Goal: Task Accomplishment & Management: Use online tool/utility

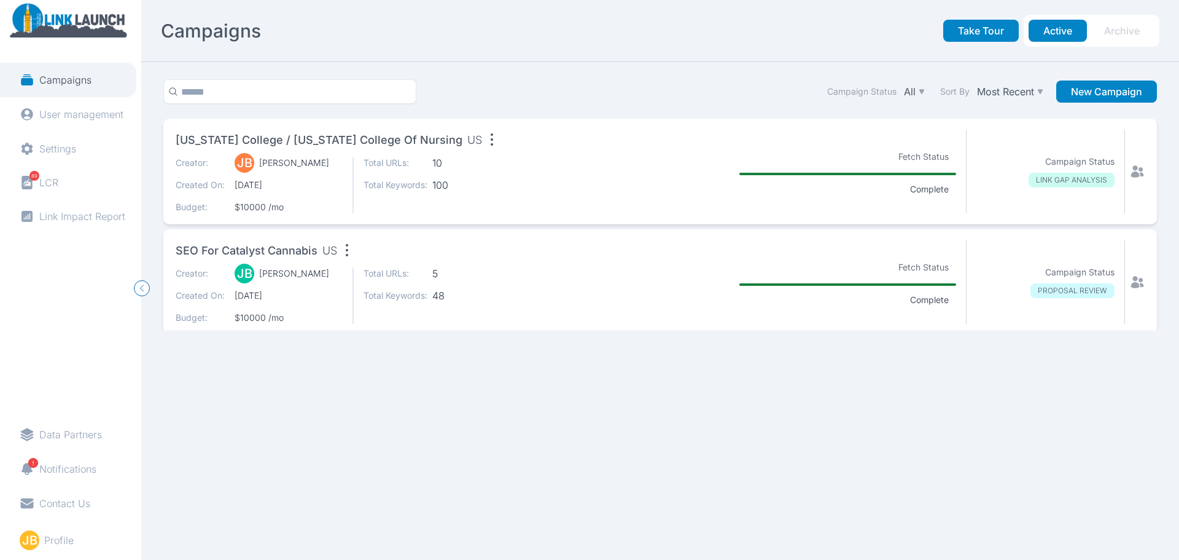
click at [1133, 178] on icon at bounding box center [1137, 171] width 15 height 15
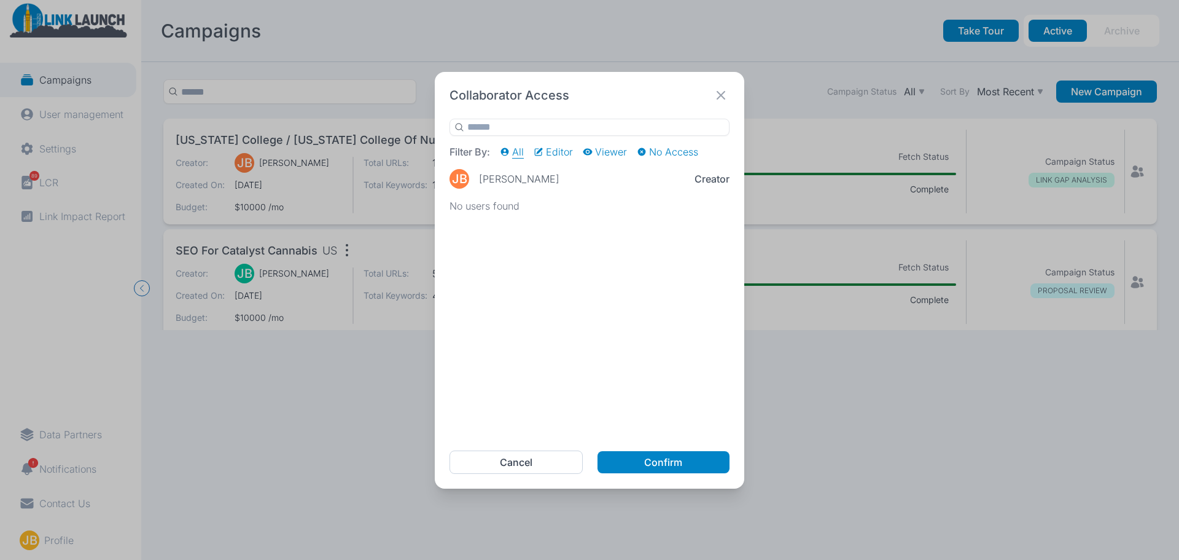
click at [963, 379] on div "Collaborator Access Filter By: All Editor Viewer No Access [PERSON_NAME] [PERSO…" at bounding box center [589, 280] width 1179 height 560
click at [243, 417] on div "Collaborator Access Filter By: All Editor Viewer No Access [PERSON_NAME] [PERSO…" at bounding box center [589, 280] width 1179 height 560
click at [746, 353] on div "Collaborator Access Filter By: All Editor Viewer No Access [PERSON_NAME] [PERSO…" at bounding box center [589, 280] width 1179 height 560
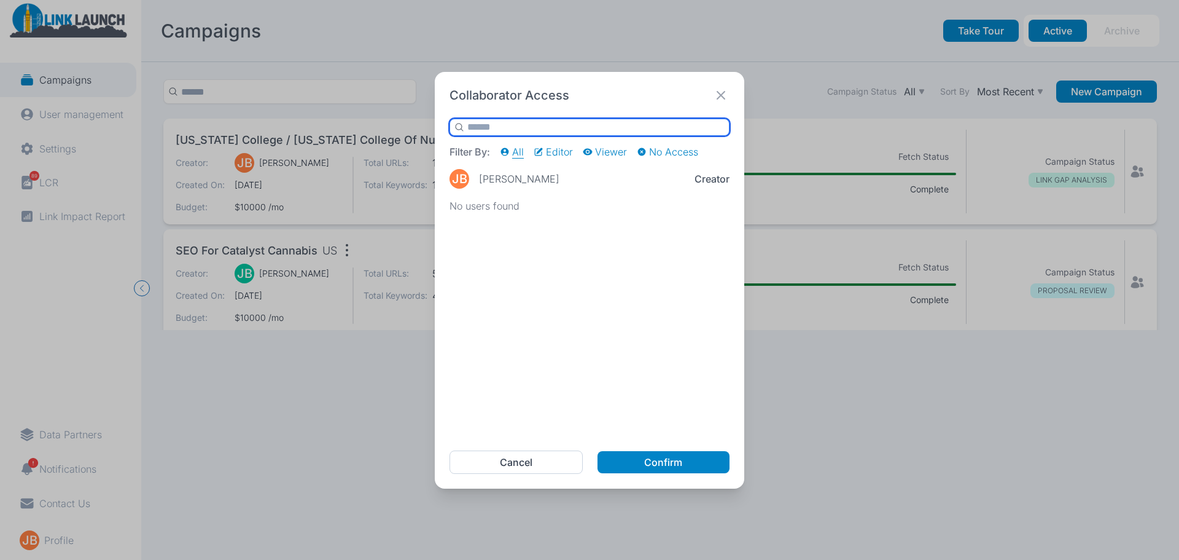
click at [628, 128] on input "text" at bounding box center [590, 127] width 280 height 17
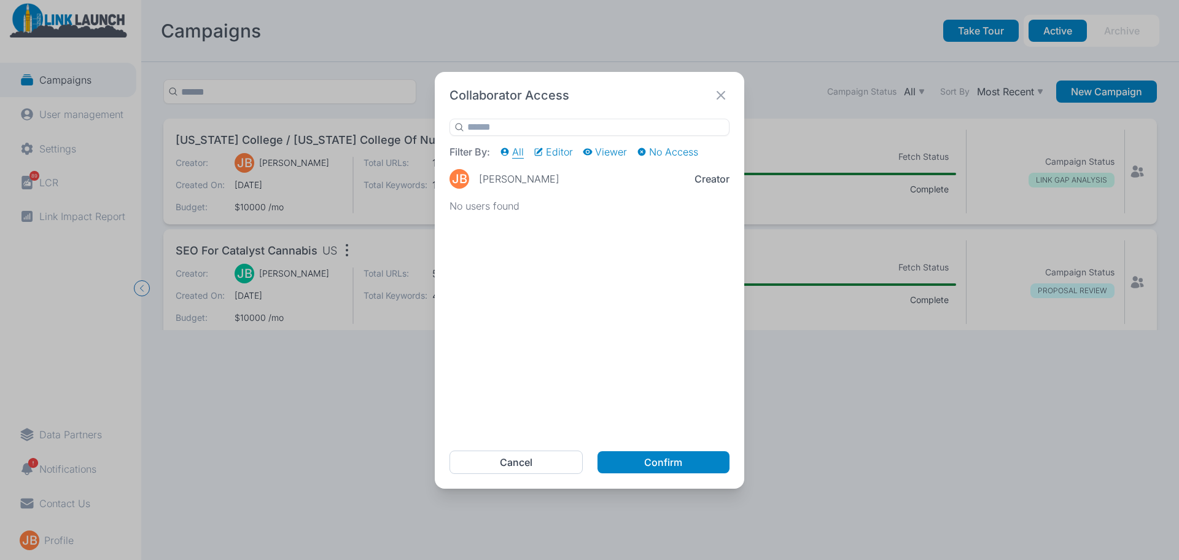
click at [531, 146] on div "Filter By: All Editor Viewer No Access" at bounding box center [590, 152] width 280 height 12
click at [550, 149] on p "Editor" at bounding box center [559, 152] width 27 height 12
drag, startPoint x: 597, startPoint y: 149, endPoint x: 620, endPoint y: 145, distance: 23.6
click at [597, 149] on p "Viewer" at bounding box center [611, 152] width 32 height 12
click at [506, 152] on icon at bounding box center [505, 151] width 8 height 8
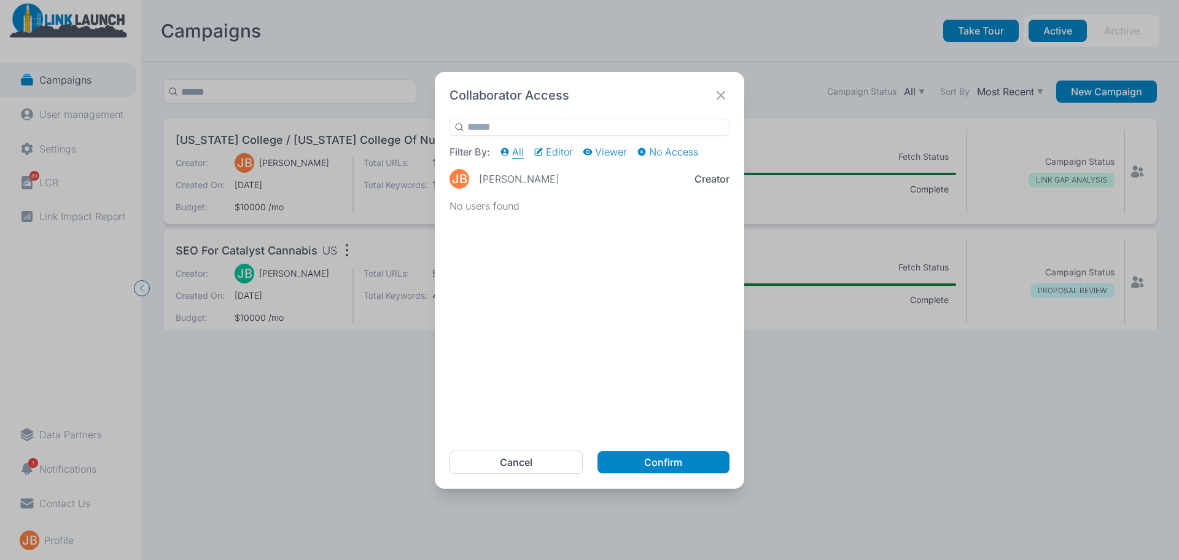
click at [718, 95] on icon at bounding box center [721, 95] width 17 height 17
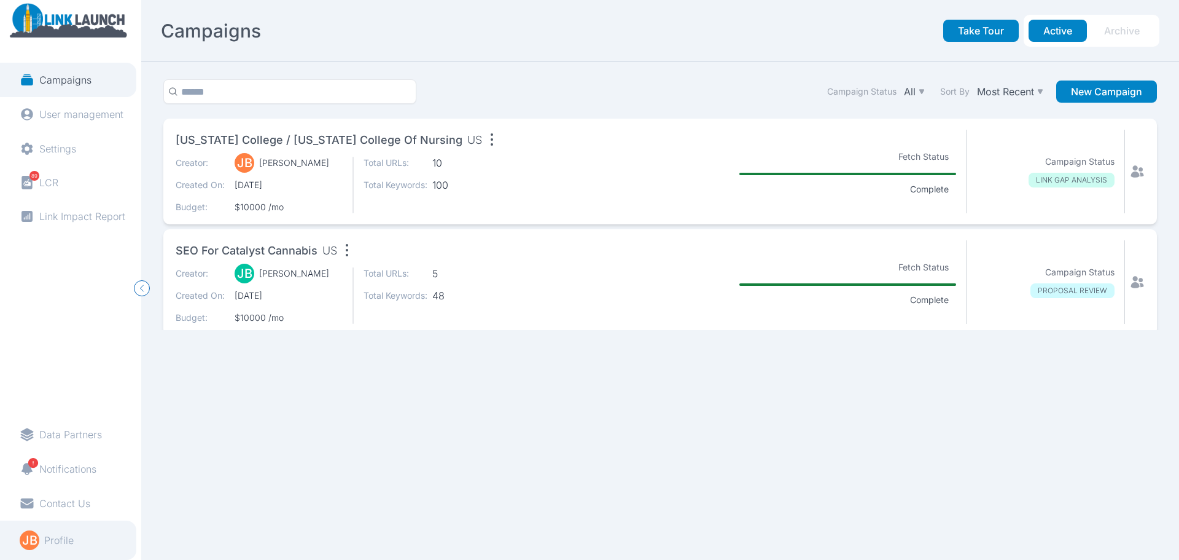
click at [50, 540] on p "Profile" at bounding box center [58, 540] width 29 height 12
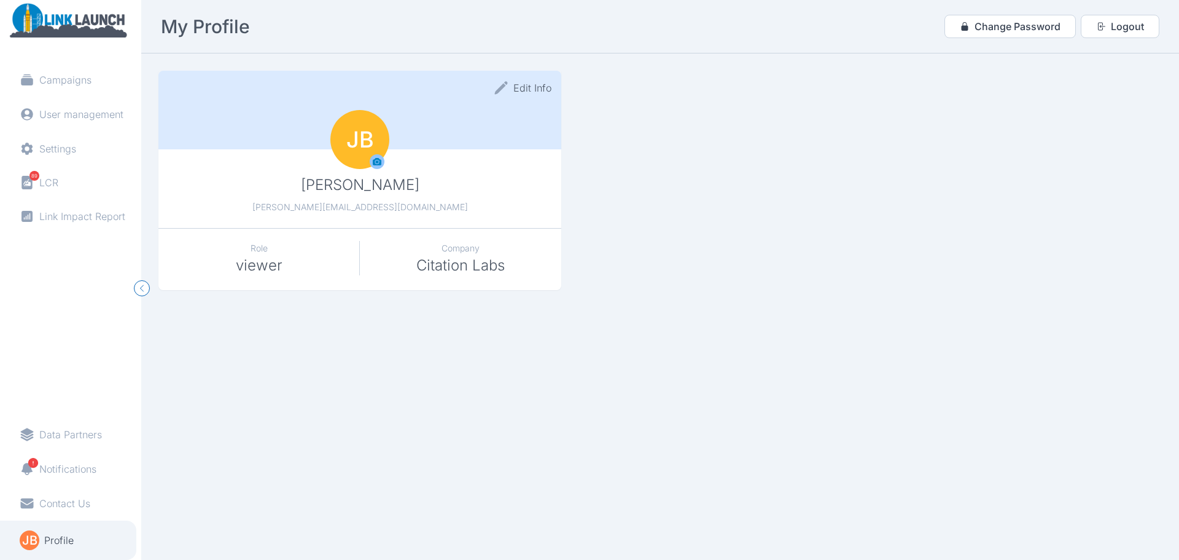
click at [632, 291] on section "Edit Info [PERSON_NAME] [PERSON_NAME][EMAIL_ADDRESS][DOMAIN_NAME] JB Role viewe…" at bounding box center [660, 306] width 1038 height 506
click at [86, 76] on p "Campaigns" at bounding box center [65, 80] width 52 height 12
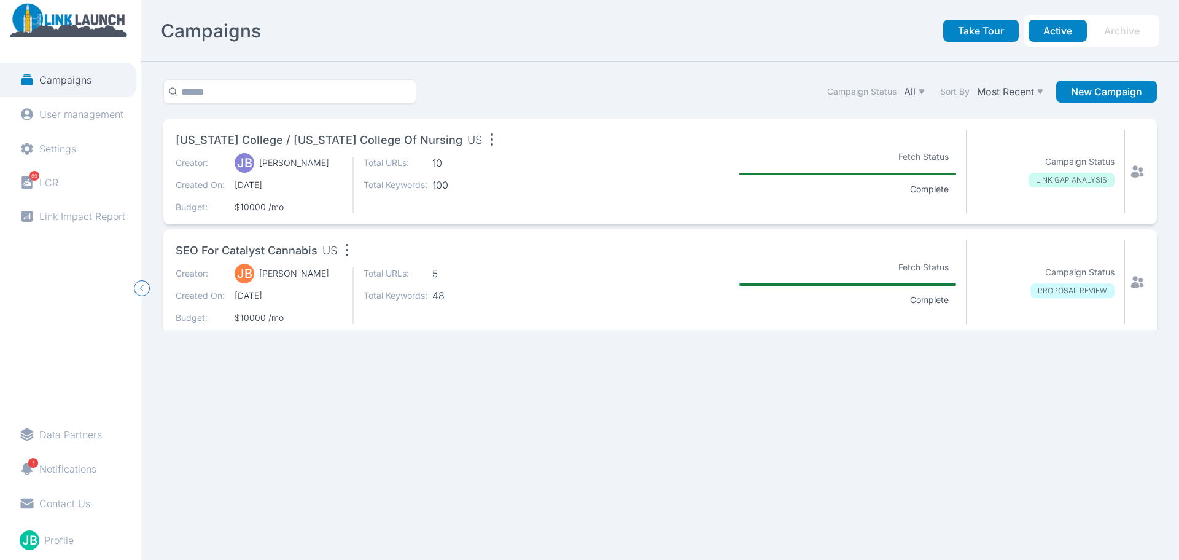
click at [551, 157] on div "Creator: [PERSON_NAME] [PERSON_NAME] Created On: [DATE] Budget: $10000 /mo Tota…" at bounding box center [374, 185] width 396 height 57
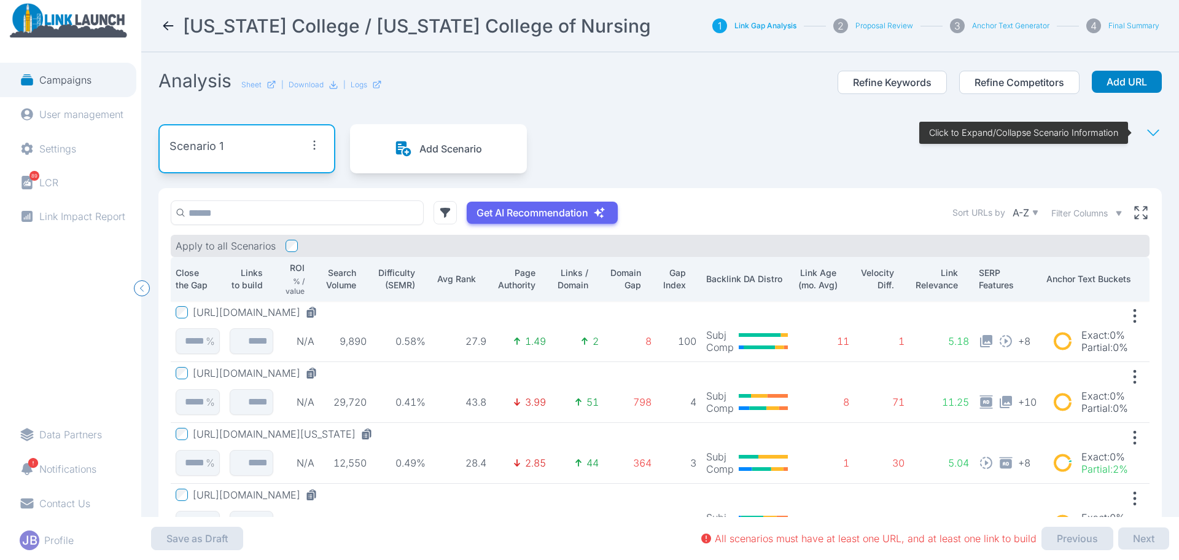
click at [535, 92] on div "Analysis Sheet | Download | Logs Refine Keywords Refine Competitors Add URL" at bounding box center [660, 89] width 1004 height 40
click at [11, 368] on div "Campaigns User management Settings 89 LCR Link Impact Report Data Partners Noti…" at bounding box center [70, 280] width 141 height 560
click at [143, 293] on icon "button" at bounding box center [142, 288] width 15 height 15
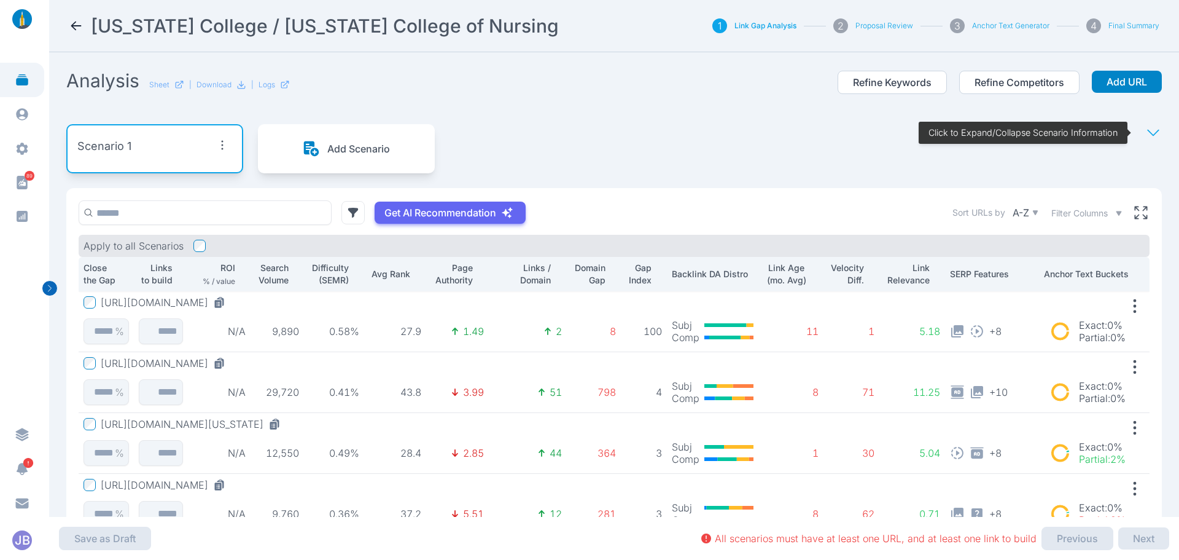
click at [52, 283] on icon "button" at bounding box center [49, 288] width 15 height 15
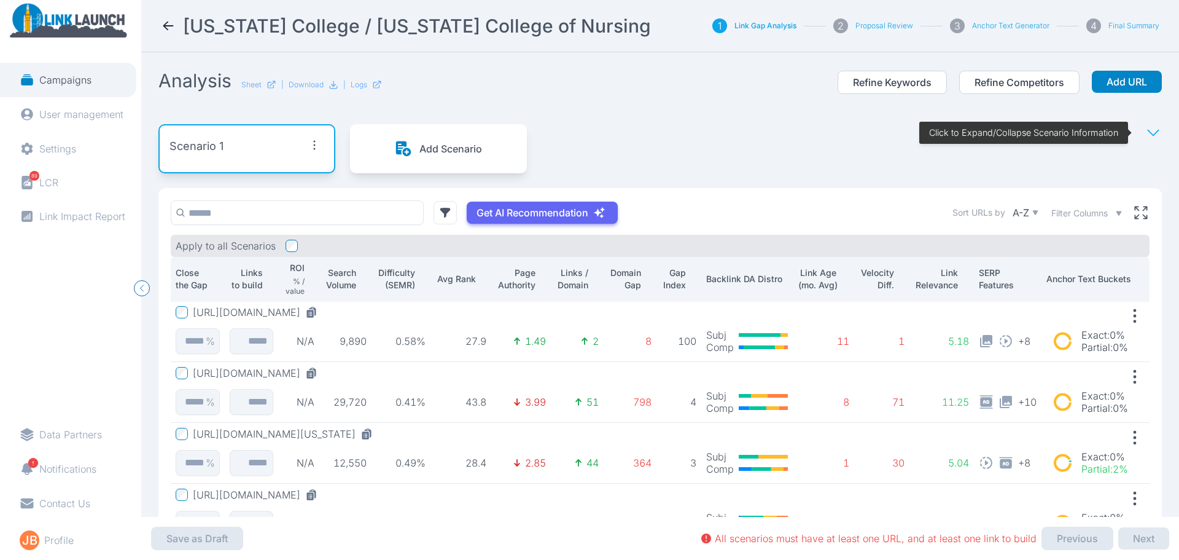
click at [169, 24] on icon at bounding box center [168, 25] width 15 height 15
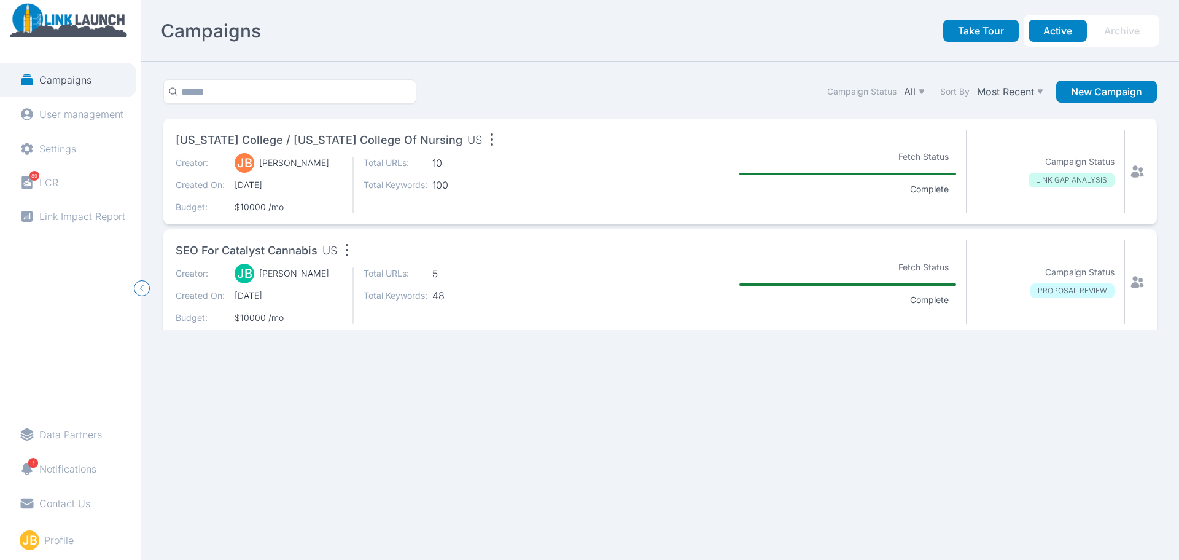
click at [1133, 174] on icon at bounding box center [1138, 171] width 13 height 12
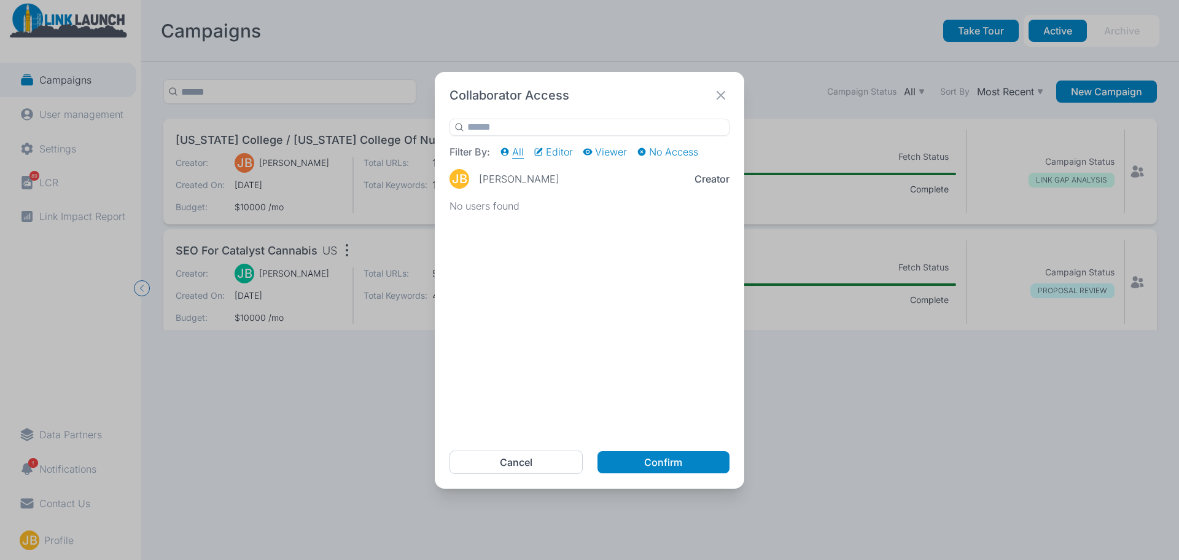
click at [462, 187] on div "JB" at bounding box center [460, 179] width 20 height 20
click at [720, 95] on icon at bounding box center [721, 95] width 17 height 17
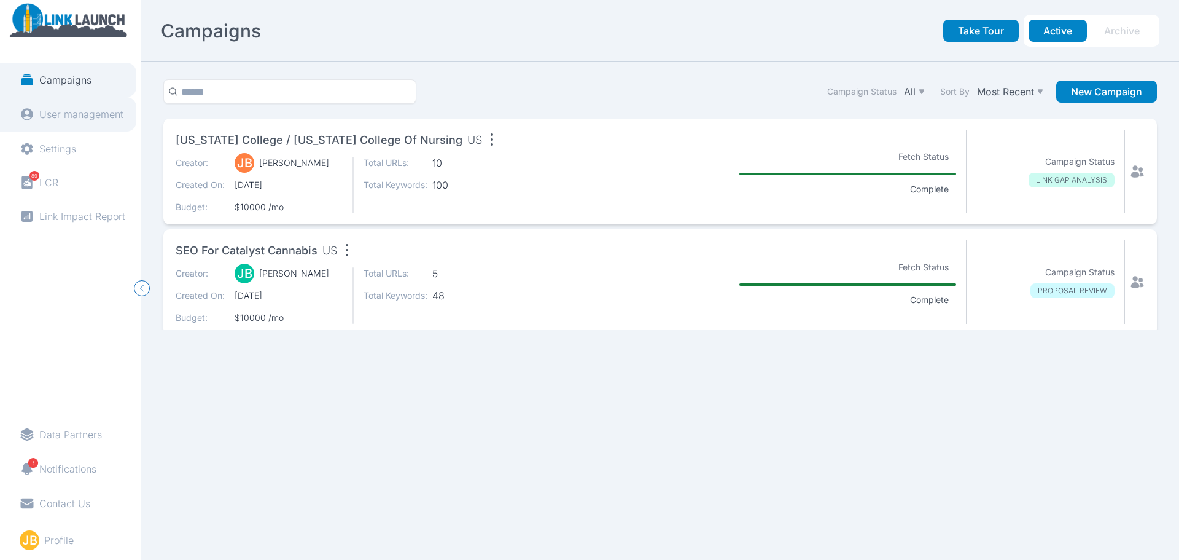
click at [49, 120] on p "User management" at bounding box center [81, 114] width 84 height 12
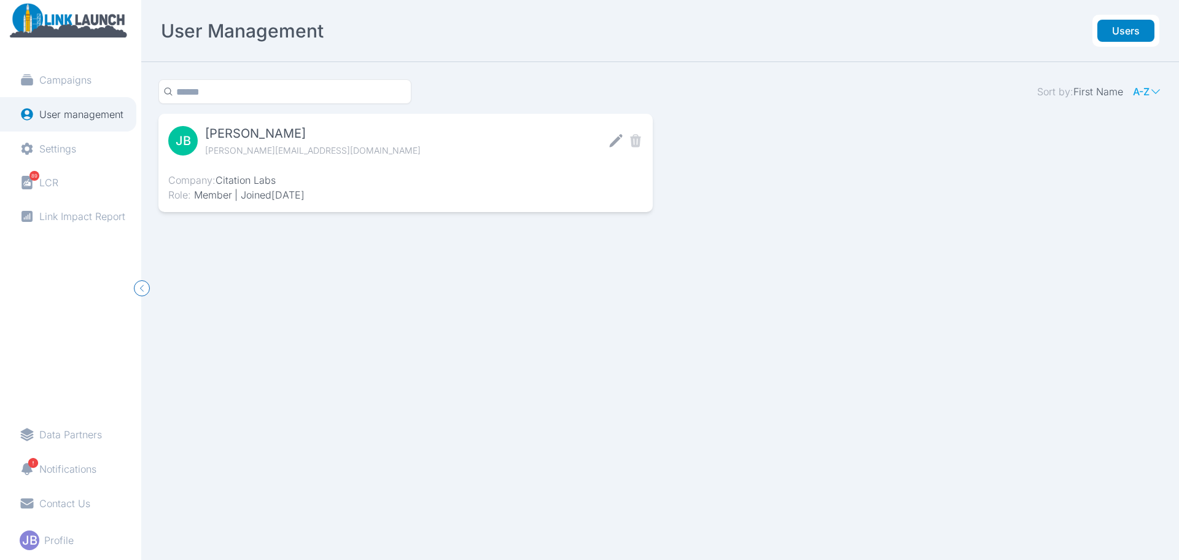
click at [682, 299] on section "Sort by: First Name A-Z JB [PERSON_NAME] [PERSON_NAME][EMAIL_ADDRESS][DOMAIN_NA…" at bounding box center [660, 311] width 1038 height 498
click at [1130, 33] on button "Users" at bounding box center [1126, 31] width 57 height 22
click at [1109, 33] on button "Users" at bounding box center [1126, 31] width 57 height 22
click at [66, 77] on p "Campaigns" at bounding box center [65, 80] width 52 height 12
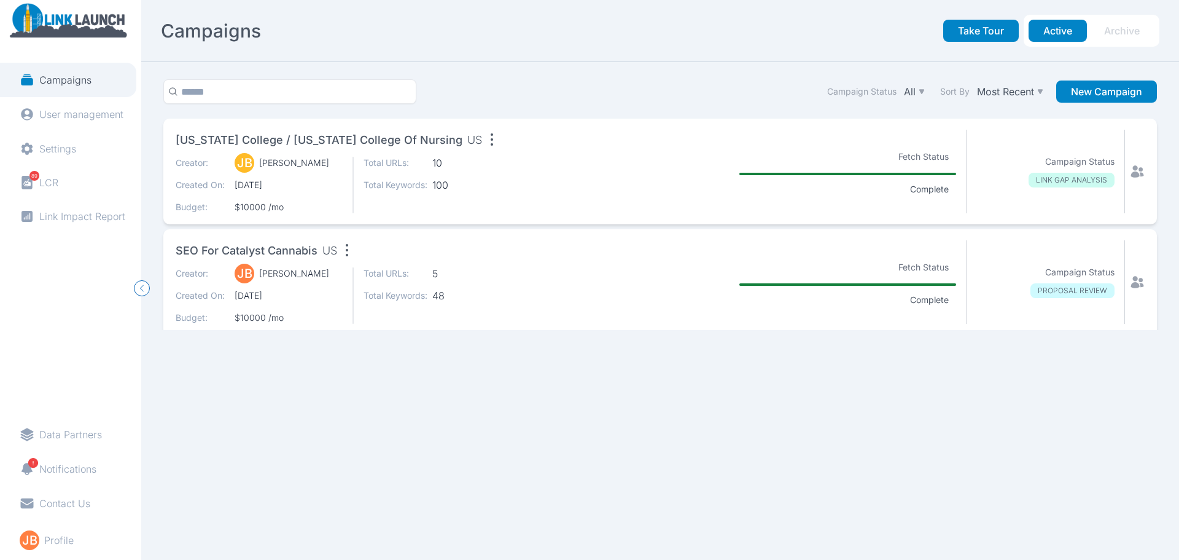
click at [377, 422] on section "Campaign Status All Sort By Most Recent New Campaign [US_STATE] College / [US_S…" at bounding box center [660, 311] width 1038 height 498
click at [531, 198] on div "Creator: [PERSON_NAME] [PERSON_NAME] Created On: [DATE] Budget: $10000 /mo Tota…" at bounding box center [374, 185] width 396 height 57
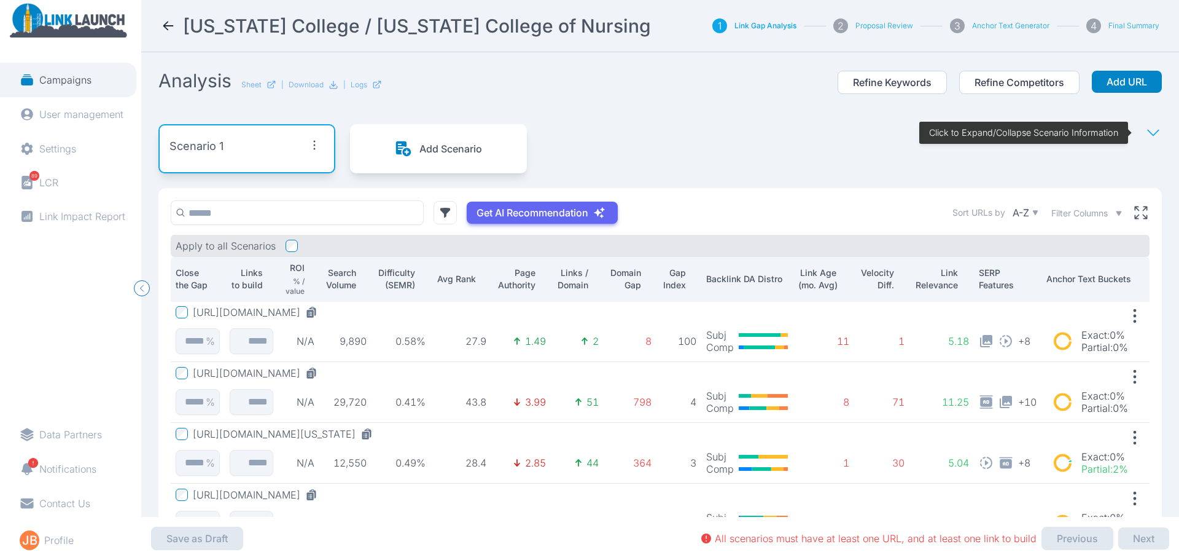
click at [323, 316] on button "[URL][DOMAIN_NAME]" at bounding box center [258, 312] width 130 height 12
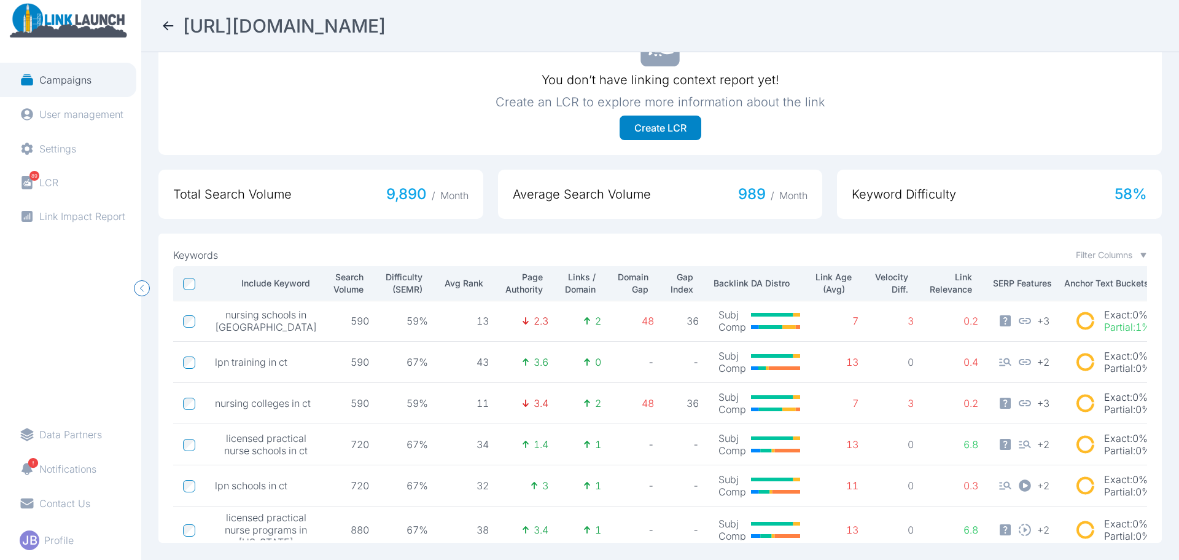
click at [160, 22] on nav "[URL][DOMAIN_NAME]" at bounding box center [660, 26] width 1038 height 52
click at [165, 22] on icon at bounding box center [168, 25] width 15 height 15
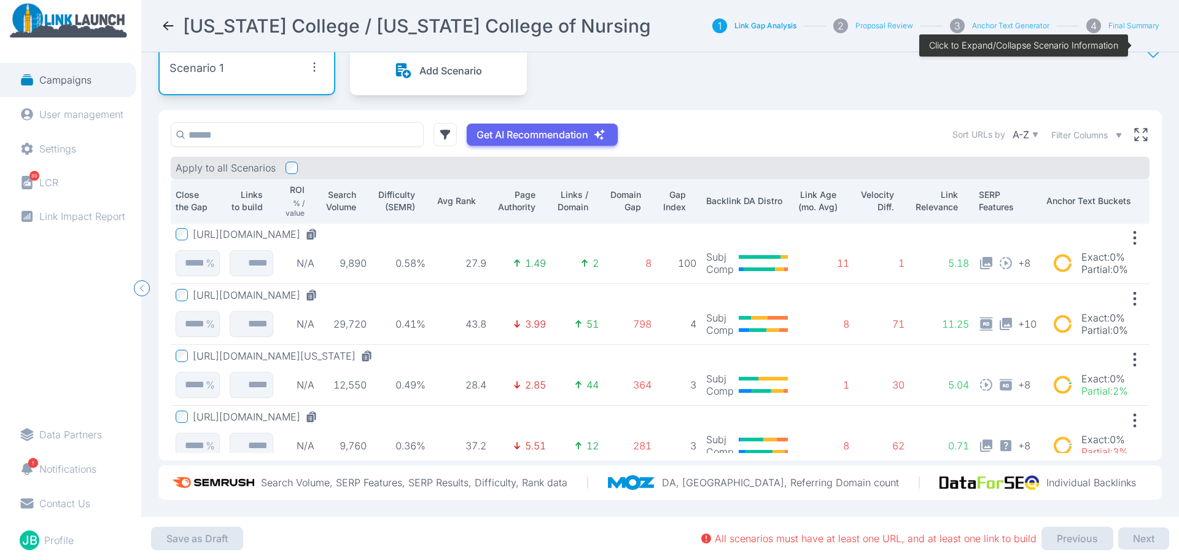
click at [399, 157] on div "Apply to all Scenarios" at bounding box center [660, 168] width 979 height 22
click at [165, 17] on div "[US_STATE] College / [US_STATE] College of Nursing" at bounding box center [410, 26] width 499 height 22
click at [171, 25] on icon at bounding box center [168, 25] width 15 height 15
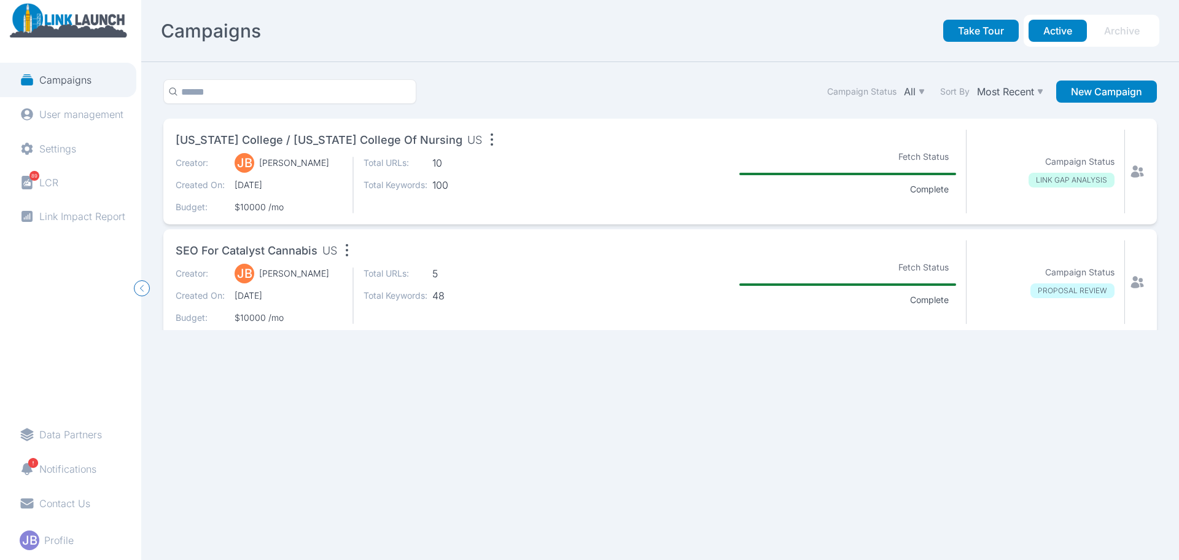
click at [1132, 286] on icon at bounding box center [1138, 282] width 13 height 12
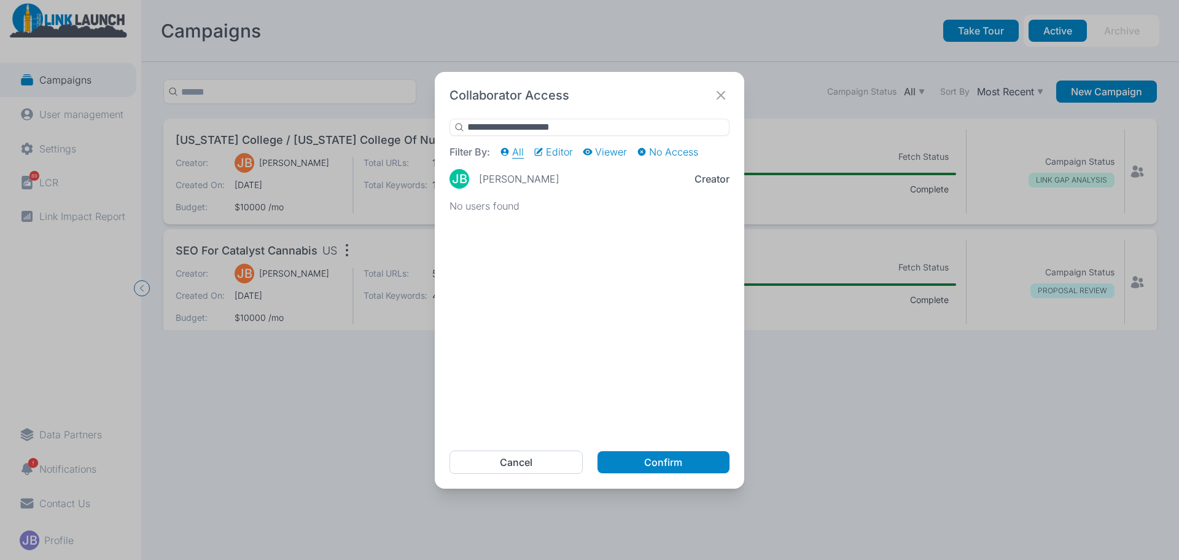
type input "**********"
click at [630, 251] on div "No users found" at bounding box center [590, 318] width 280 height 236
click at [549, 463] on button "Cancel" at bounding box center [516, 461] width 133 height 23
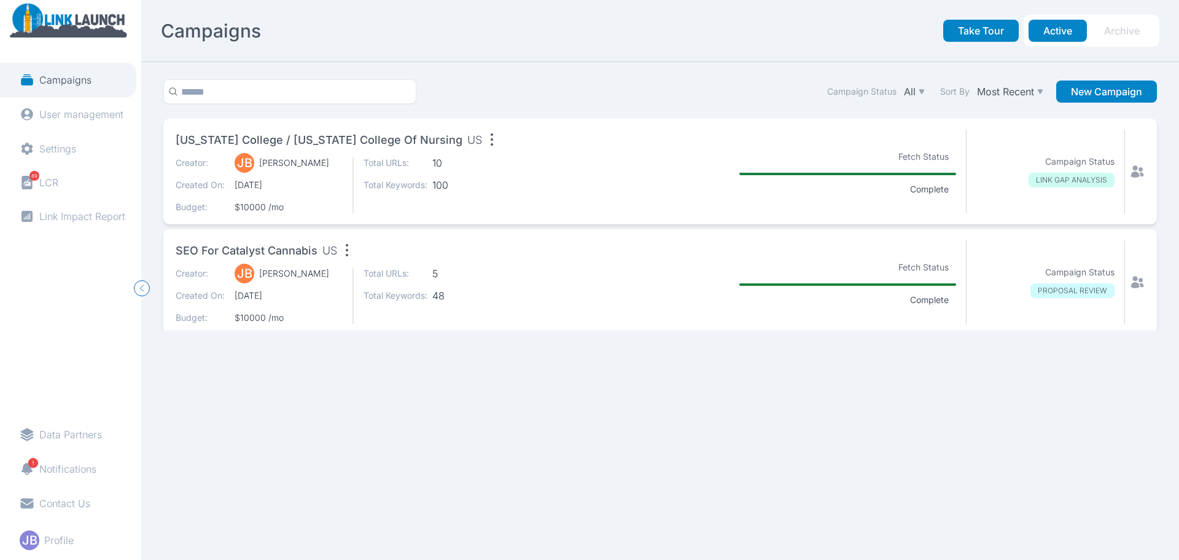
click at [554, 189] on div "Creator: [PERSON_NAME] [PERSON_NAME] Created On: [DATE] Budget: $10000 /mo Tota…" at bounding box center [374, 185] width 396 height 57
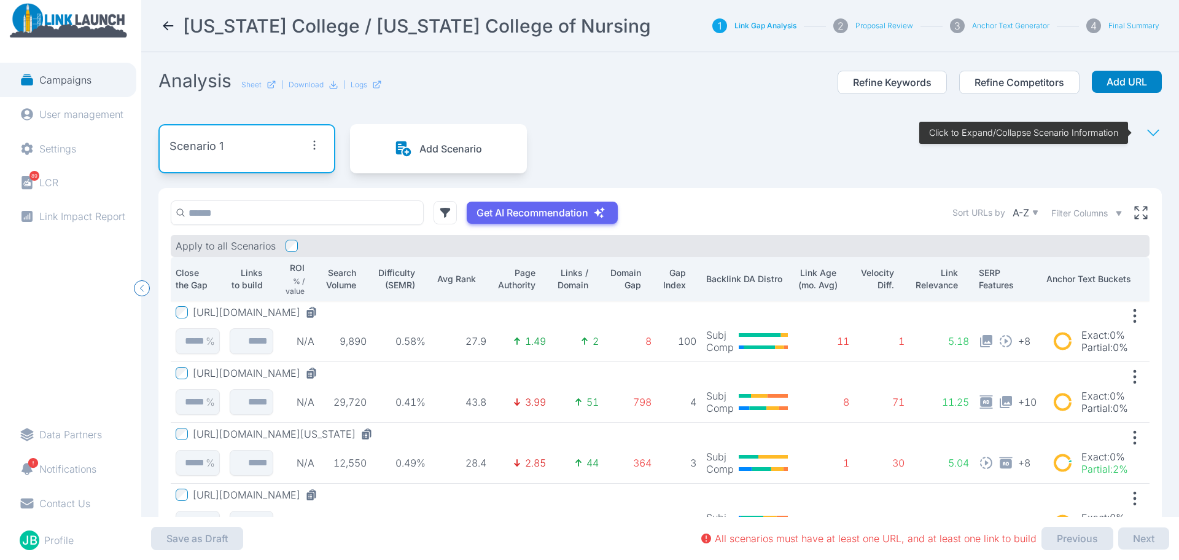
click at [158, 22] on nav "[US_STATE] College / [US_STATE] College of Nursing 1 Link Gap Analysis 2 Propos…" at bounding box center [660, 26] width 1038 height 52
click at [168, 16] on div "[US_STATE] College / [US_STATE] College of Nursing" at bounding box center [410, 26] width 499 height 22
click at [167, 22] on icon at bounding box center [168, 26] width 10 height 9
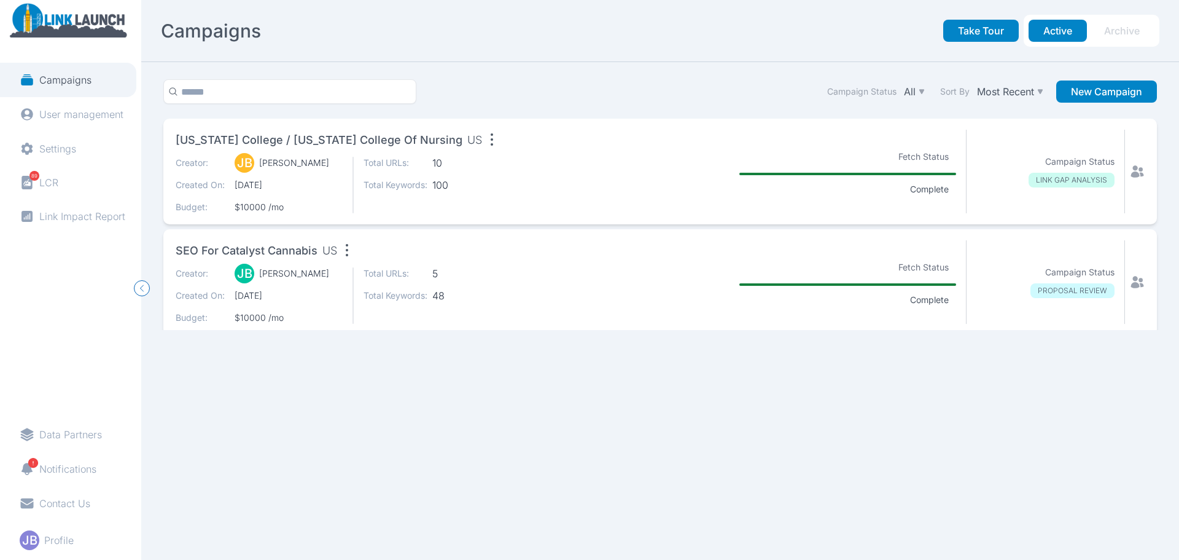
click at [65, 22] on img at bounding box center [68, 19] width 128 height 36
click at [66, 541] on p "Profile" at bounding box center [58, 540] width 29 height 12
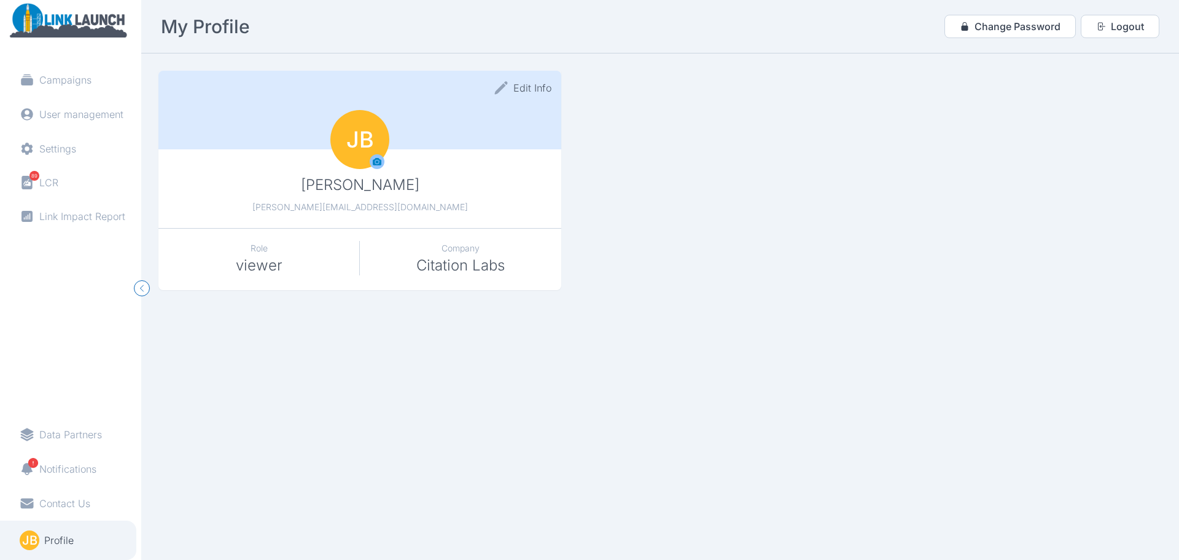
click at [537, 90] on button "Edit Info" at bounding box center [523, 87] width 58 height 15
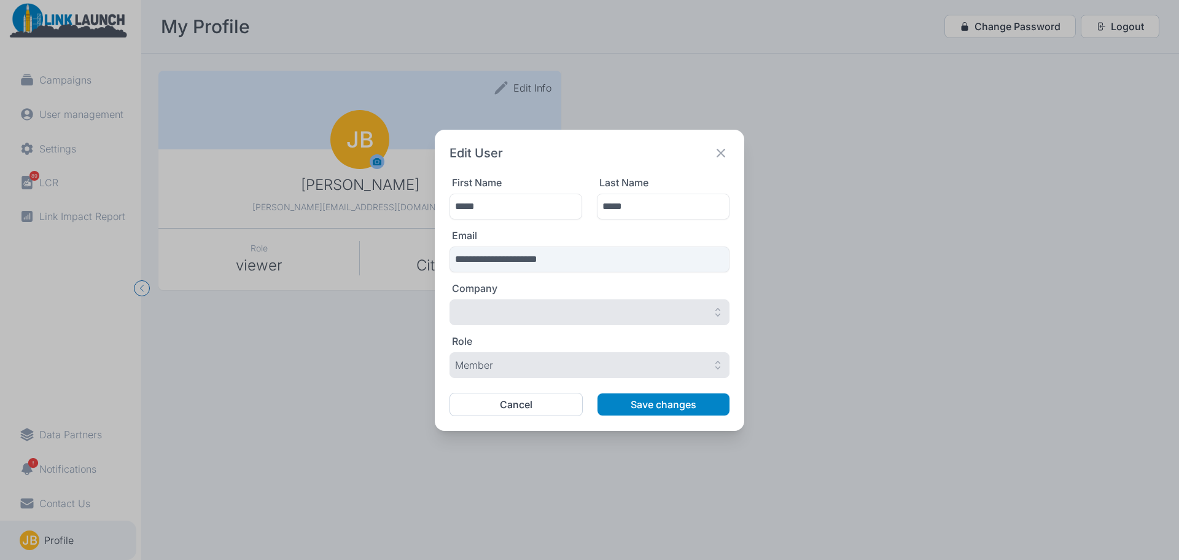
click at [726, 150] on icon at bounding box center [721, 152] width 17 height 17
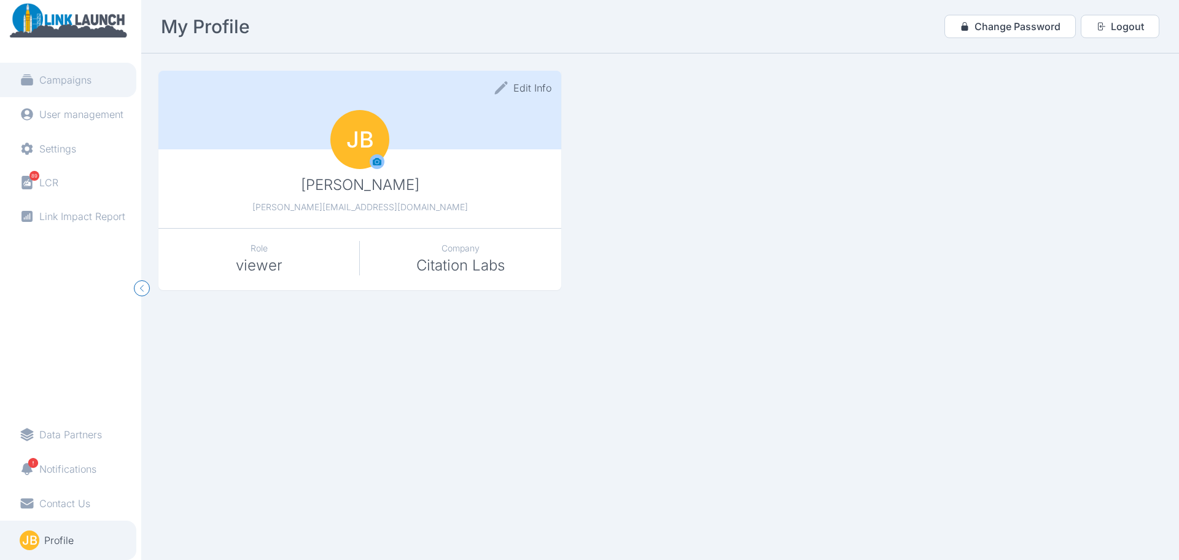
click at [43, 79] on p "Campaigns" at bounding box center [65, 80] width 52 height 12
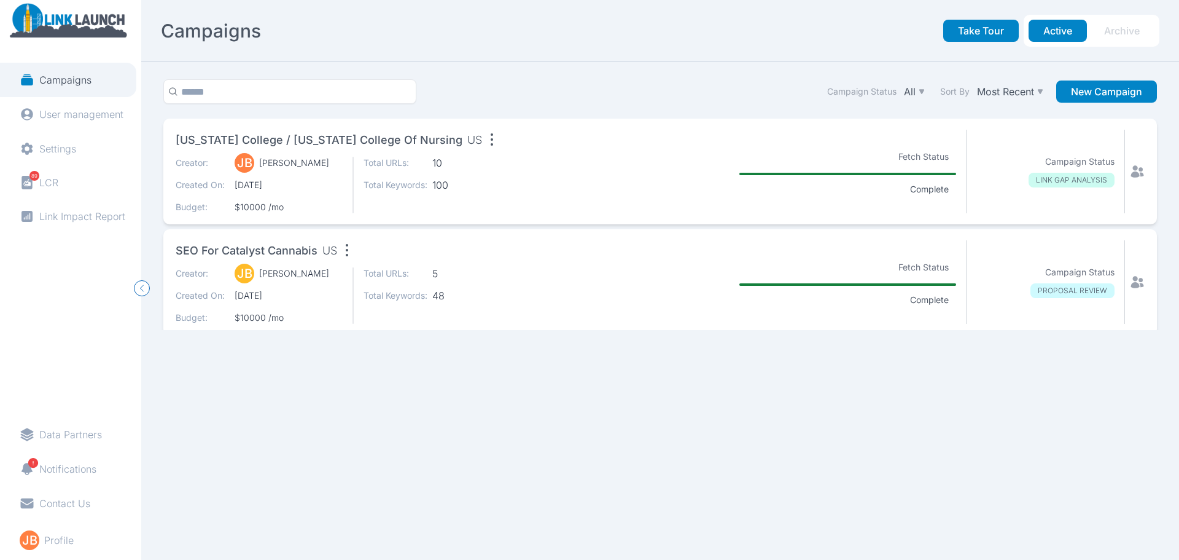
click at [433, 402] on section "Campaign Status All Sort By Most Recent New Campaign [US_STATE] College / [US_S…" at bounding box center [660, 311] width 1038 height 498
click at [79, 111] on p "User management" at bounding box center [81, 114] width 84 height 12
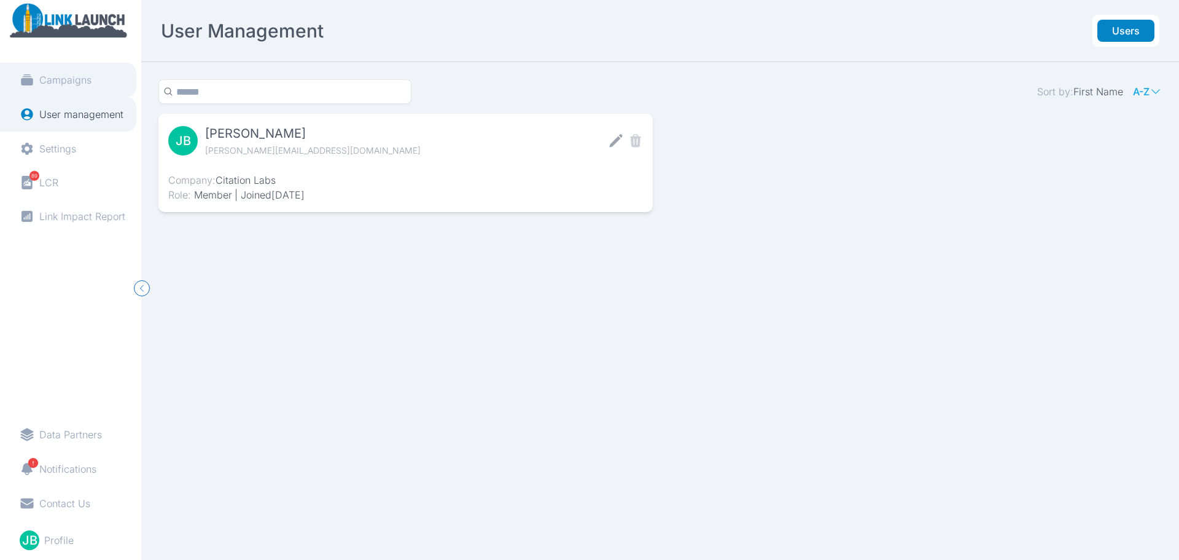
click at [40, 89] on link "Campaigns" at bounding box center [68, 80] width 136 height 34
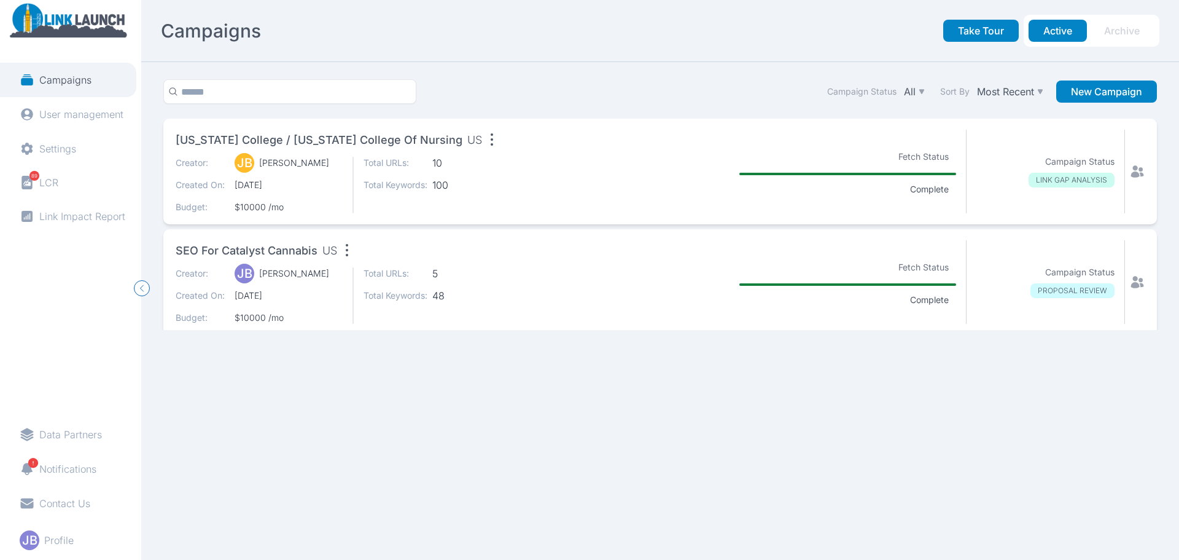
click at [482, 137] on icon "button" at bounding box center [492, 140] width 20 height 20
click at [592, 154] on section at bounding box center [650, 172] width 158 height 84
click at [601, 194] on section at bounding box center [650, 172] width 158 height 84
click at [60, 536] on p "Profile" at bounding box center [58, 540] width 29 height 12
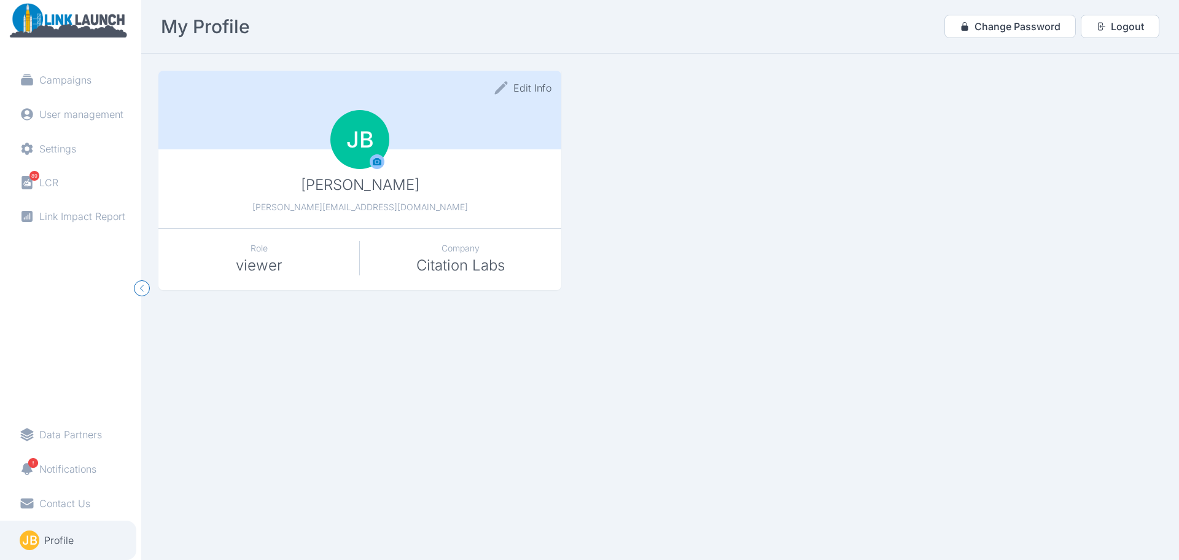
click at [262, 254] on p "Role" at bounding box center [258, 248] width 201 height 15
click at [538, 91] on button "Edit Info" at bounding box center [523, 87] width 58 height 15
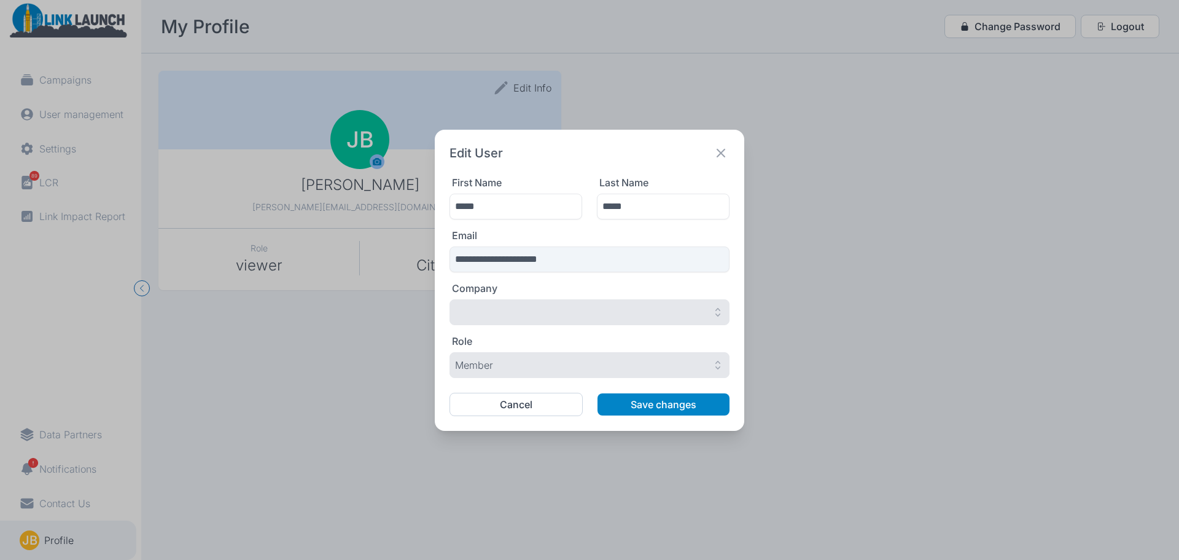
click at [726, 149] on icon at bounding box center [721, 152] width 17 height 17
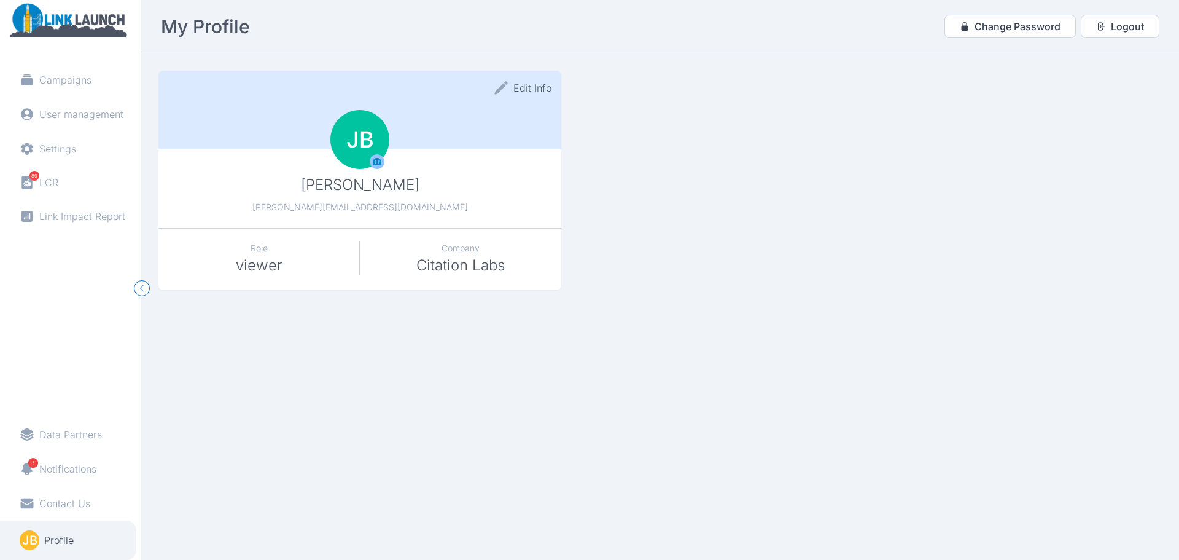
click at [181, 374] on section "Edit Info [PERSON_NAME] [PERSON_NAME][EMAIL_ADDRESS][DOMAIN_NAME] JB Role viewe…" at bounding box center [660, 306] width 1038 height 506
click at [82, 471] on p "Notifications" at bounding box center [67, 469] width 57 height 12
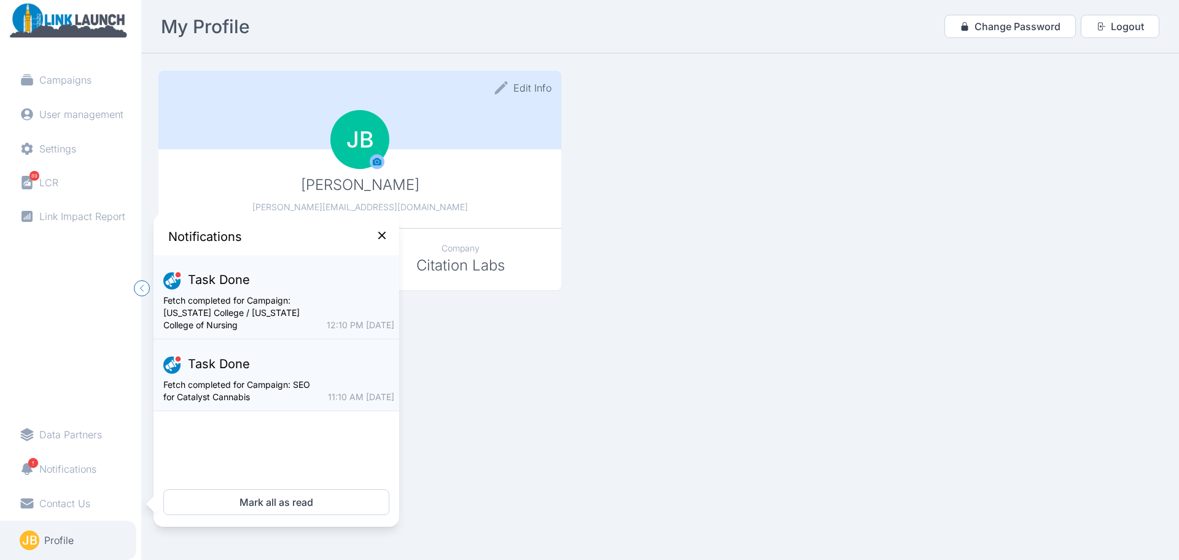
click at [593, 413] on section "Edit Info [PERSON_NAME] [PERSON_NAME][EMAIL_ADDRESS][DOMAIN_NAME] JB Role viewe…" at bounding box center [660, 306] width 1038 height 506
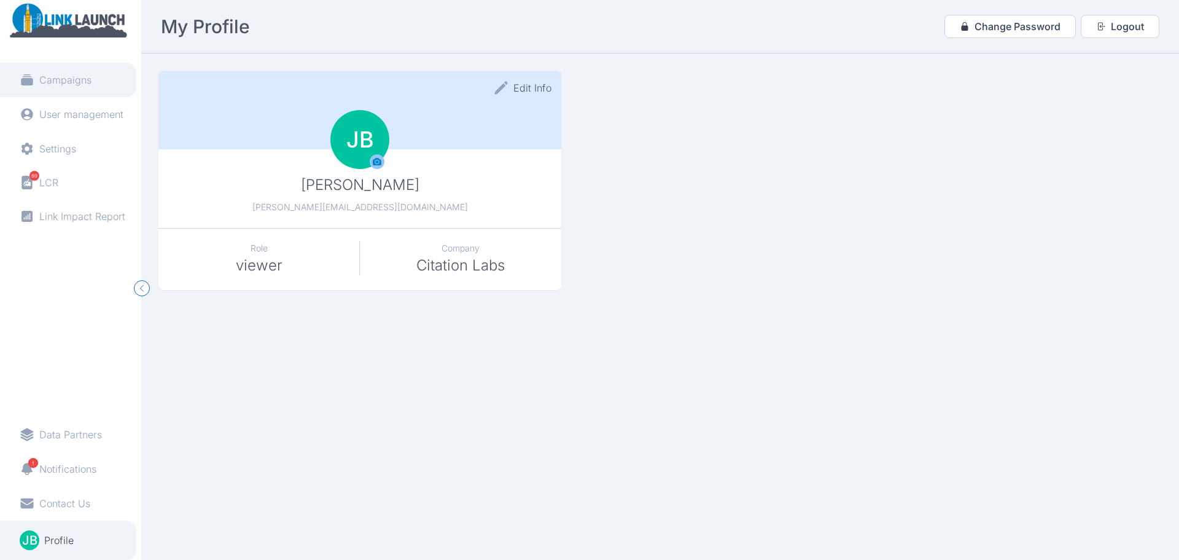
click at [92, 75] on link "Campaigns" at bounding box center [68, 80] width 136 height 34
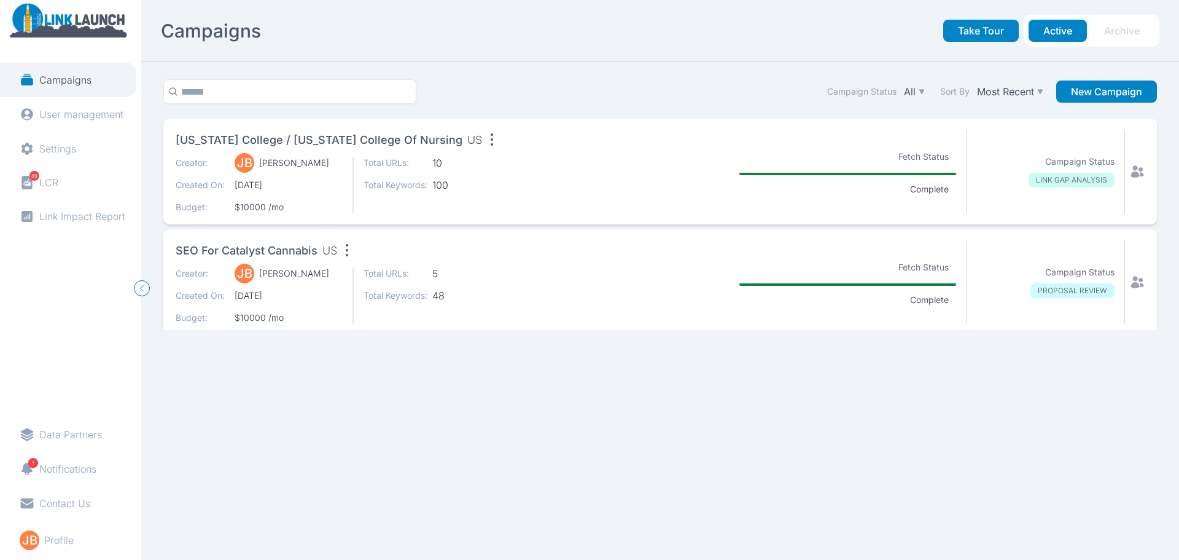
click at [336, 136] on span "[US_STATE] College / [US_STATE] College of Nursing" at bounding box center [319, 139] width 287 height 17
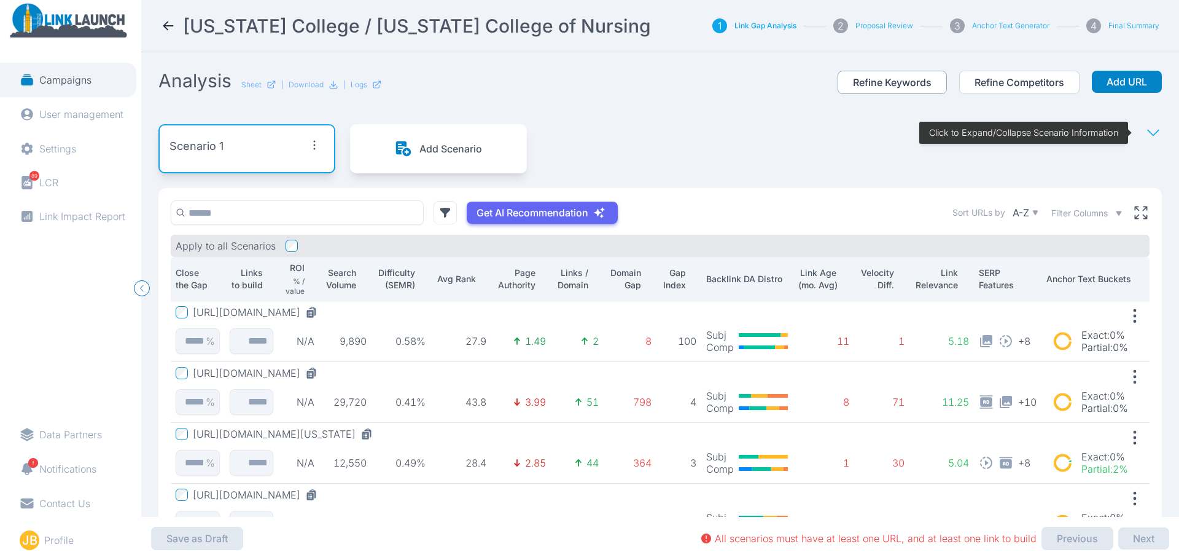
click at [869, 77] on button "Refine Keywords" at bounding box center [892, 82] width 109 height 23
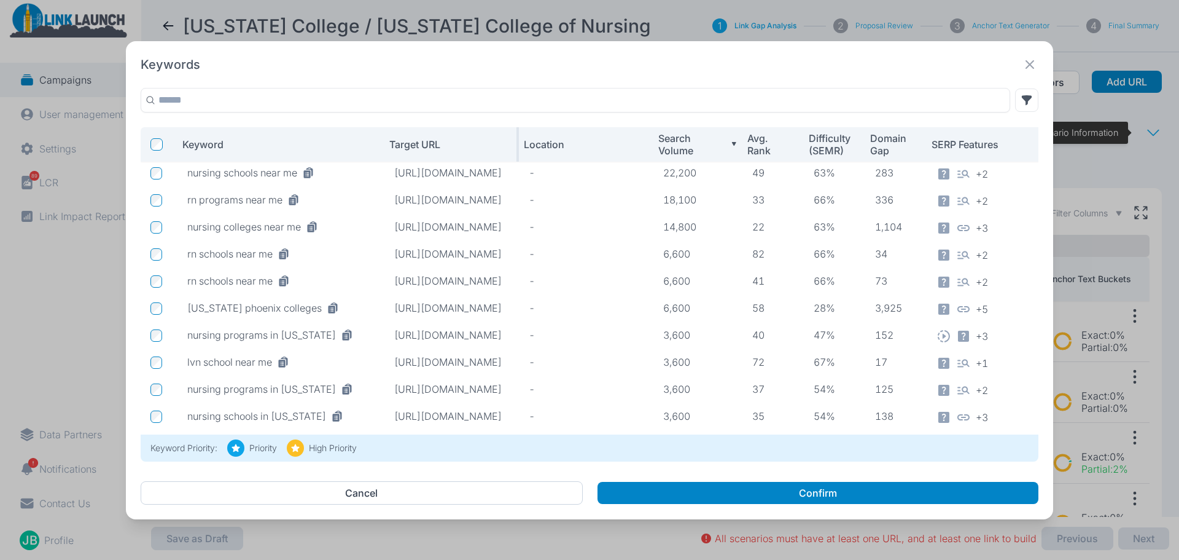
drag, startPoint x: 310, startPoint y: 146, endPoint x: 476, endPoint y: 151, distance: 166.6
click at [476, 151] on tr "Keyword Target URL Location Search Volume Avg. Rank Difficulty (SEMR) Domain Ga…" at bounding box center [621, 144] width 961 height 34
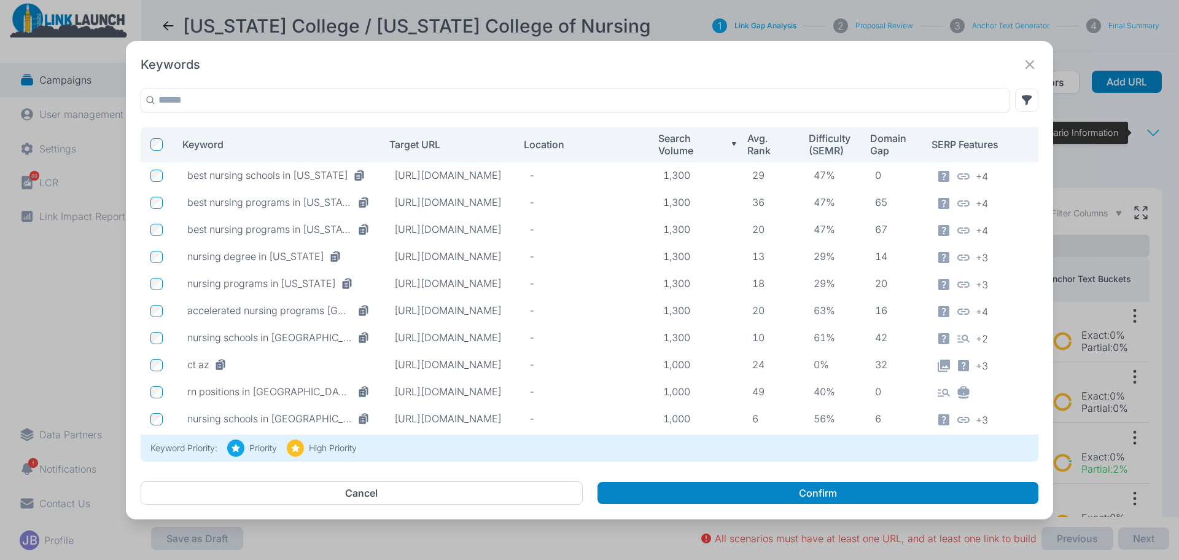
scroll to position [1229, 0]
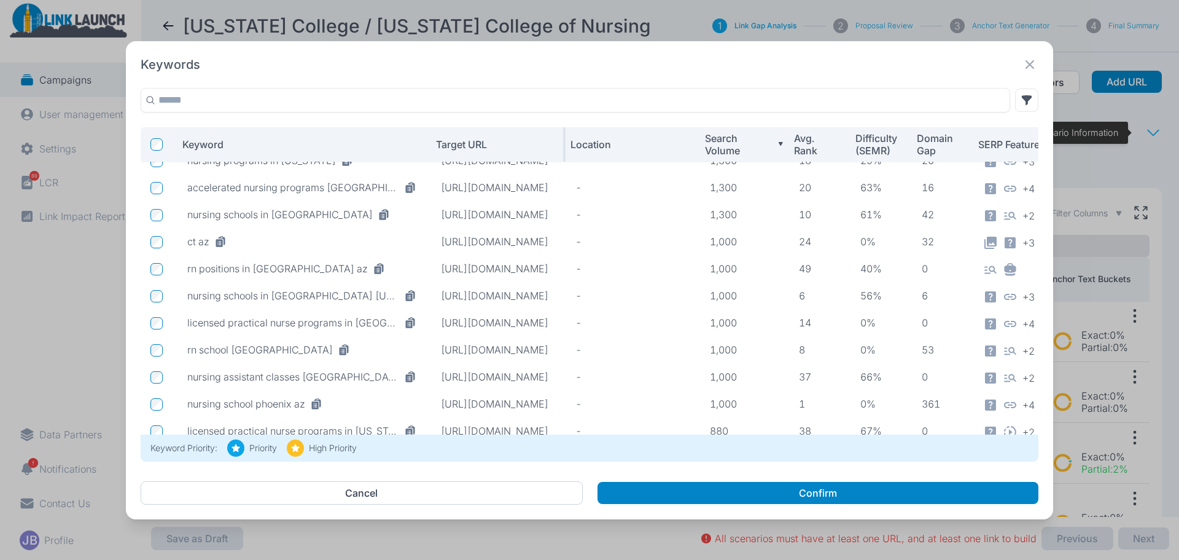
drag, startPoint x: 382, startPoint y: 144, endPoint x: 472, endPoint y: 143, distance: 90.3
click at [472, 143] on tr "Keyword Target URL Location Search Volume Avg. Rank Difficulty (SEMR) Domain Ga…" at bounding box center [644, 144] width 1007 height 34
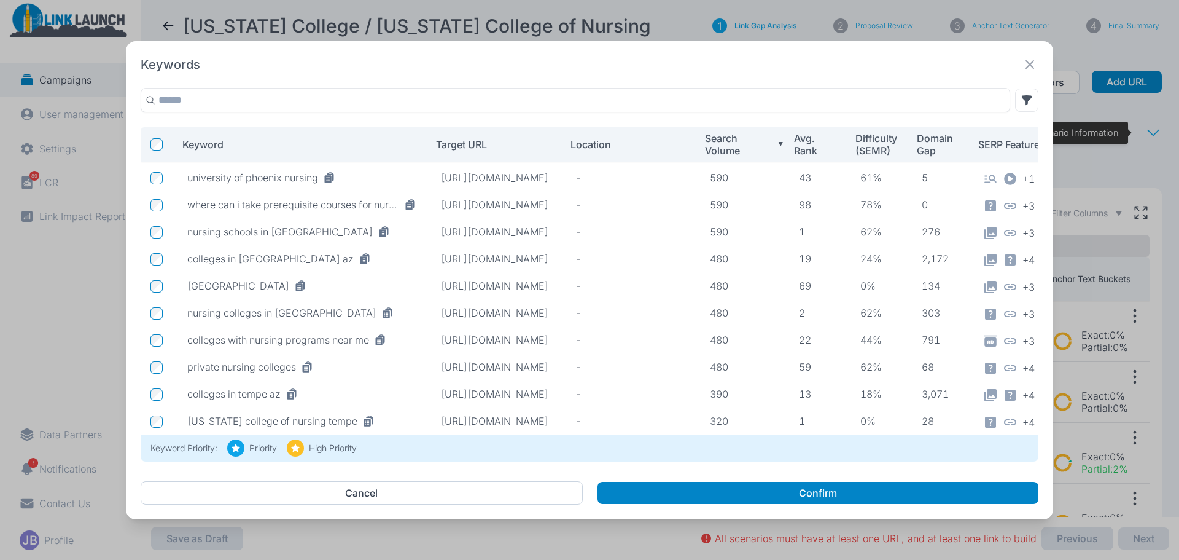
scroll to position [2273, 0]
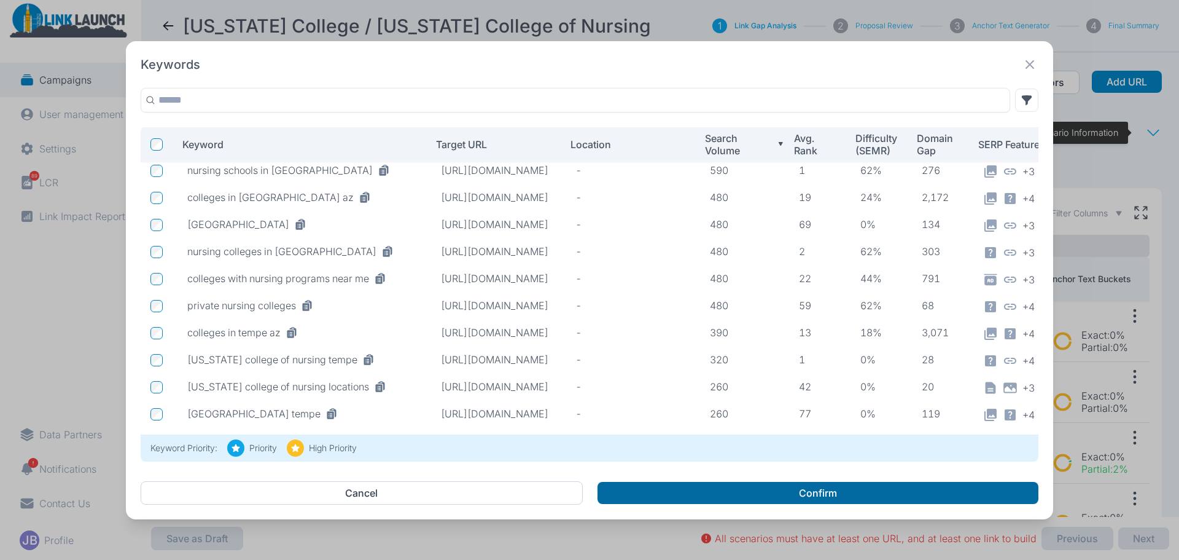
click at [772, 483] on button "Confirm" at bounding box center [819, 493] width 442 height 22
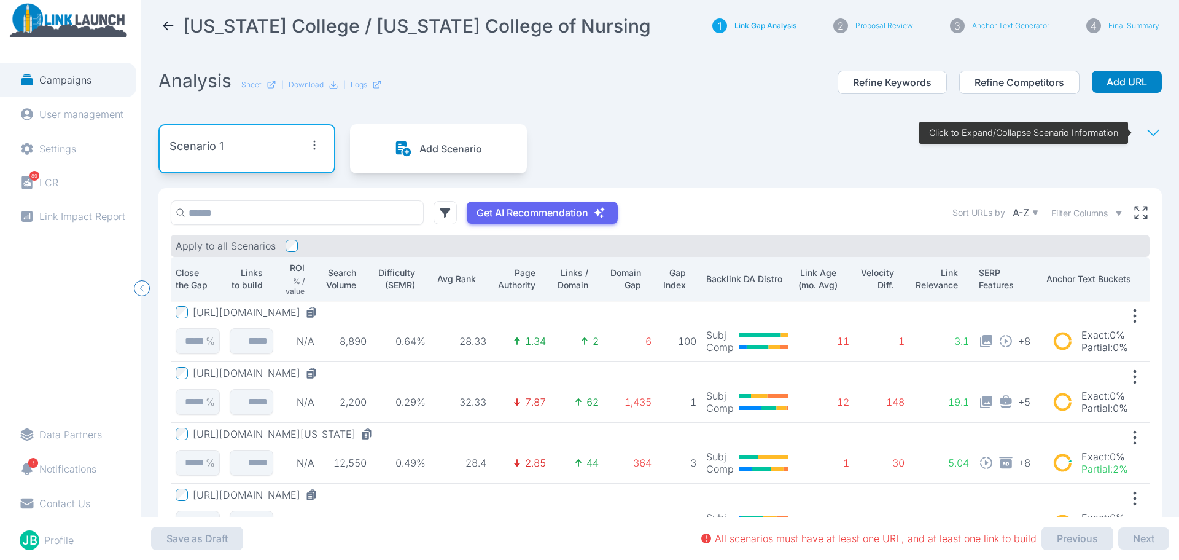
click at [502, 66] on section "Analysis Sheet | Download | Logs Refine Keywords Refine Competitors Add URL Sce…" at bounding box center [660, 284] width 1038 height 464
click at [171, 24] on icon at bounding box center [168, 25] width 15 height 15
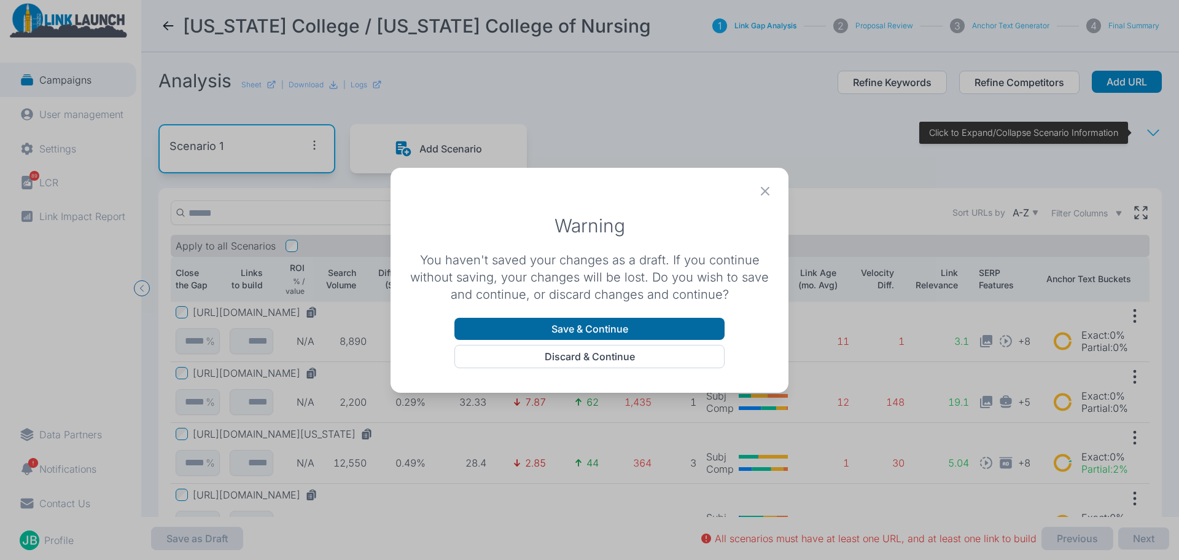
click at [636, 330] on button "Save & Continue" at bounding box center [590, 329] width 270 height 22
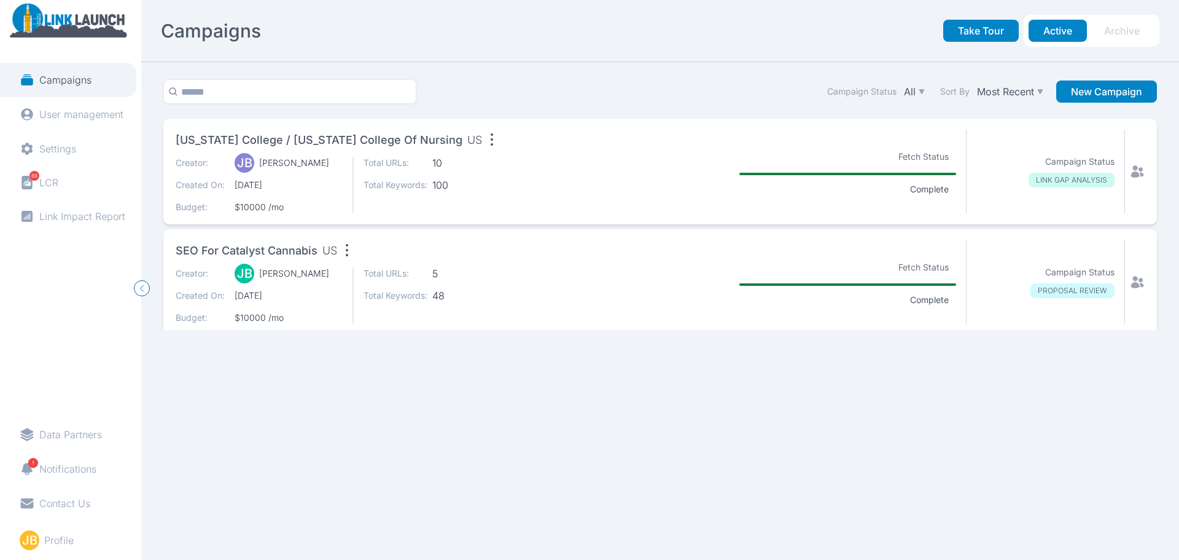
click at [1111, 154] on section "Campaign Status LINK GAP ANALYSIS" at bounding box center [1046, 172] width 158 height 84
click at [1117, 163] on div "[US_STATE] College / [US_STATE] College of Nursing US Creator: [PERSON_NAME] [P…" at bounding box center [660, 172] width 994 height 106
click at [1130, 166] on icon at bounding box center [1137, 171] width 15 height 15
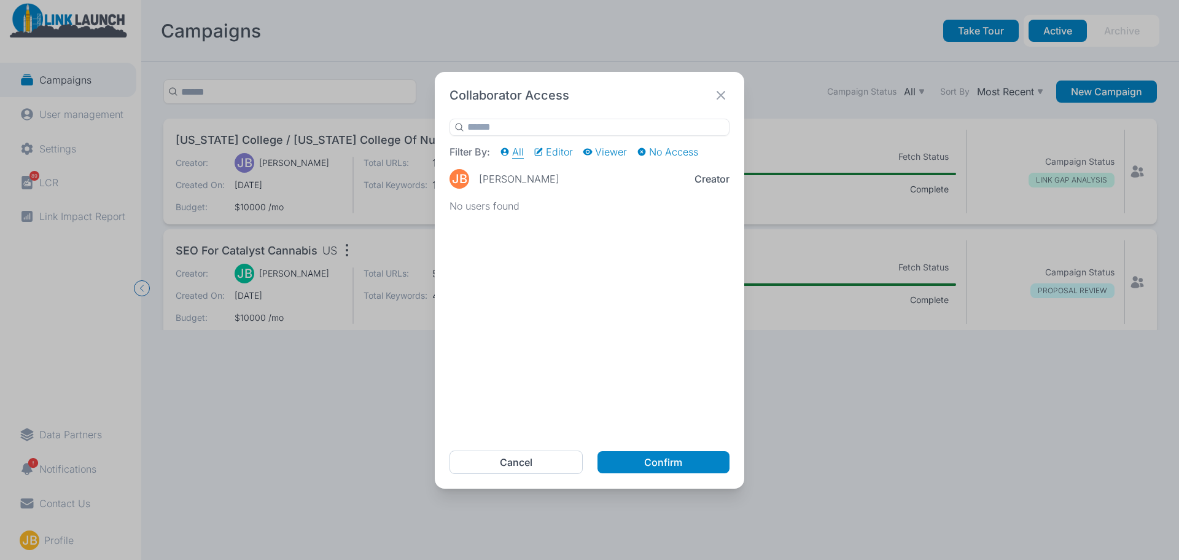
click at [723, 95] on icon at bounding box center [721, 95] width 17 height 17
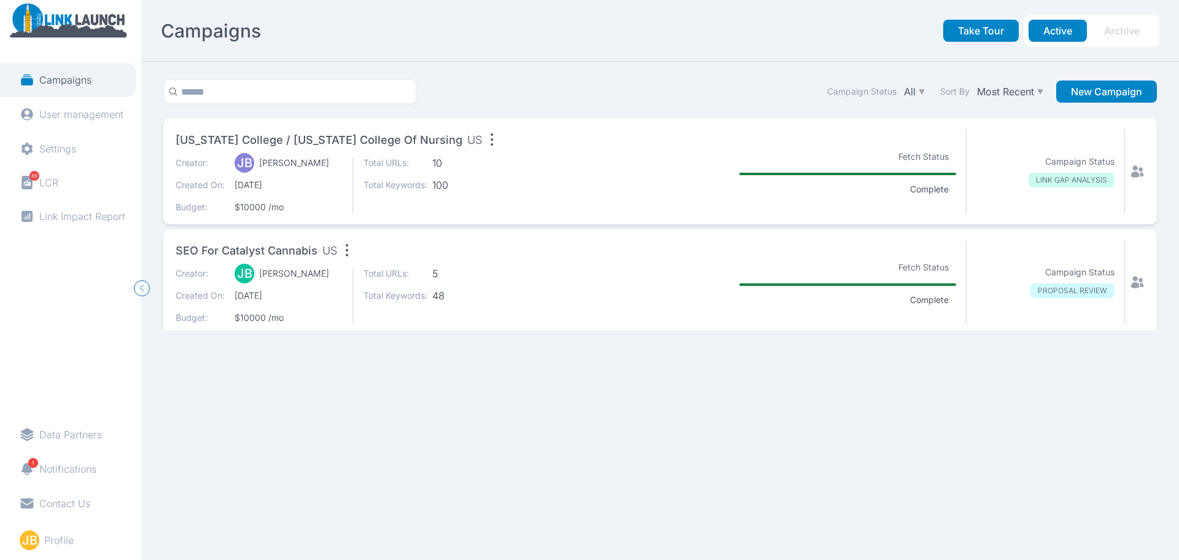
click at [293, 171] on div "Creator: [PERSON_NAME] [PERSON_NAME] Created On: [DATE] Budget: $10000 /mo" at bounding box center [259, 185] width 167 height 57
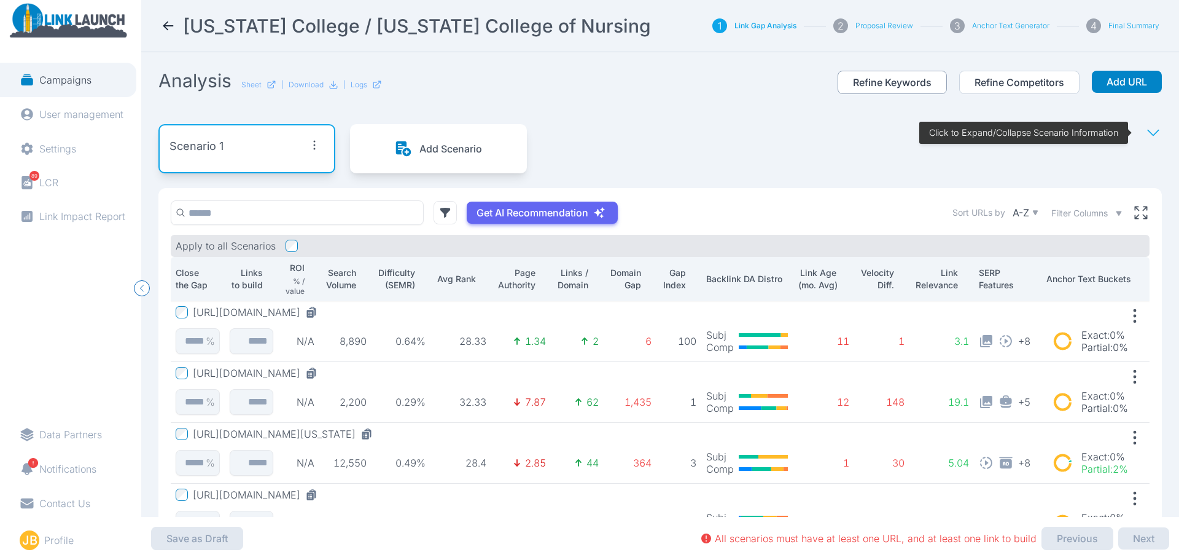
click at [856, 77] on button "Refine Keywords" at bounding box center [892, 82] width 109 height 23
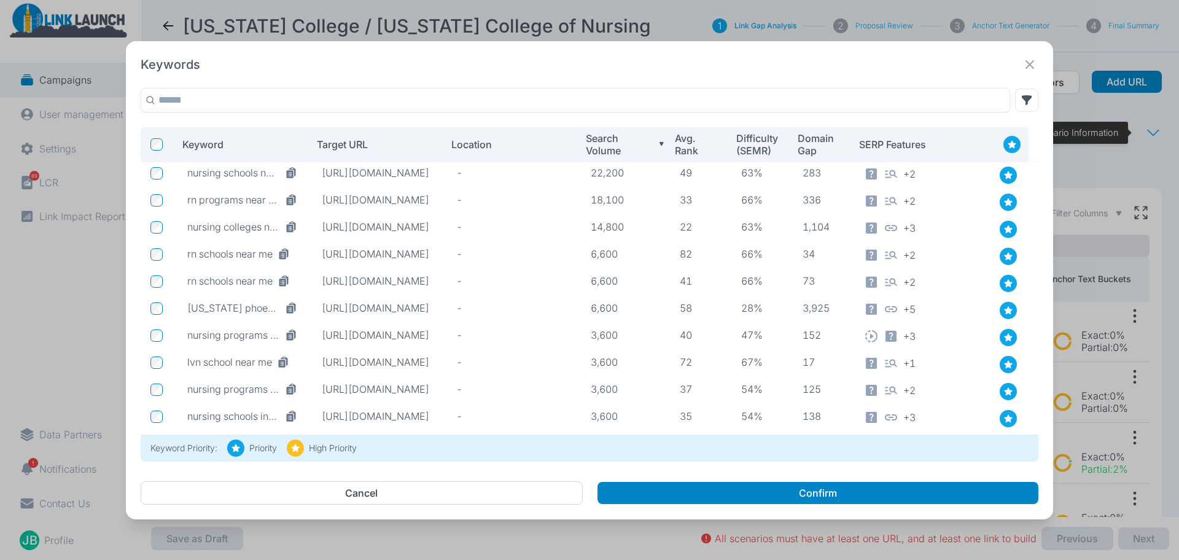
click at [1031, 69] on icon at bounding box center [1030, 64] width 17 height 17
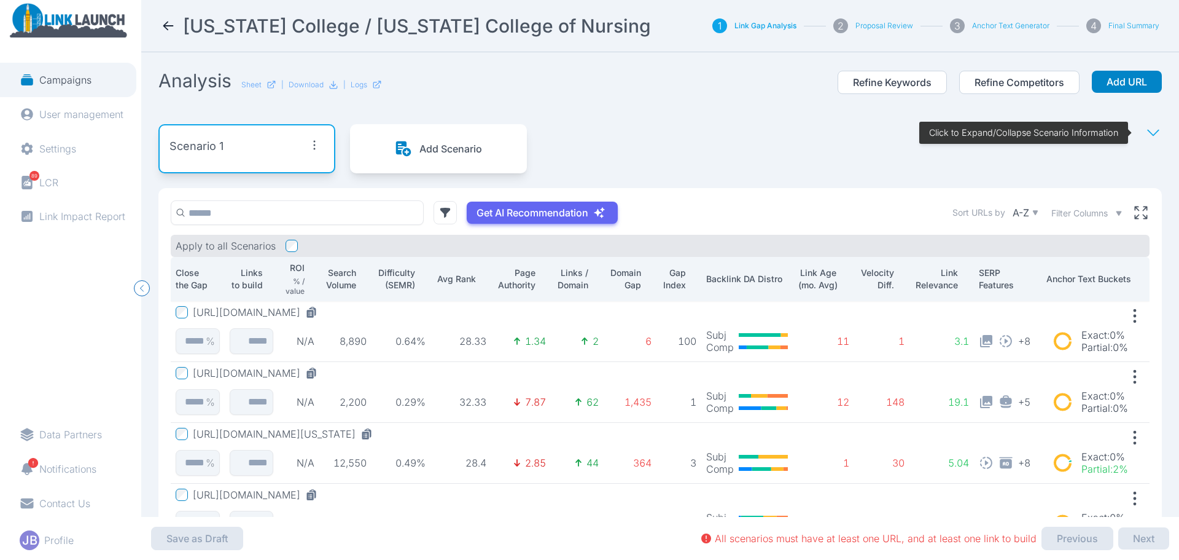
click at [722, 111] on div "Scenario 1 Add Scenario Click to Expand/Collapse Scenario Information" at bounding box center [660, 148] width 1004 height 79
click at [617, 166] on div "Scenario 1 Add Scenario Click to Expand/Collapse Scenario Information" at bounding box center [660, 148] width 1004 height 79
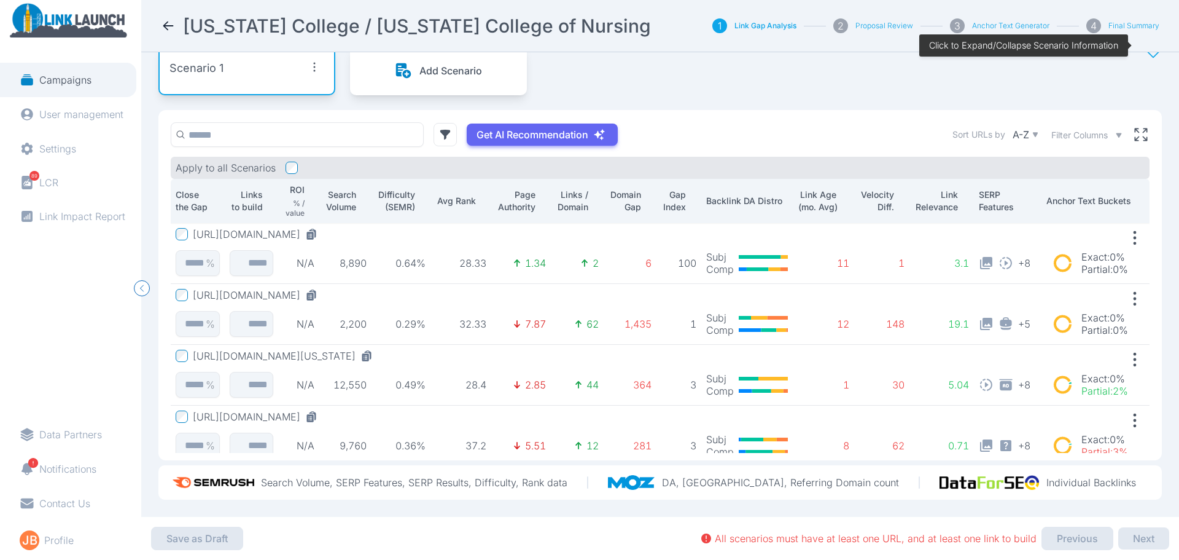
click at [666, 110] on div "Get AI Recommendation Sort URLs by A-Z Filter Columns Apply to all Scenarios Cl…" at bounding box center [660, 285] width 1004 height 350
click at [638, 189] on p "Domain Gap" at bounding box center [625, 201] width 33 height 25
click at [531, 157] on div "Apply to all Scenarios" at bounding box center [660, 168] width 979 height 22
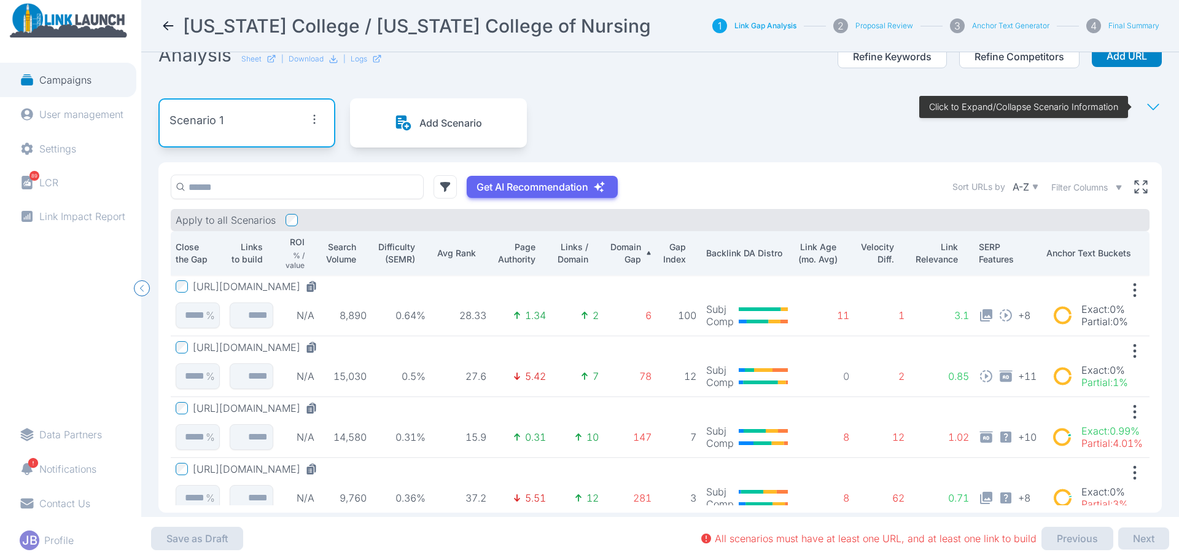
scroll to position [87, 0]
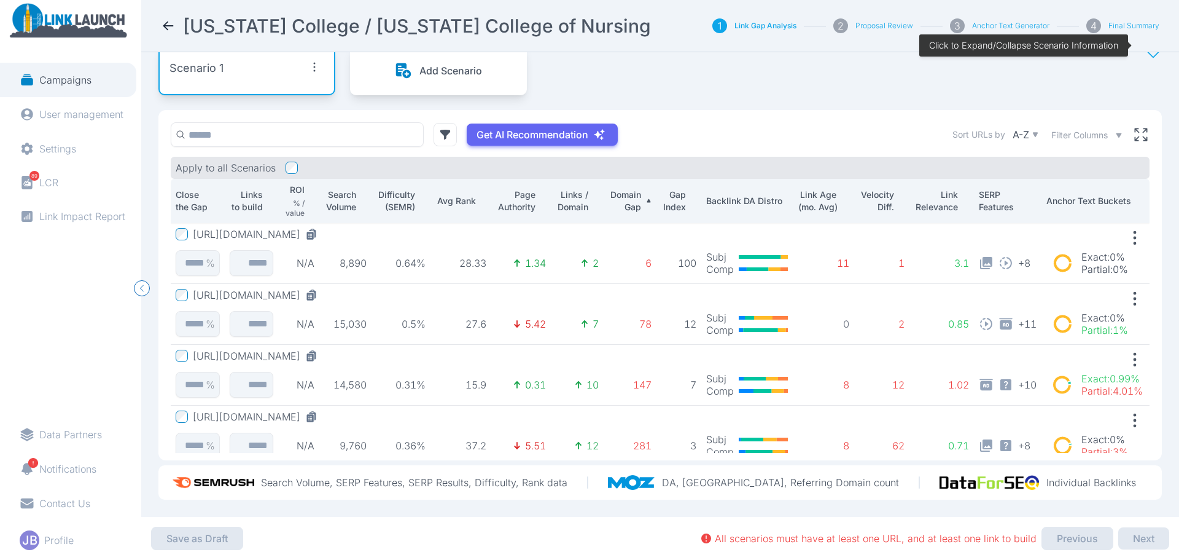
click at [323, 229] on button "[URL][DOMAIN_NAME]" at bounding box center [258, 234] width 130 height 12
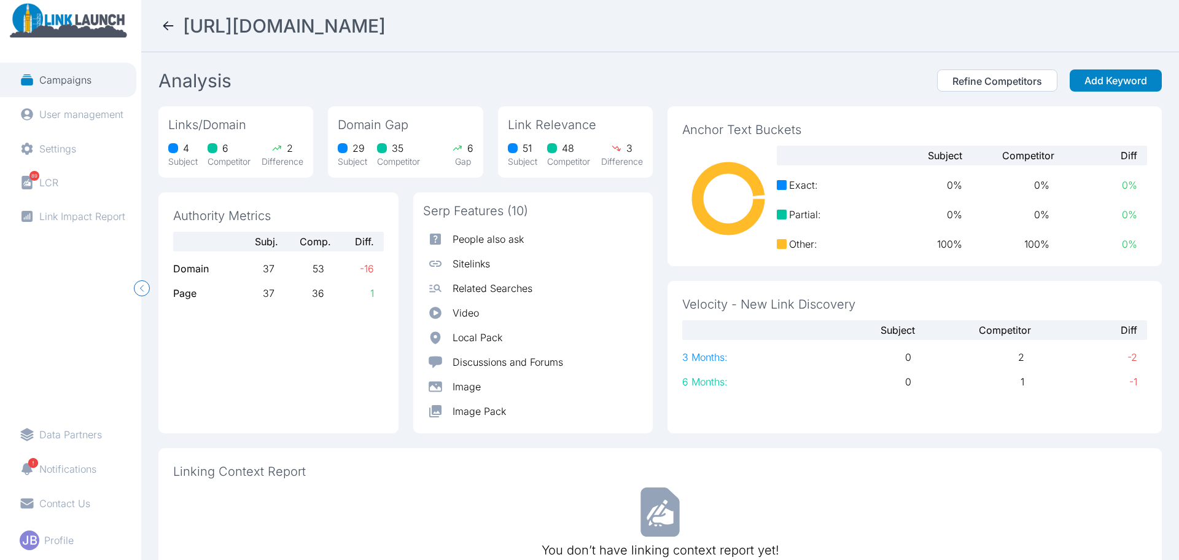
click at [165, 18] on icon at bounding box center [168, 25] width 15 height 15
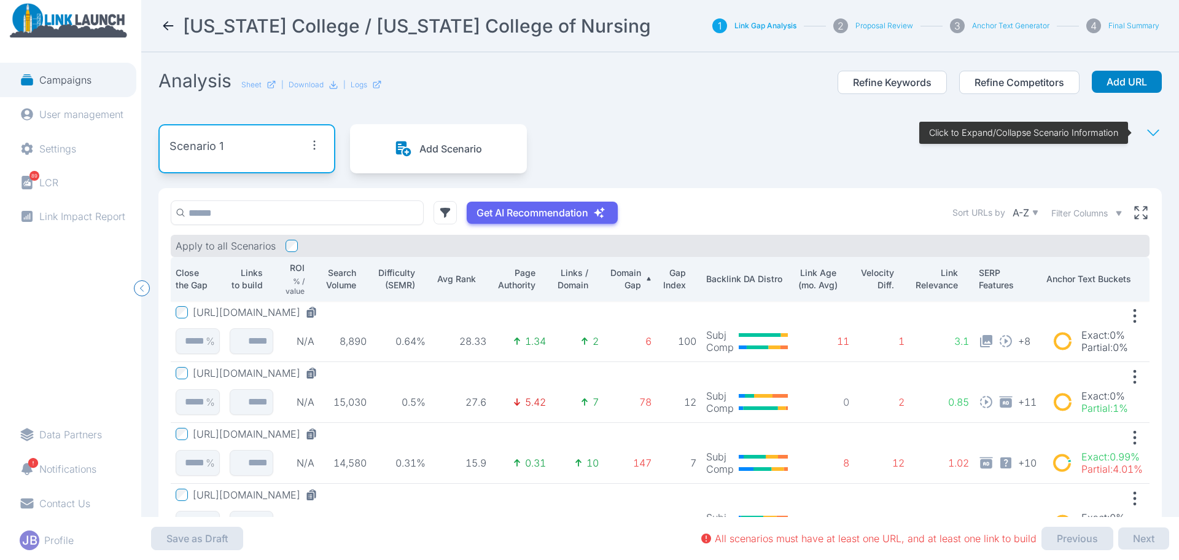
click at [738, 203] on div "Get AI Recommendation Sort URLs by A-Z Filter Columns" at bounding box center [660, 212] width 979 height 25
click at [675, 196] on div "Get AI Recommendation Sort URLs by A-Z Filter Columns Apply to all Scenarios Cl…" at bounding box center [660, 363] width 1004 height 350
click at [654, 186] on div "Scenario 1 Add Scenario Click to Expand/Collapse Scenario Information" at bounding box center [660, 148] width 1004 height 79
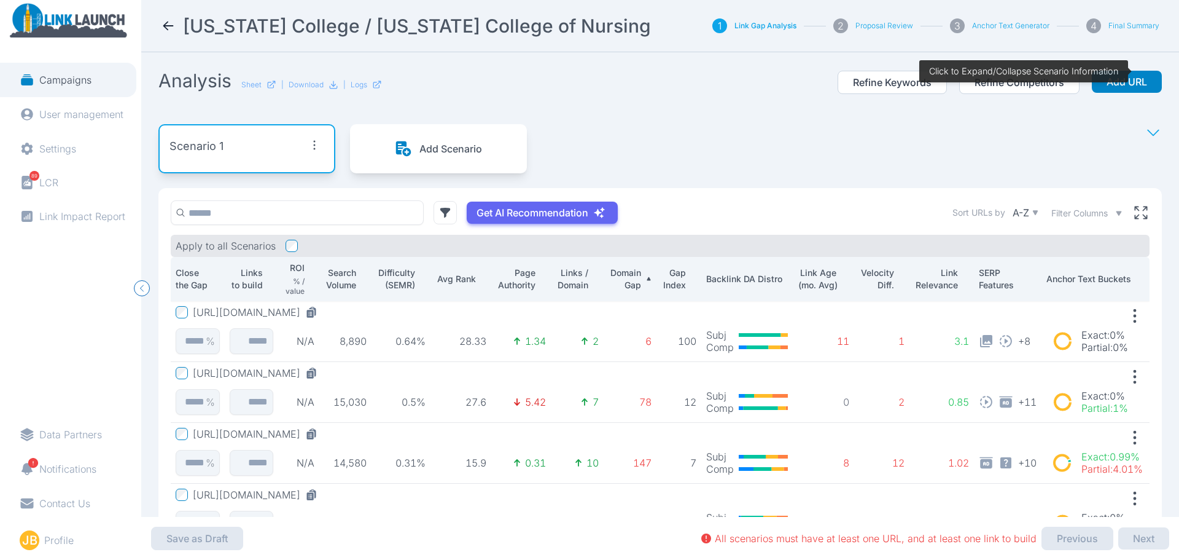
scroll to position [61, 0]
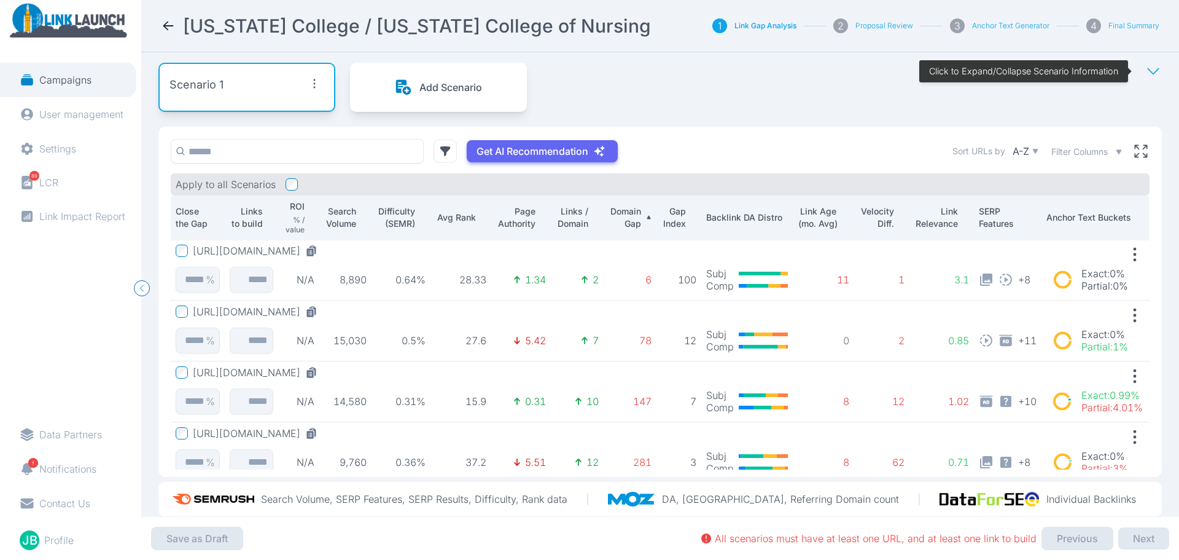
click at [645, 66] on div "Scenario 1 Add Scenario Click to Expand/Collapse Scenario Information" at bounding box center [660, 87] width 1004 height 79
click at [567, 72] on div "Scenario 1 Add Scenario Click to Expand/Collapse Scenario Information" at bounding box center [660, 87] width 1004 height 79
click at [613, 101] on div "Scenario 1 Add Scenario Click to Expand/Collapse Scenario Information" at bounding box center [660, 87] width 1004 height 79
click at [885, 146] on div "Get AI Recommendation Sort URLs by A-Z Filter Columns" at bounding box center [660, 151] width 979 height 25
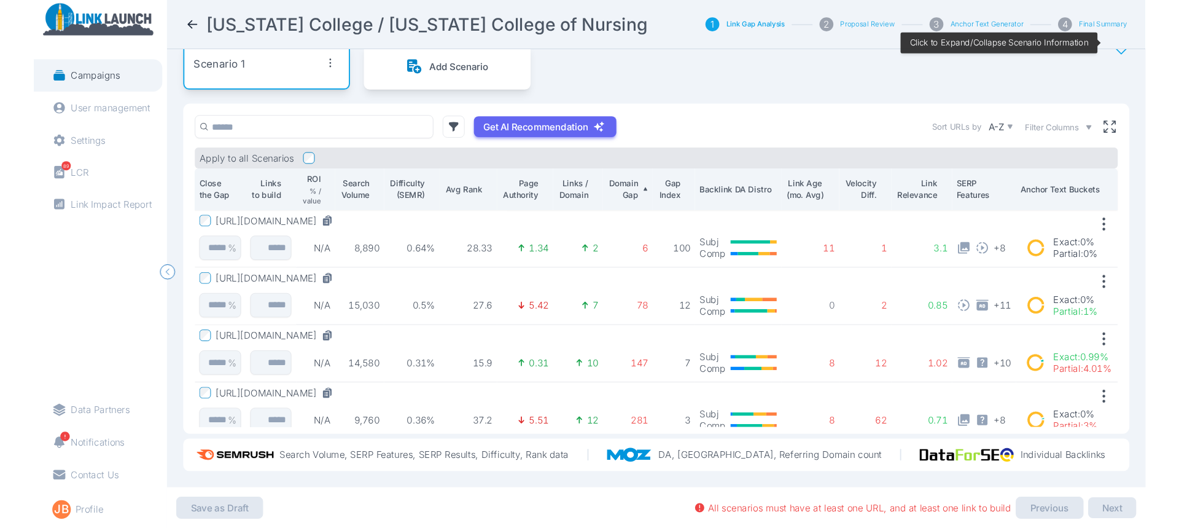
scroll to position [0, 0]
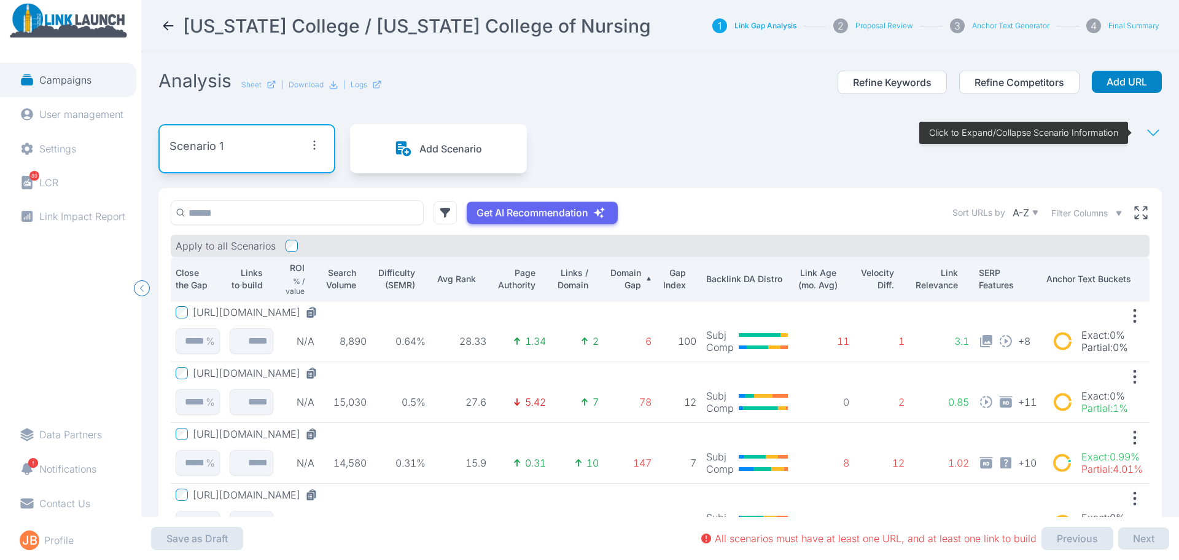
click at [757, 226] on div "Get AI Recommendation Sort URLs by A-Z Filter Columns Apply to all Scenarios Cl…" at bounding box center [660, 363] width 1004 height 350
click at [679, 203] on div "Get AI Recommendation Sort URLs by A-Z Filter Columns" at bounding box center [660, 212] width 979 height 25
click at [160, 22] on nav "[US_STATE] College / [US_STATE] College of Nursing 1 Link Gap Analysis 2 Propos…" at bounding box center [660, 26] width 1038 height 52
click at [167, 21] on icon at bounding box center [168, 25] width 15 height 15
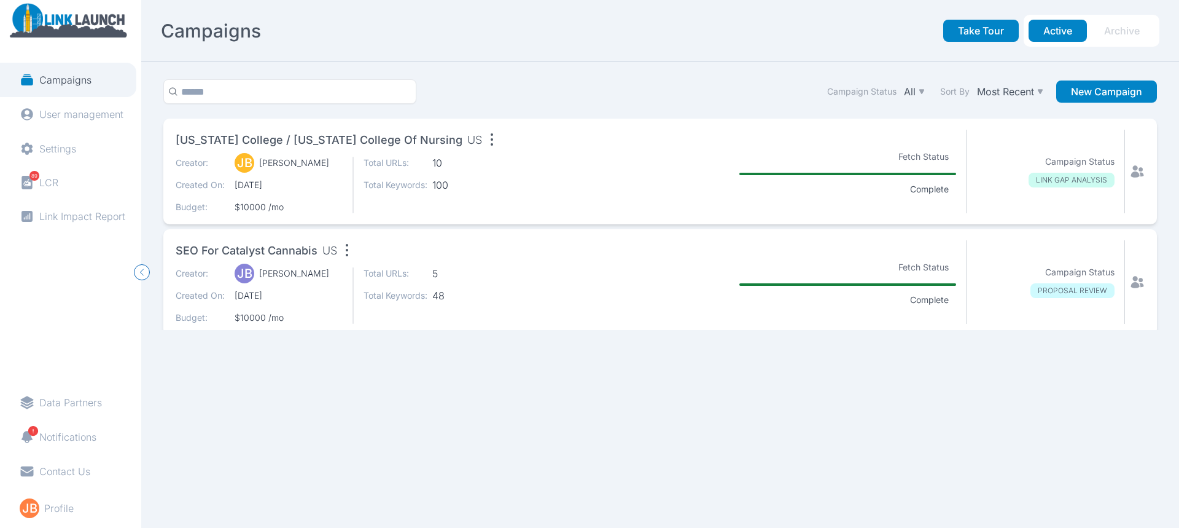
click at [1133, 178] on icon at bounding box center [1137, 171] width 15 height 15
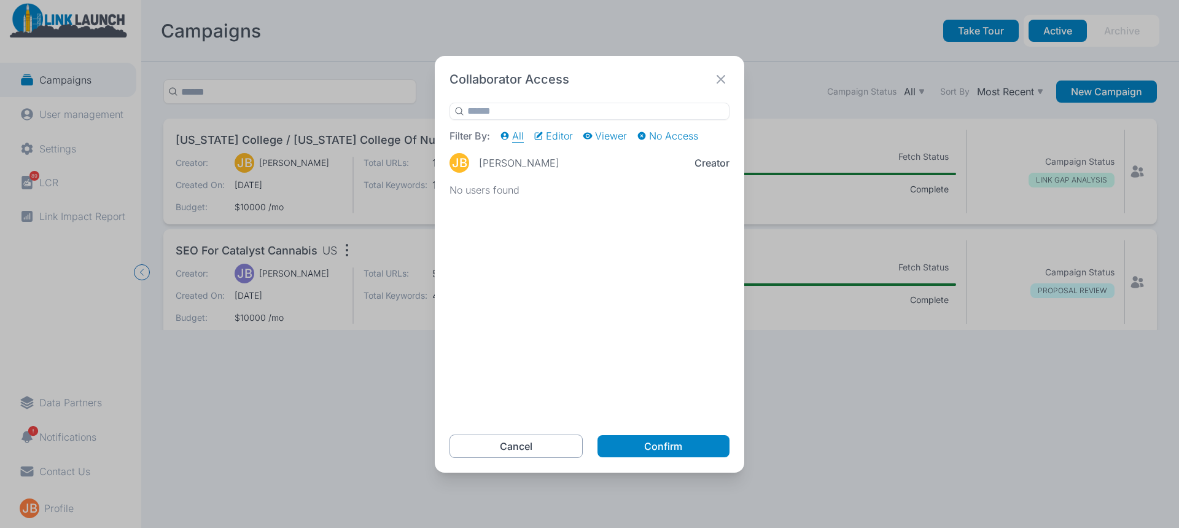
click at [540, 444] on button "Cancel" at bounding box center [516, 445] width 133 height 23
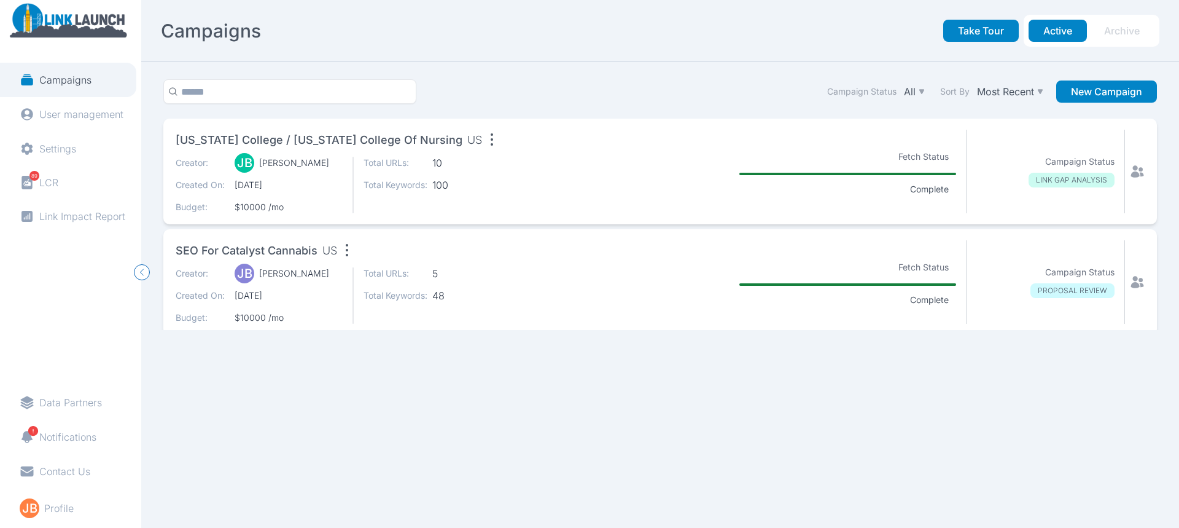
click at [1130, 171] on icon at bounding box center [1137, 171] width 15 height 15
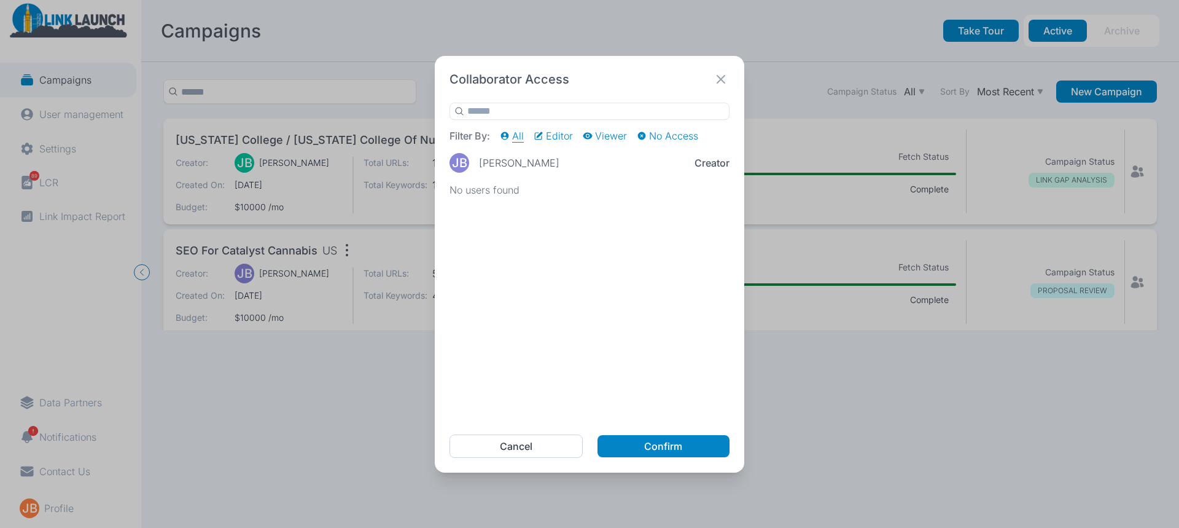
click at [590, 344] on div "No users found" at bounding box center [590, 302] width 280 height 236
click at [714, 76] on icon at bounding box center [721, 79] width 17 height 17
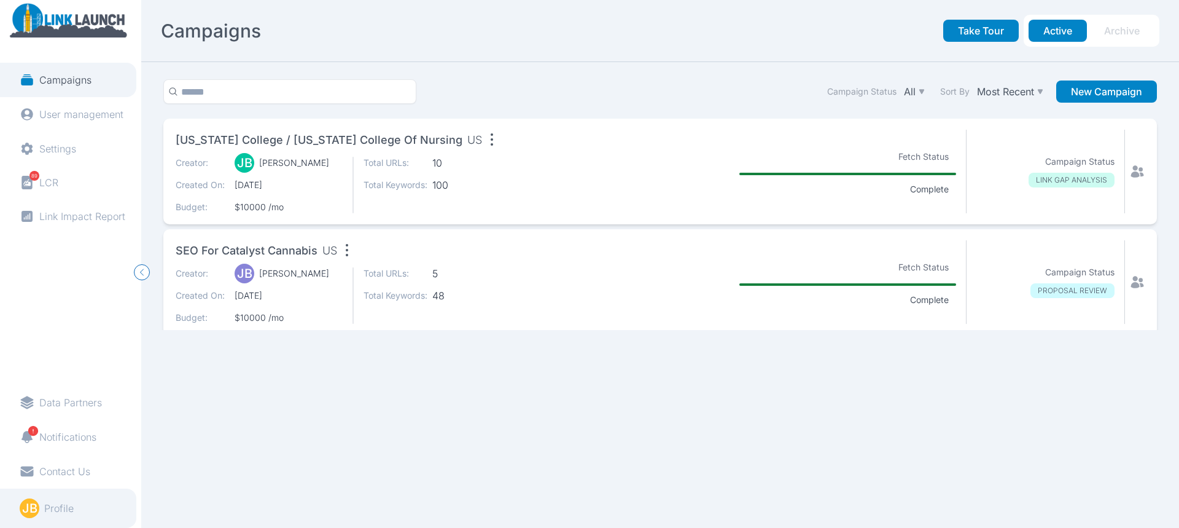
click at [61, 504] on p "Profile" at bounding box center [58, 508] width 29 height 12
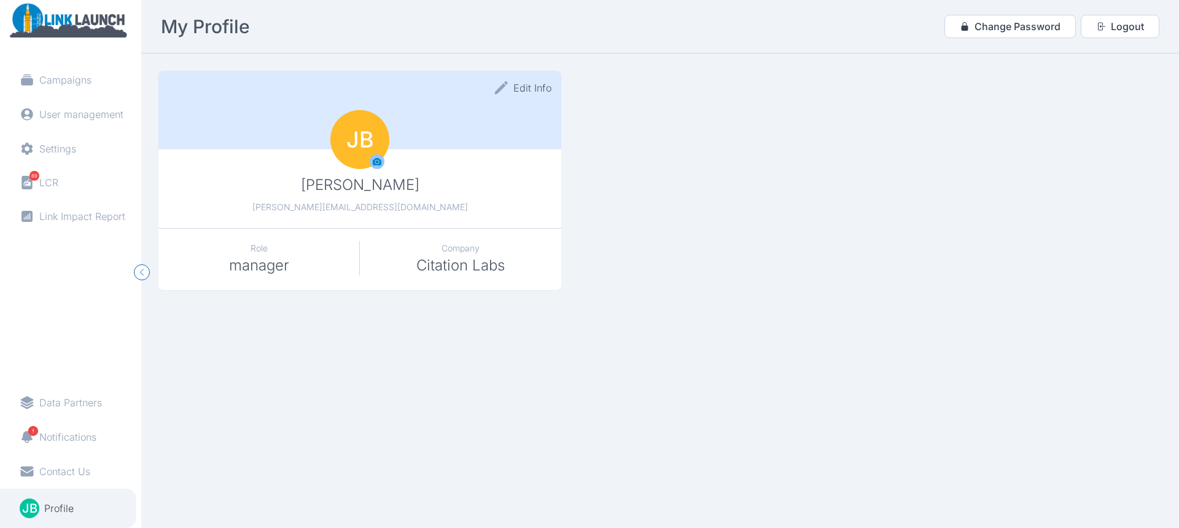
click at [149, 276] on section "Edit Info [PERSON_NAME] [PERSON_NAME][EMAIL_ADDRESS][DOMAIN_NAME] JB Role manag…" at bounding box center [660, 290] width 1038 height 474
click at [146, 277] on icon "button" at bounding box center [142, 272] width 15 height 15
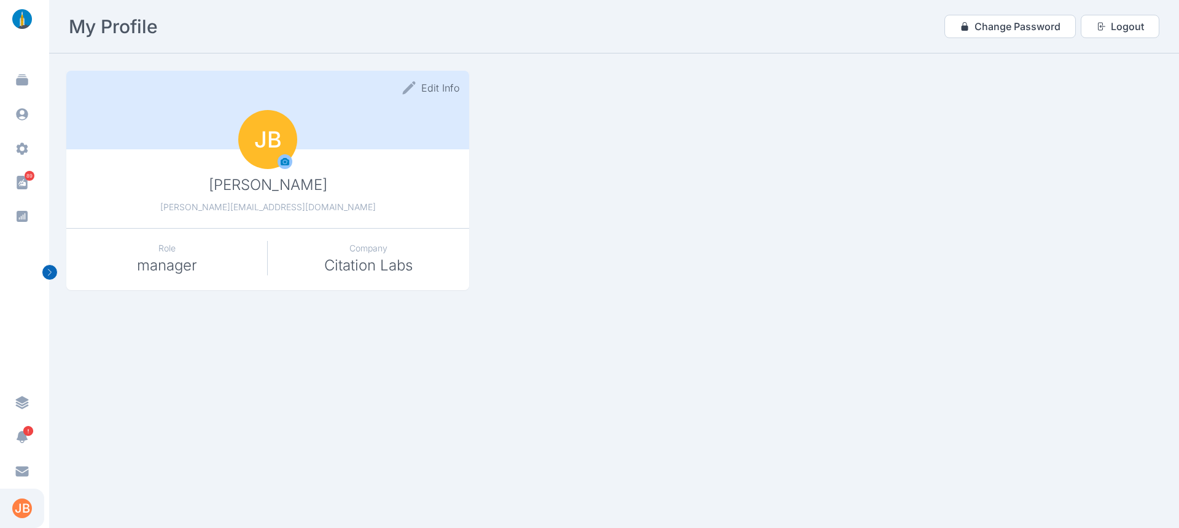
click at [56, 270] on icon "button" at bounding box center [49, 272] width 15 height 15
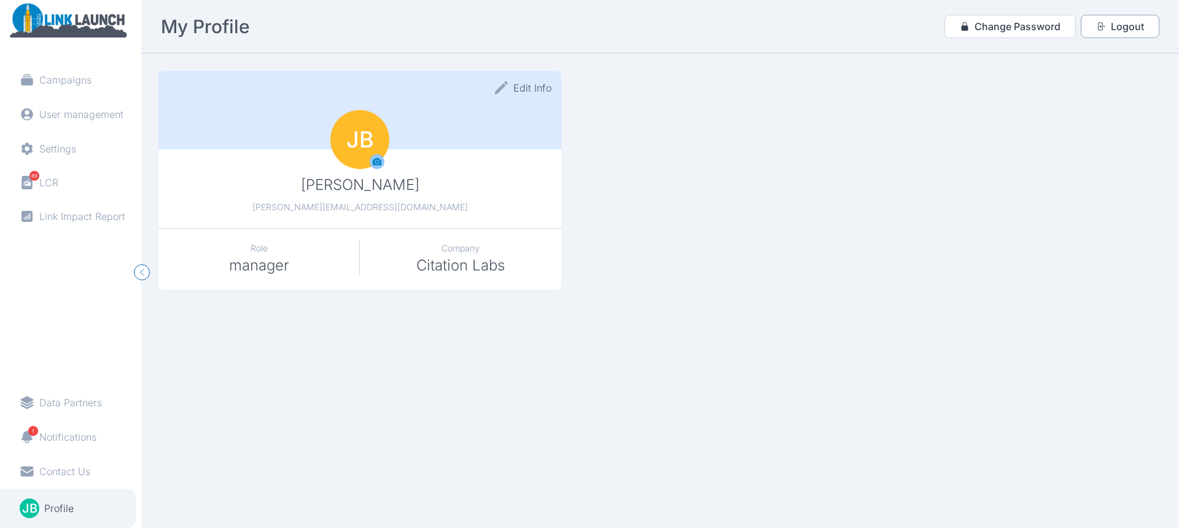
click at [1127, 27] on button "Logout" at bounding box center [1120, 26] width 79 height 23
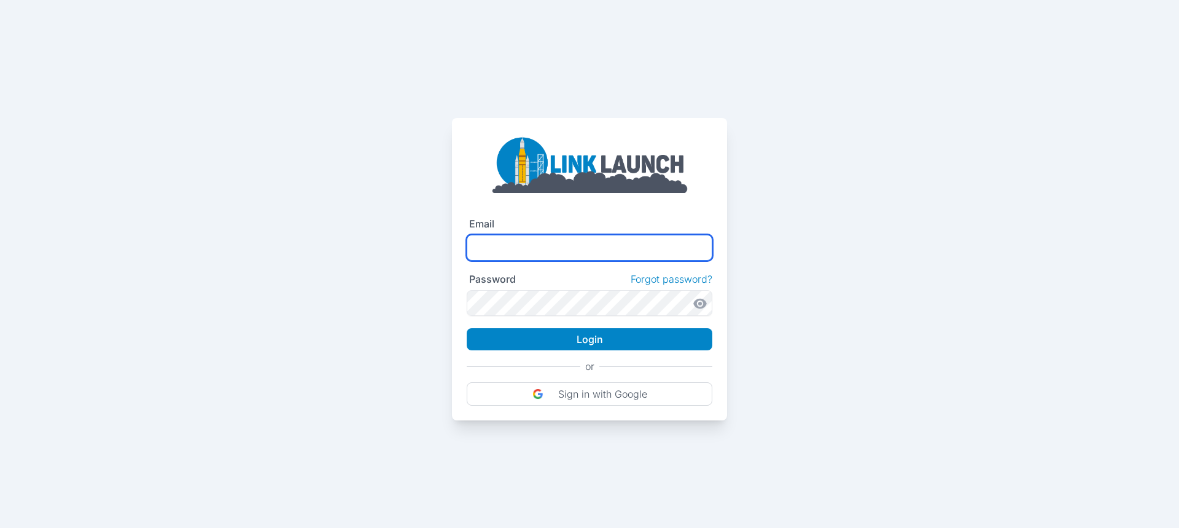
type input "**********"
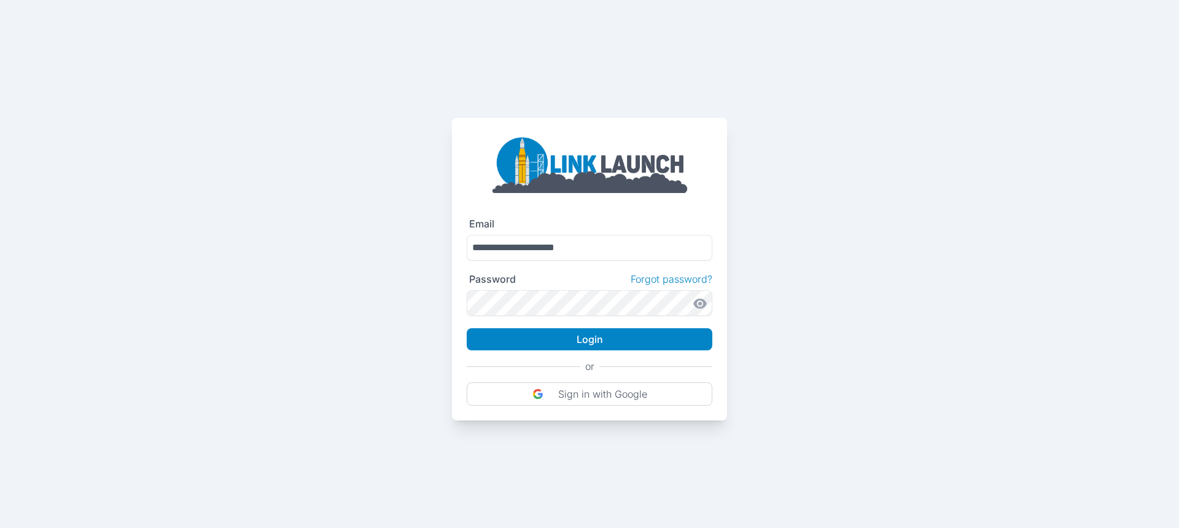
click at [772, 284] on div "**********" at bounding box center [589, 210] width 1179 height 420
click at [545, 340] on button "Login" at bounding box center [590, 339] width 246 height 22
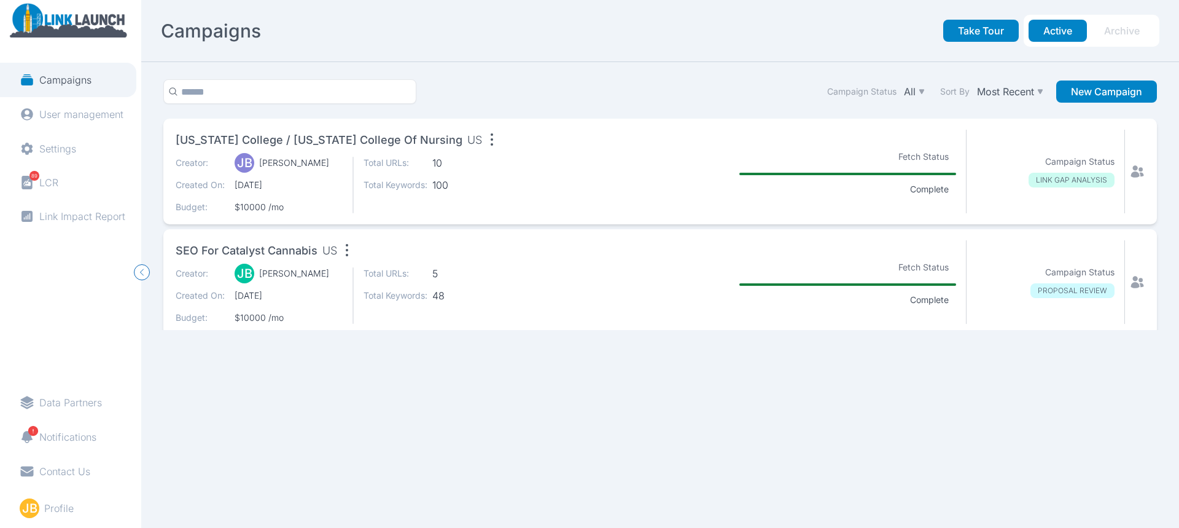
click at [1132, 170] on icon at bounding box center [1138, 171] width 13 height 12
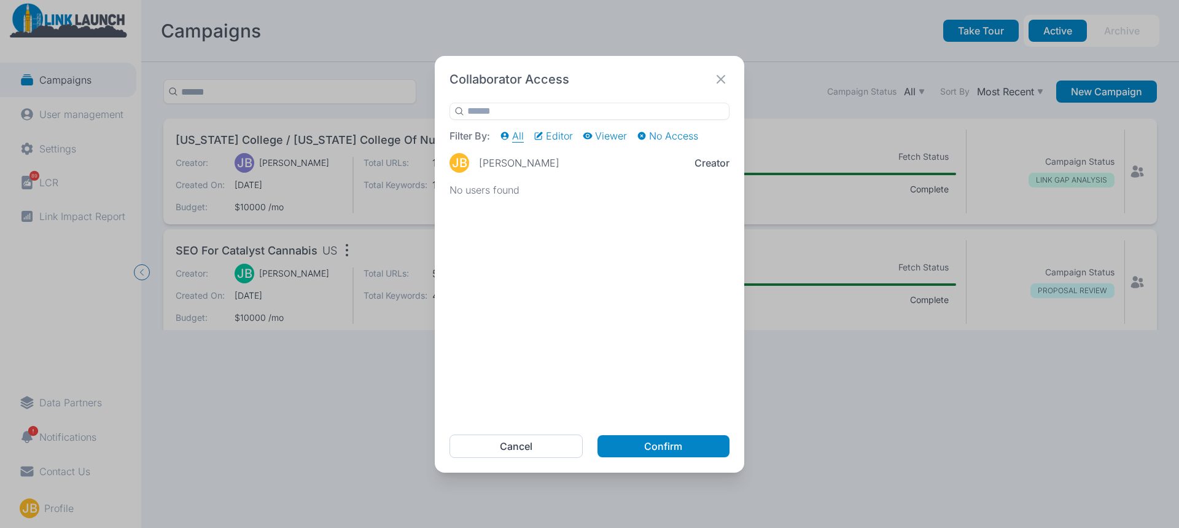
click at [582, 232] on div "No users found" at bounding box center [590, 302] width 280 height 236
click at [562, 139] on p "Editor" at bounding box center [559, 136] width 27 height 12
click at [609, 136] on p "Viewer" at bounding box center [611, 136] width 32 height 12
click at [667, 135] on p "No Access" at bounding box center [673, 136] width 49 height 12
click at [507, 136] on icon at bounding box center [505, 135] width 8 height 8
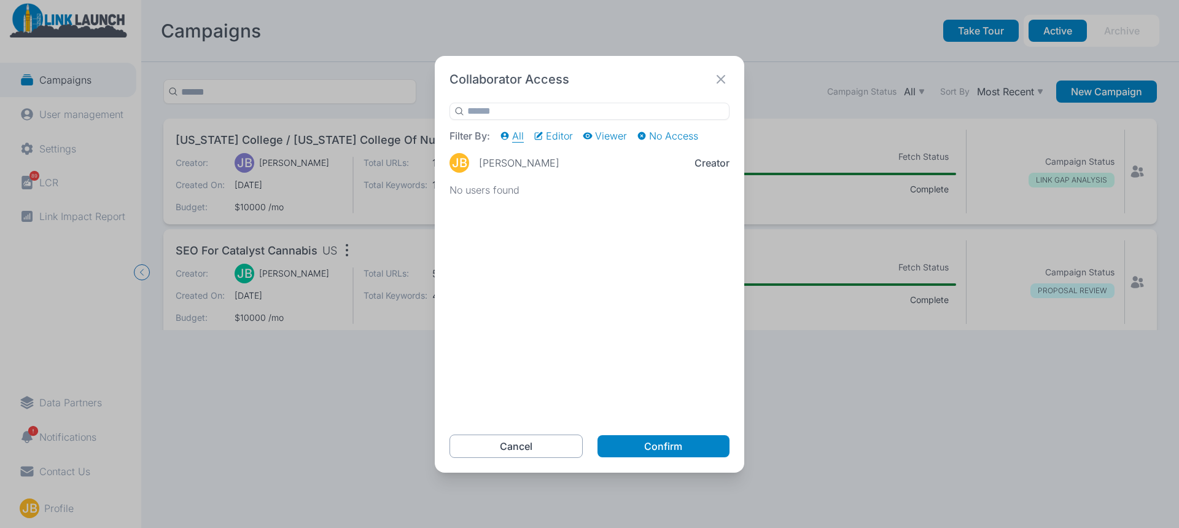
click at [516, 448] on button "Cancel" at bounding box center [516, 445] width 133 height 23
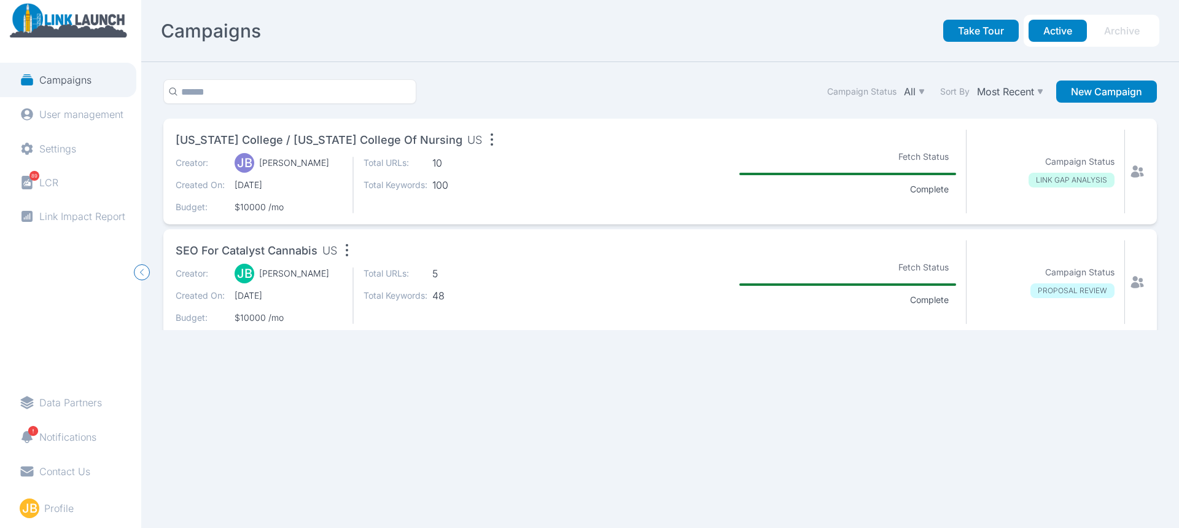
click at [1133, 275] on icon at bounding box center [1137, 282] width 15 height 15
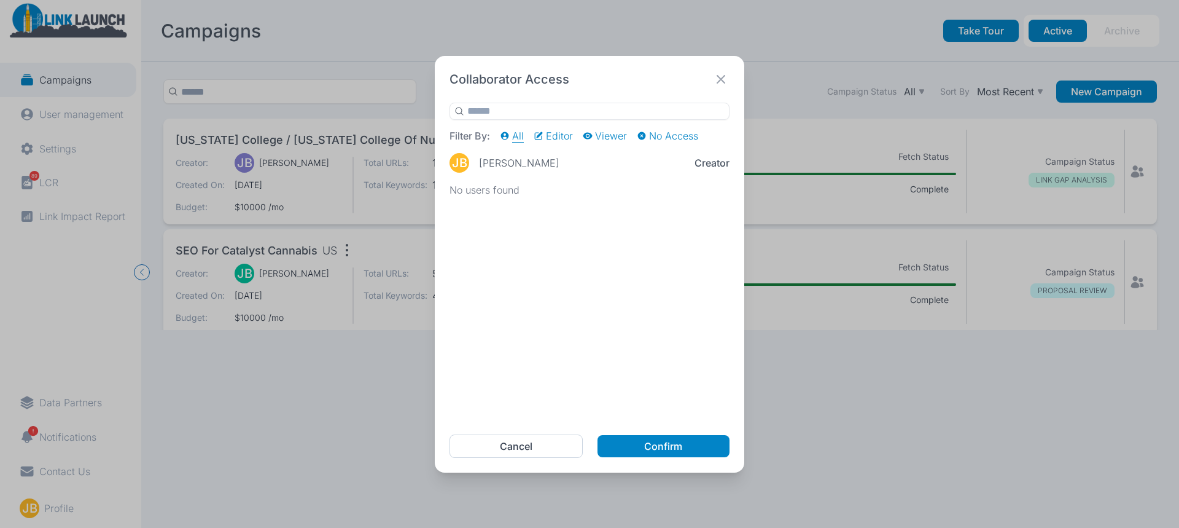
click at [716, 79] on icon at bounding box center [721, 79] width 17 height 17
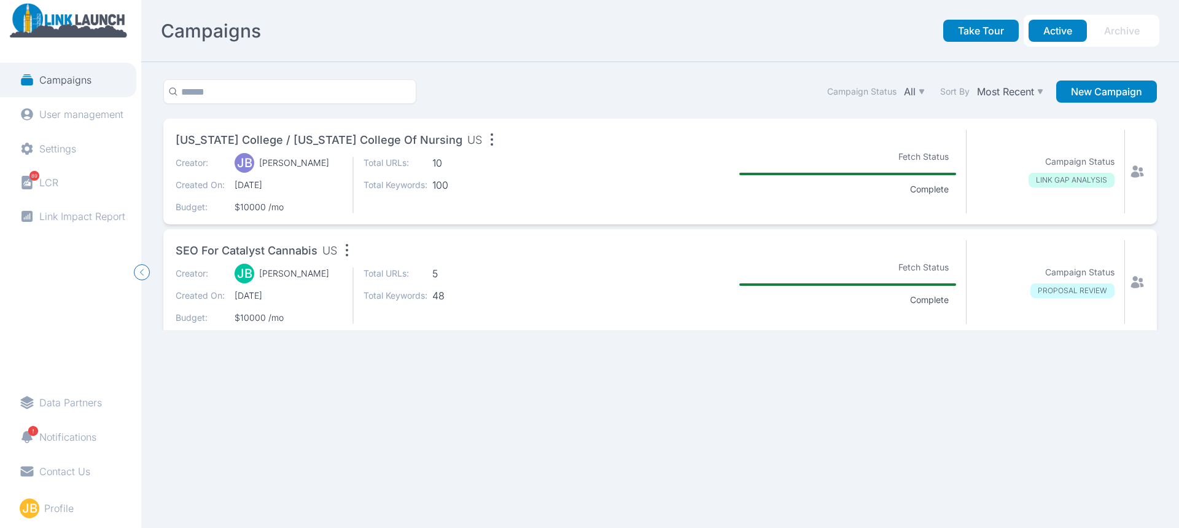
click at [1137, 273] on div "SEO for Catalyst Cannabis US Creator: JB Jason Bates Created On: 10/1/2025 Budg…" at bounding box center [660, 282] width 994 height 106
click at [1130, 281] on icon at bounding box center [1137, 282] width 15 height 15
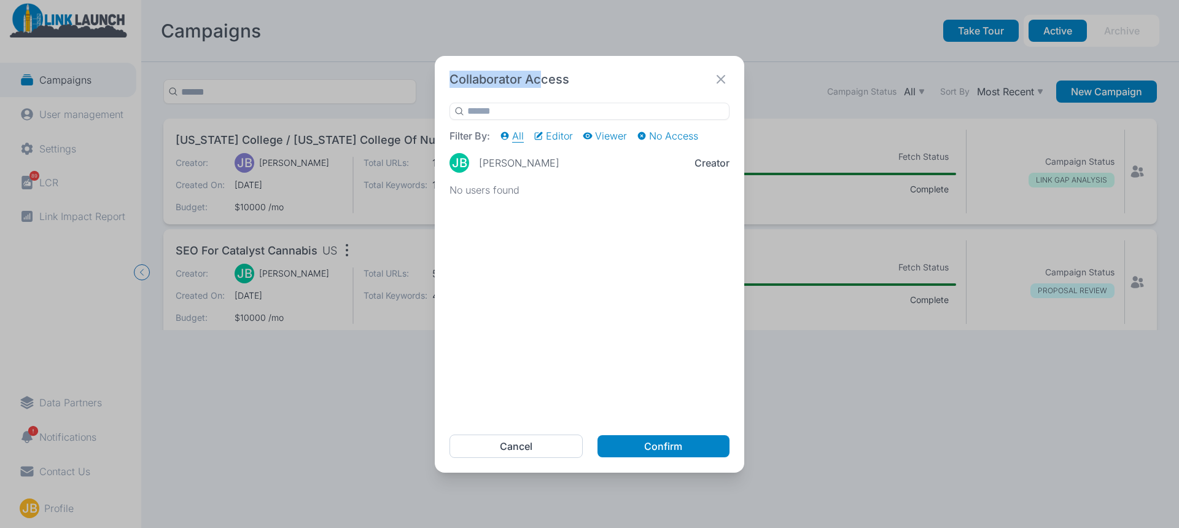
drag, startPoint x: 532, startPoint y: 66, endPoint x: 453, endPoint y: 60, distance: 79.5
click at [453, 60] on div "Collaborator Access Filter By: All Editor Viewer No Access [PERSON_NAME] [PERSO…" at bounding box center [590, 264] width 310 height 417
click at [589, 75] on div "Collaborator Access" at bounding box center [590, 79] width 280 height 17
click at [522, 440] on button "Cancel" at bounding box center [516, 445] width 133 height 23
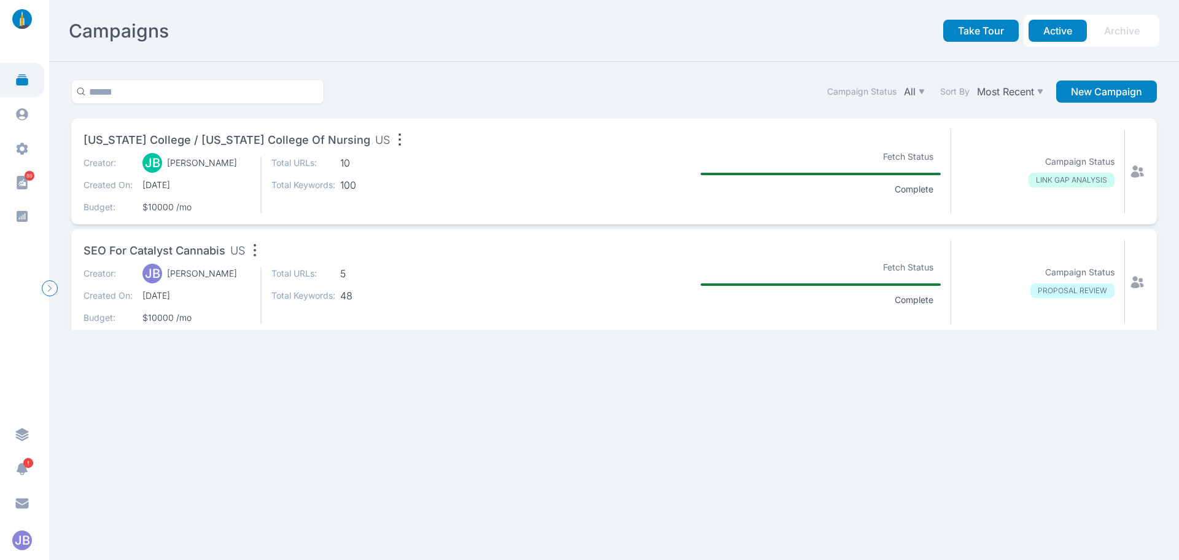
click at [1132, 166] on icon at bounding box center [1137, 171] width 15 height 15
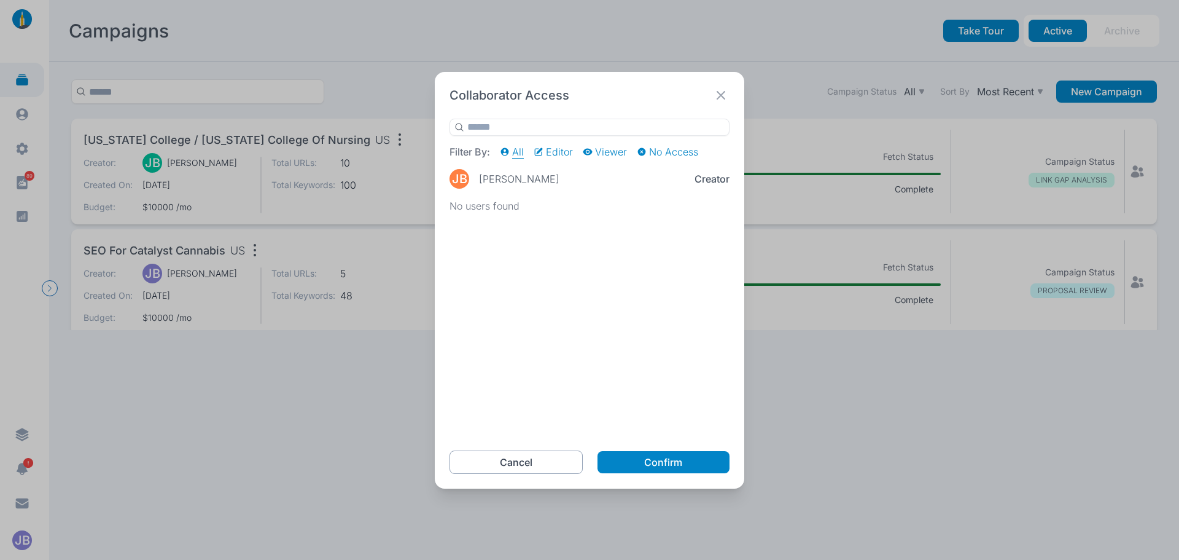
click at [557, 466] on button "Cancel" at bounding box center [516, 461] width 133 height 23
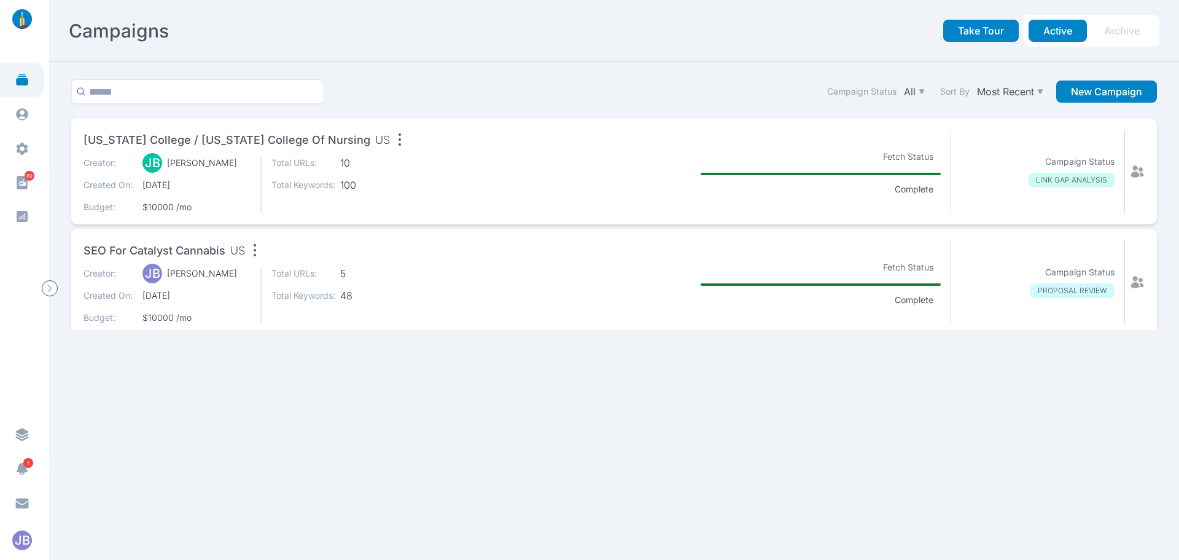
click at [284, 135] on span "[US_STATE] College / [US_STATE] College of Nursing" at bounding box center [227, 139] width 287 height 17
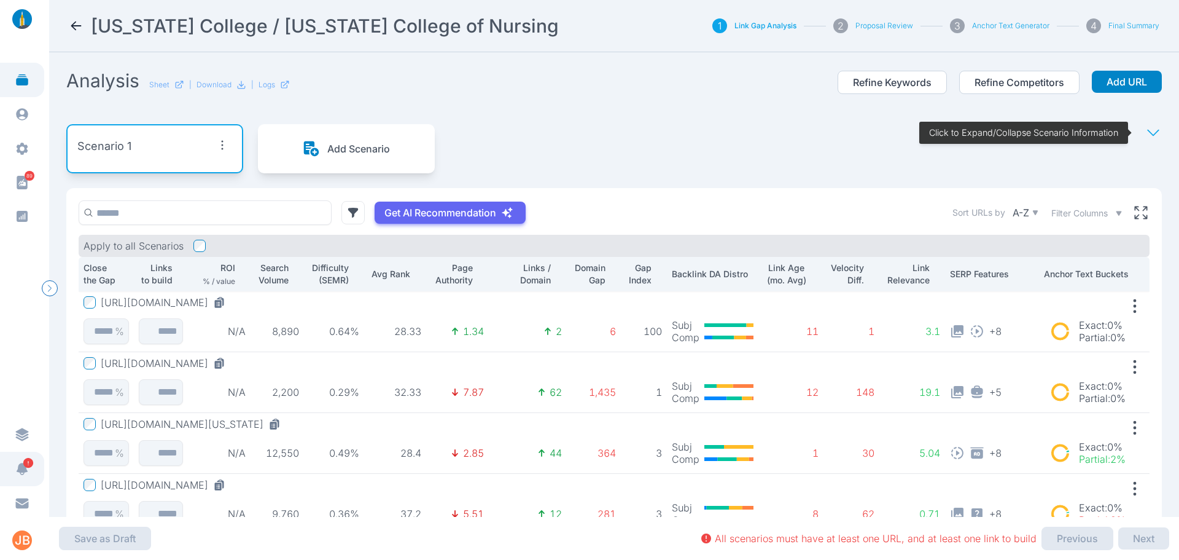
click at [32, 465] on icon "button" at bounding box center [28, 463] width 10 height 10
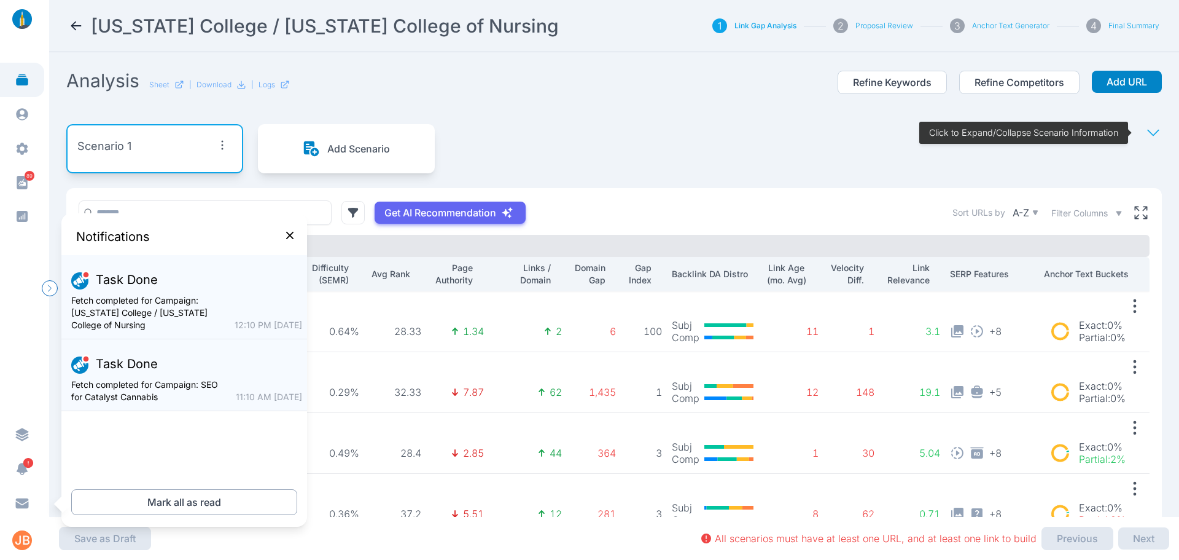
click at [186, 500] on button "Mark all as read" at bounding box center [184, 502] width 226 height 26
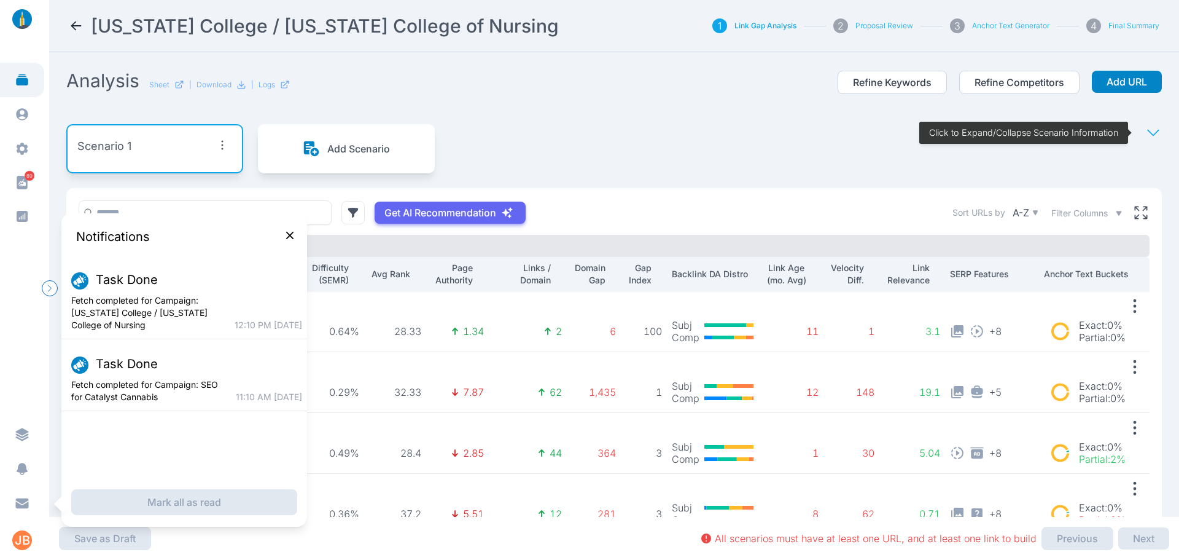
click at [292, 232] on icon at bounding box center [290, 236] width 15 height 17
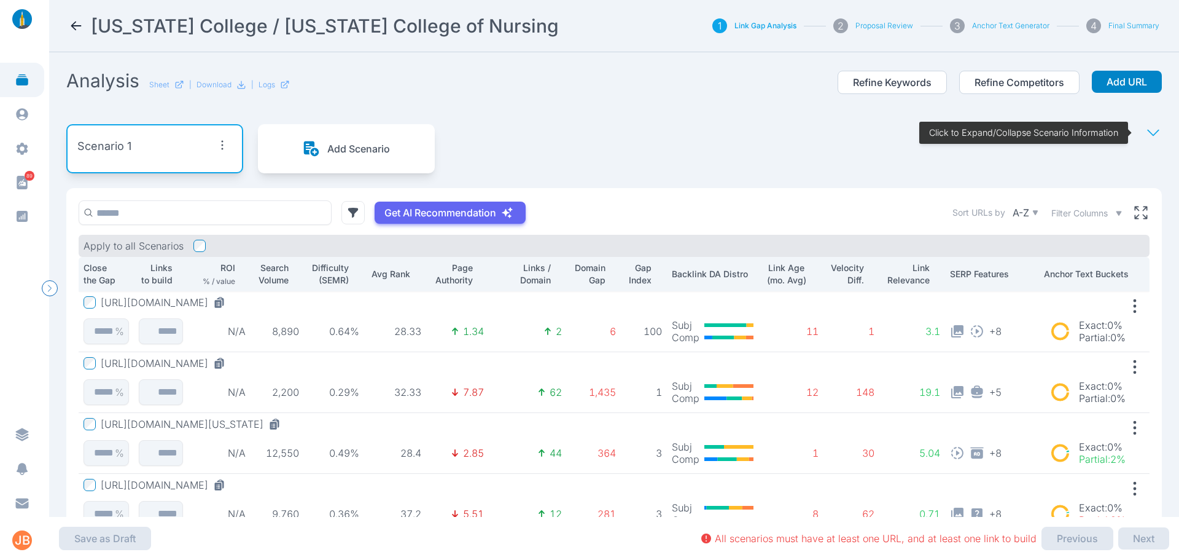
click at [622, 139] on div "Scenario 1 Add Scenario Click to Expand/Collapse Scenario Information" at bounding box center [614, 148] width 1096 height 79
click at [651, 182] on div "Scenario 1 Add Scenario Click to Expand/Collapse Scenario Information" at bounding box center [614, 148] width 1096 height 79
click at [17, 117] on icon at bounding box center [22, 114] width 12 height 12
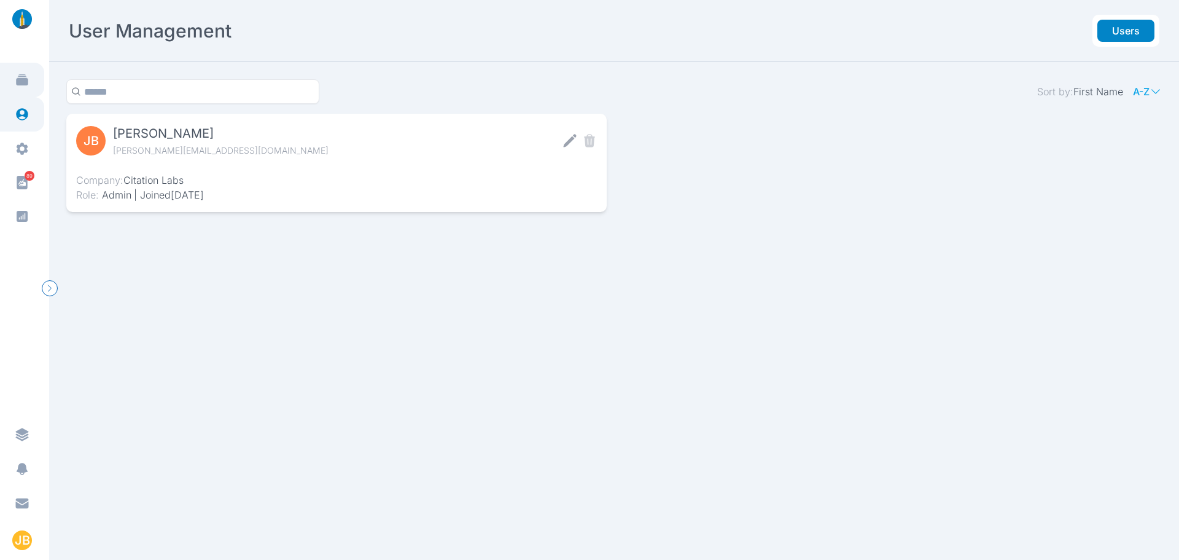
click at [22, 87] on link at bounding box center [22, 80] width 44 height 34
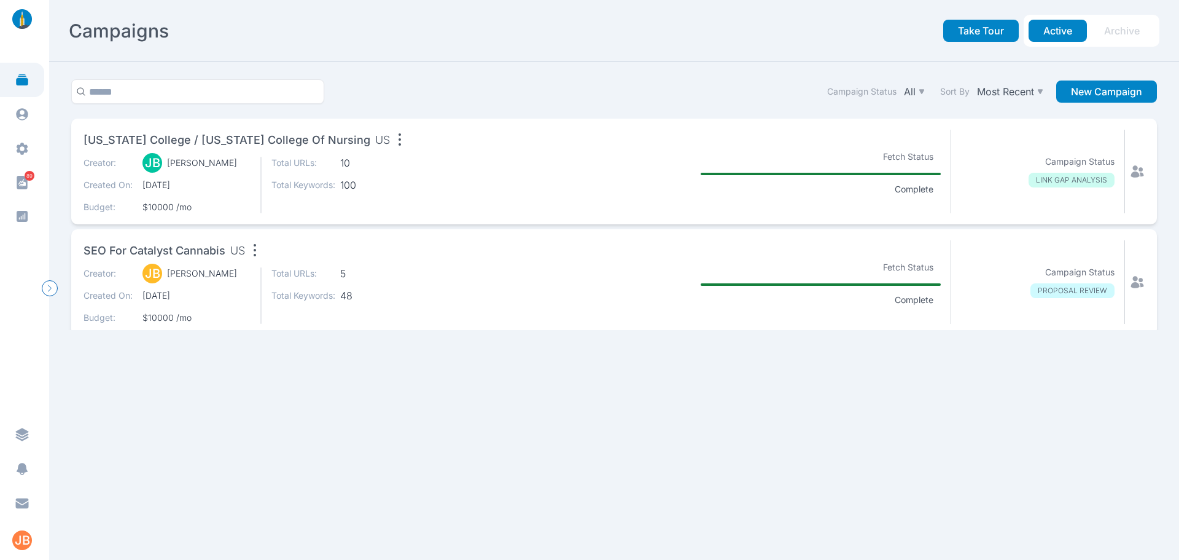
click at [1136, 160] on div "[US_STATE] College / [US_STATE] College of Nursing US Creator: [PERSON_NAME] [P…" at bounding box center [614, 172] width 1086 height 106
click at [1131, 172] on icon at bounding box center [1137, 171] width 15 height 15
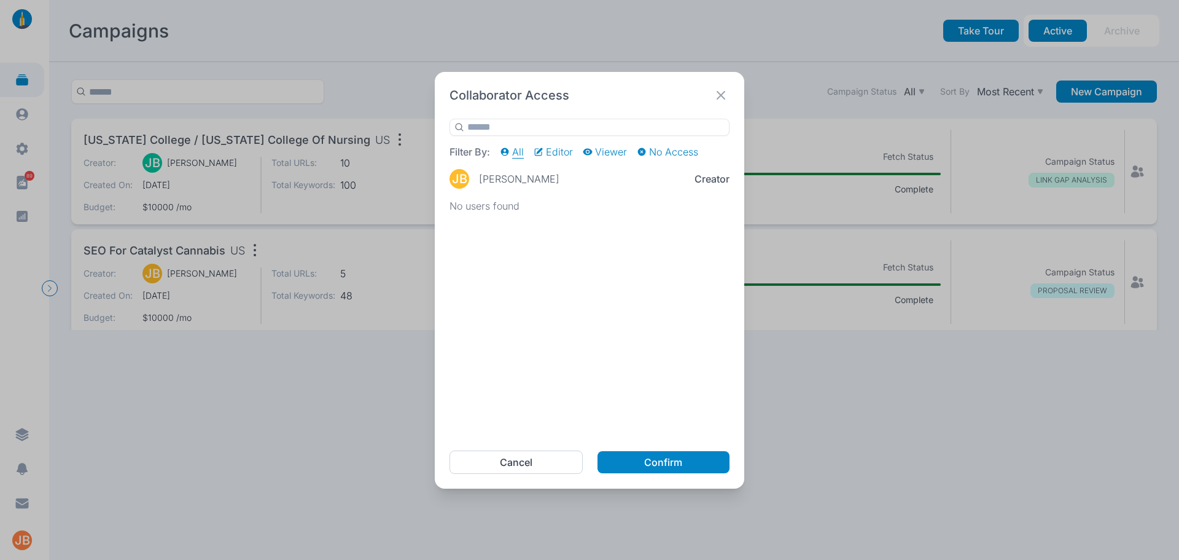
click at [717, 93] on icon at bounding box center [721, 95] width 17 height 17
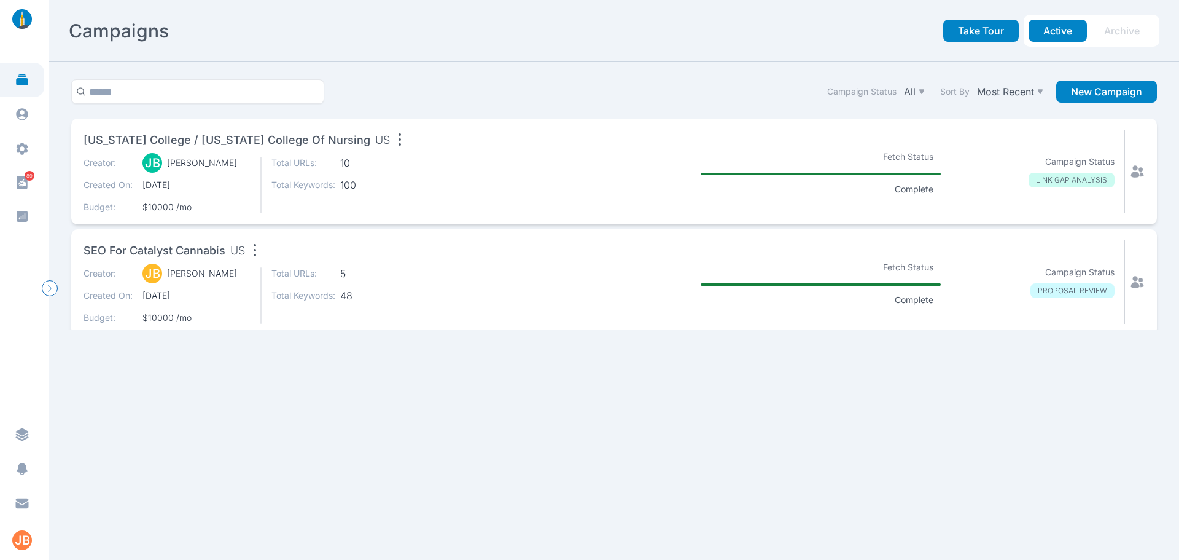
click at [695, 90] on div "Campaign Status All Sort By Most Recent New Campaign" at bounding box center [614, 98] width 1096 height 39
click at [390, 142] on icon "button" at bounding box center [400, 140] width 20 height 20
click at [431, 87] on div "Campaign Status All Sort By Most Recent New Campaign" at bounding box center [614, 98] width 1096 height 39
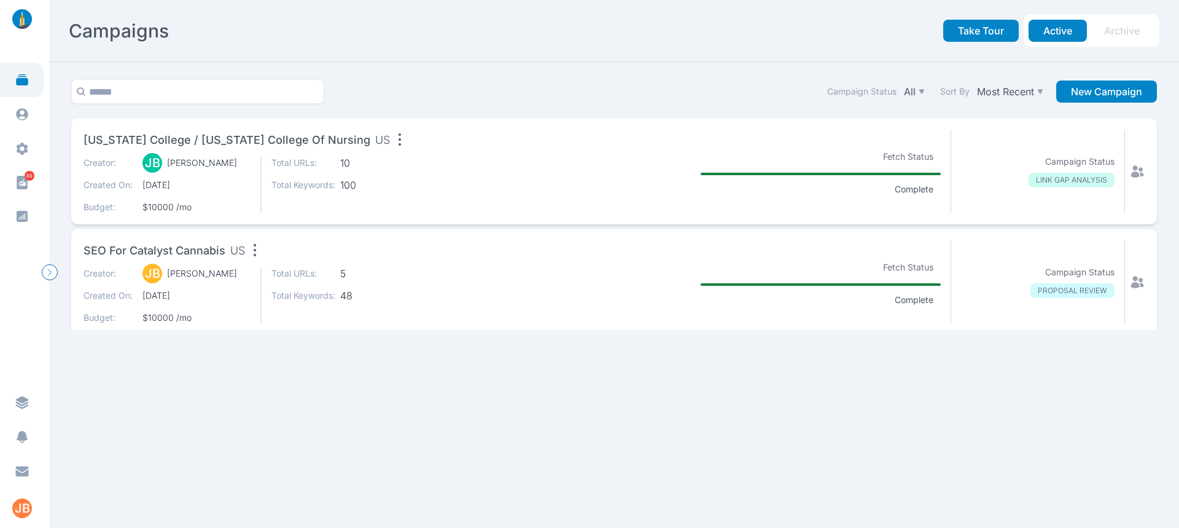
click at [1141, 167] on div "[US_STATE] College / [US_STATE] College of Nursing US Creator: [PERSON_NAME] [P…" at bounding box center [614, 172] width 1086 height 106
click at [1135, 171] on icon at bounding box center [1137, 171] width 15 height 15
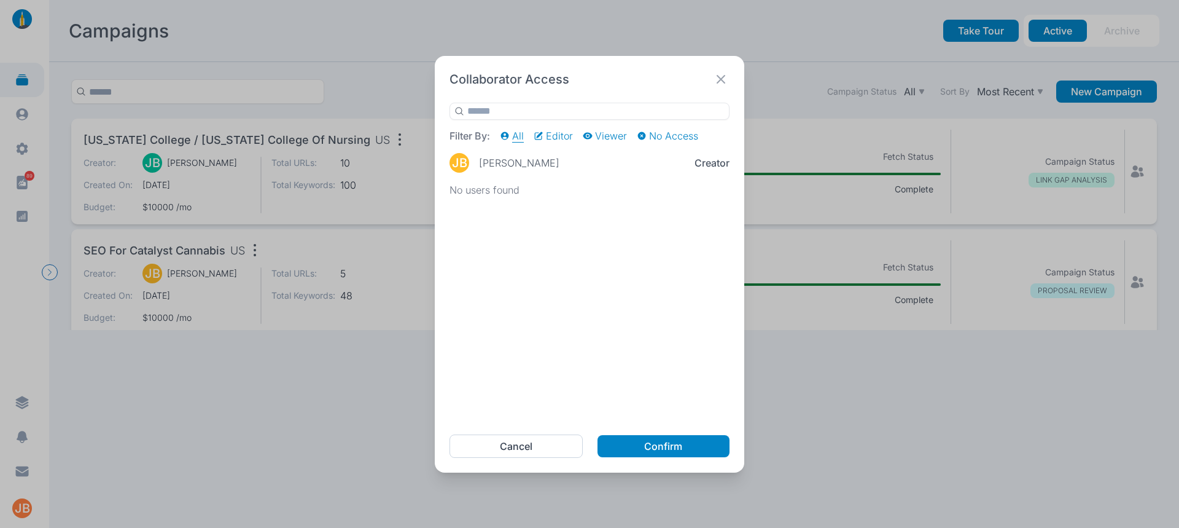
click at [579, 216] on div "No users found" at bounding box center [590, 302] width 280 height 236
click at [725, 82] on icon at bounding box center [721, 79] width 9 height 9
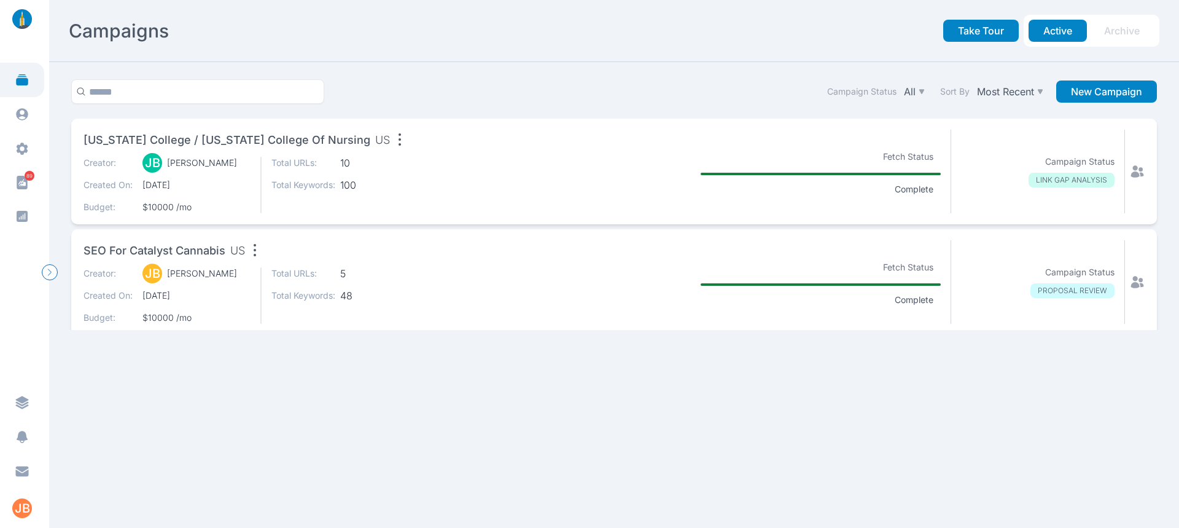
click at [1130, 166] on icon at bounding box center [1137, 171] width 15 height 15
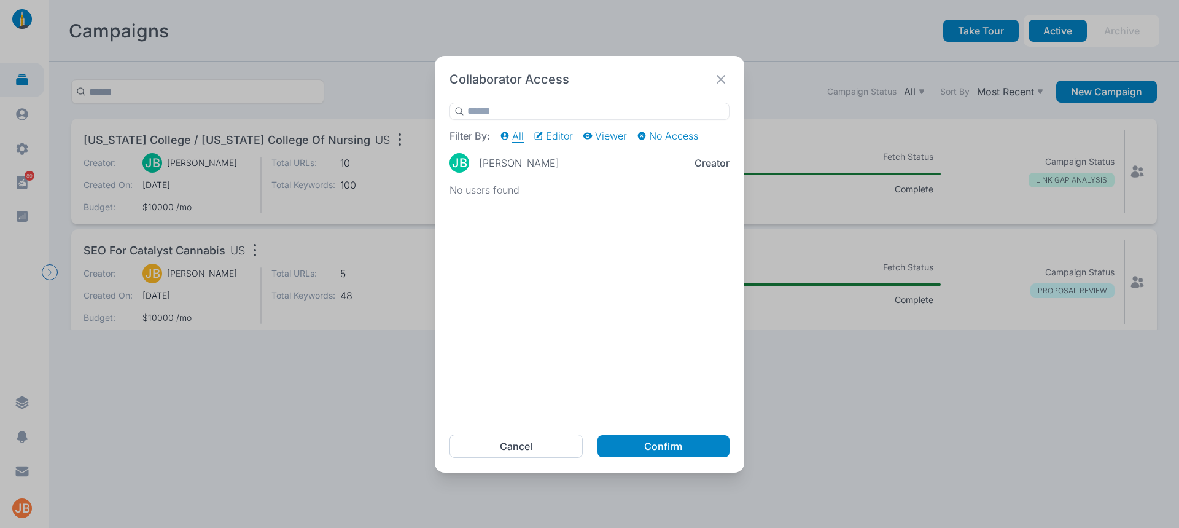
click at [561, 135] on p "Editor" at bounding box center [559, 136] width 27 height 12
click at [609, 141] on p "Viewer" at bounding box center [611, 136] width 32 height 12
click at [521, 135] on p "All" at bounding box center [518, 136] width 12 height 12
click at [718, 82] on icon at bounding box center [721, 79] width 17 height 17
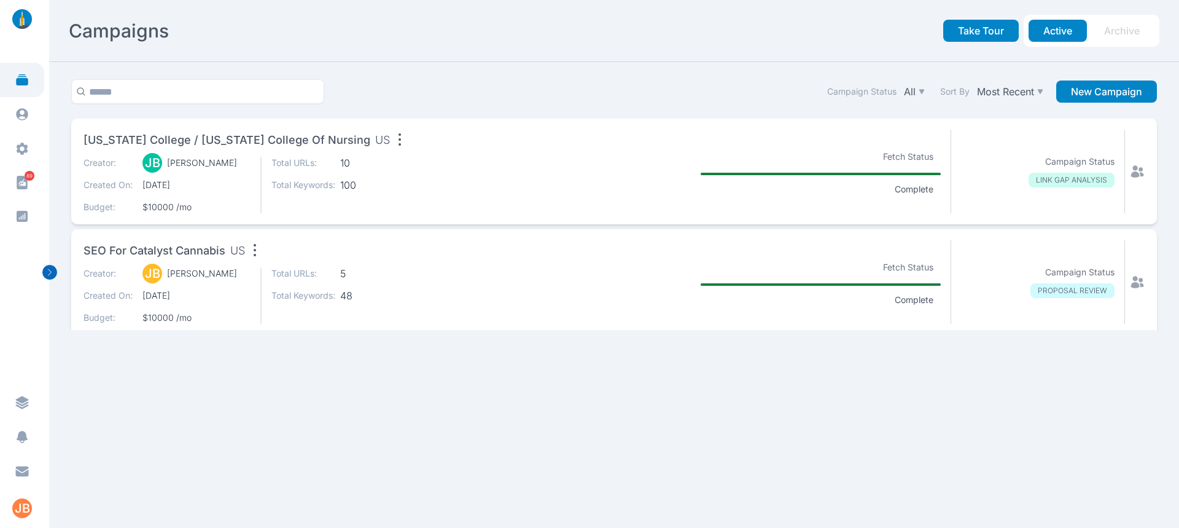
click at [52, 270] on icon "button" at bounding box center [49, 272] width 15 height 15
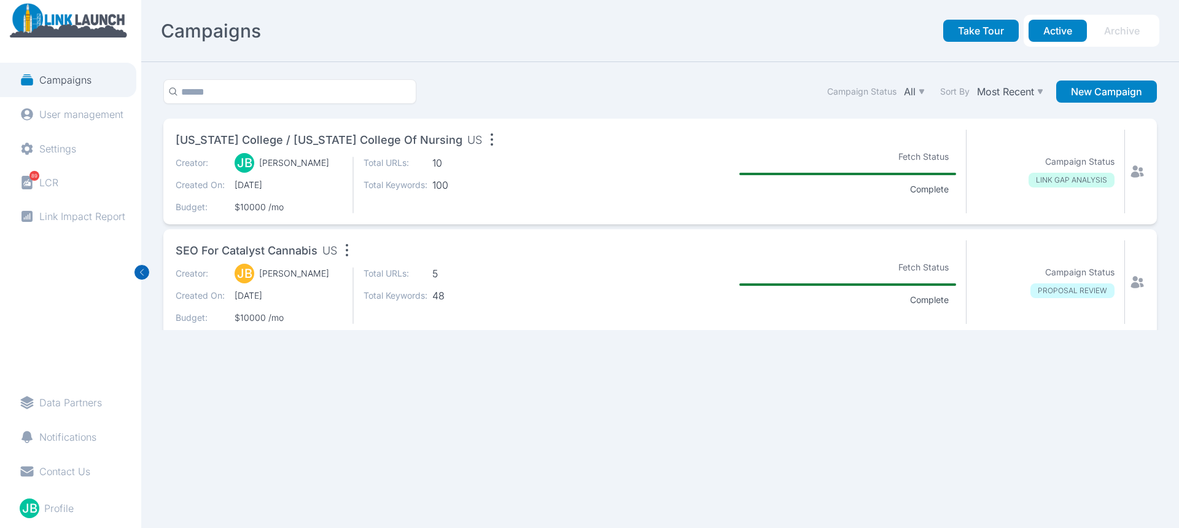
click at [138, 273] on icon "button" at bounding box center [142, 272] width 15 height 15
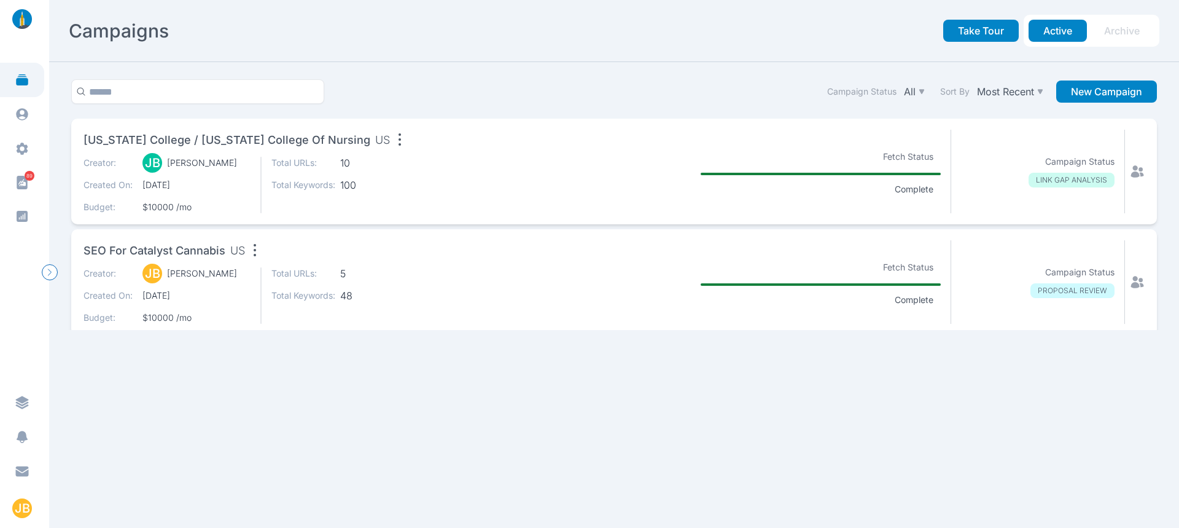
click at [389, 65] on section "Campaign Status All Sort By Most Recent New Campaign [US_STATE] College / [US_S…" at bounding box center [614, 295] width 1130 height 466
click at [410, 159] on div "Creator: [PERSON_NAME] [PERSON_NAME] Created On: [DATE] Budget: $10000 /mo Tota…" at bounding box center [301, 185] width 434 height 57
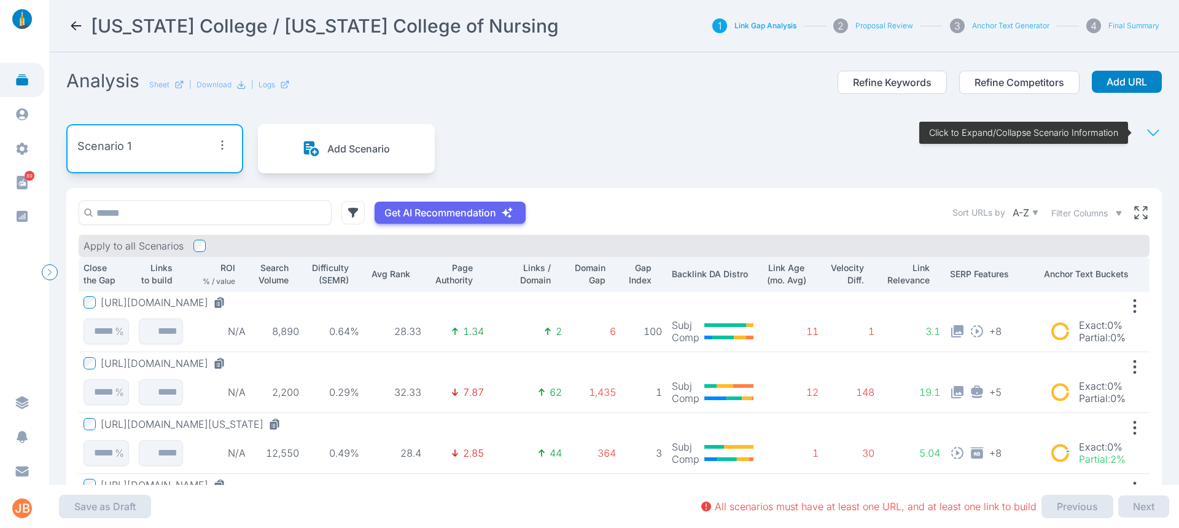
click at [374, 88] on div "Analysis Sheet | Download | Logs Refine Keywords Refine Competitors Add URL" at bounding box center [614, 89] width 1096 height 40
click at [496, 152] on div "Scenario 1 Add Scenario Click to Expand/Collapse Scenario Information" at bounding box center [614, 148] width 1096 height 79
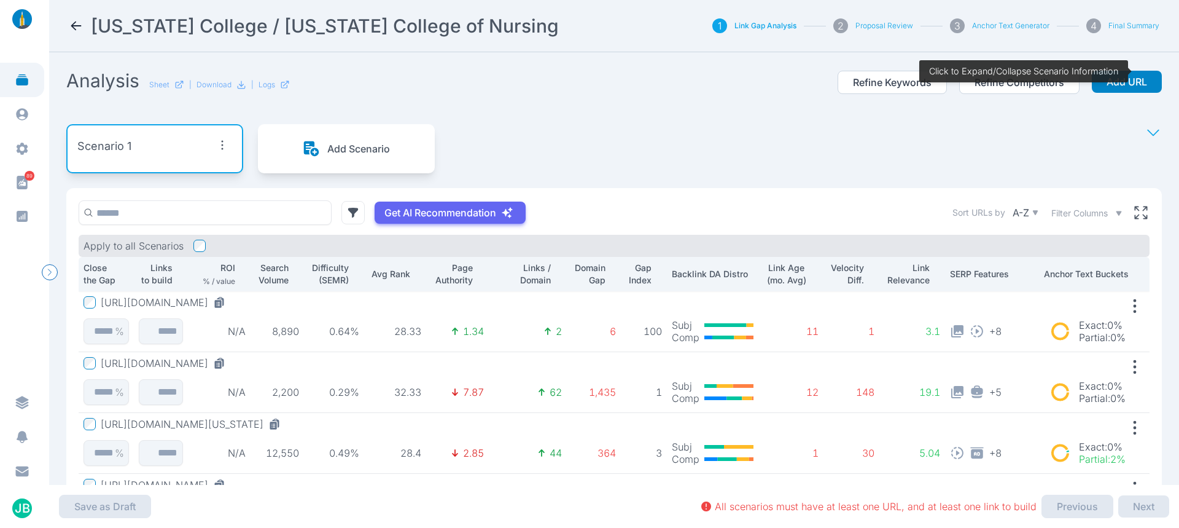
scroll to position [96, 0]
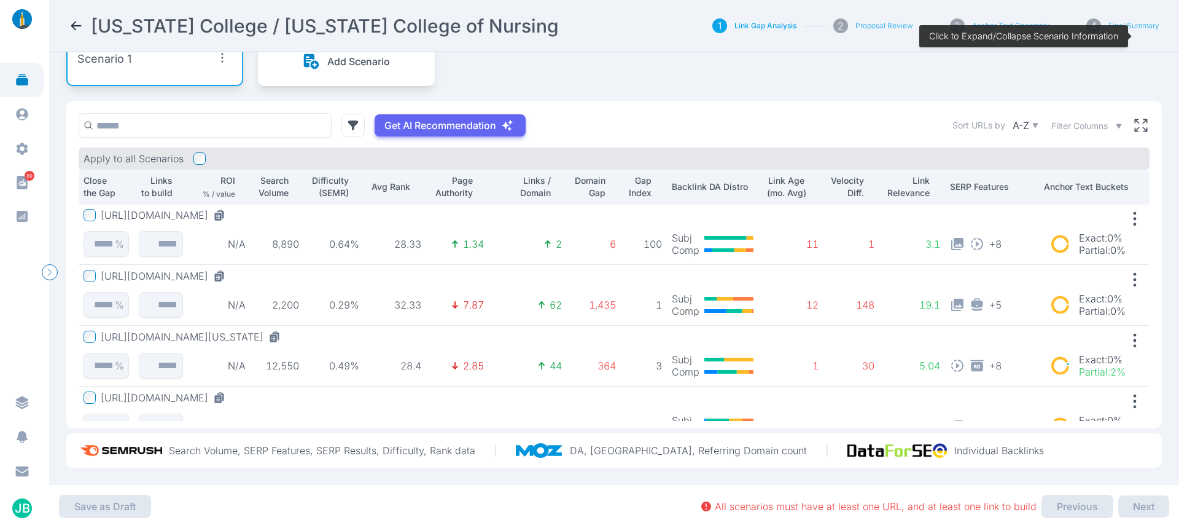
click at [623, 101] on div "Get AI Recommendation Sort URLs by A-Z Filter Columns Apply to all Scenarios Cl…" at bounding box center [614, 264] width 1096 height 327
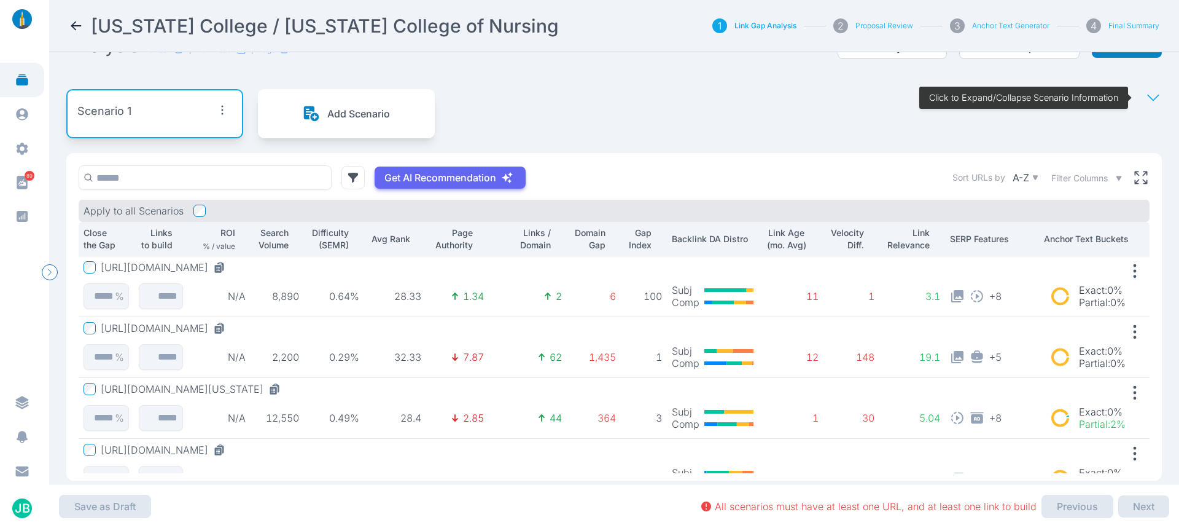
scroll to position [0, 0]
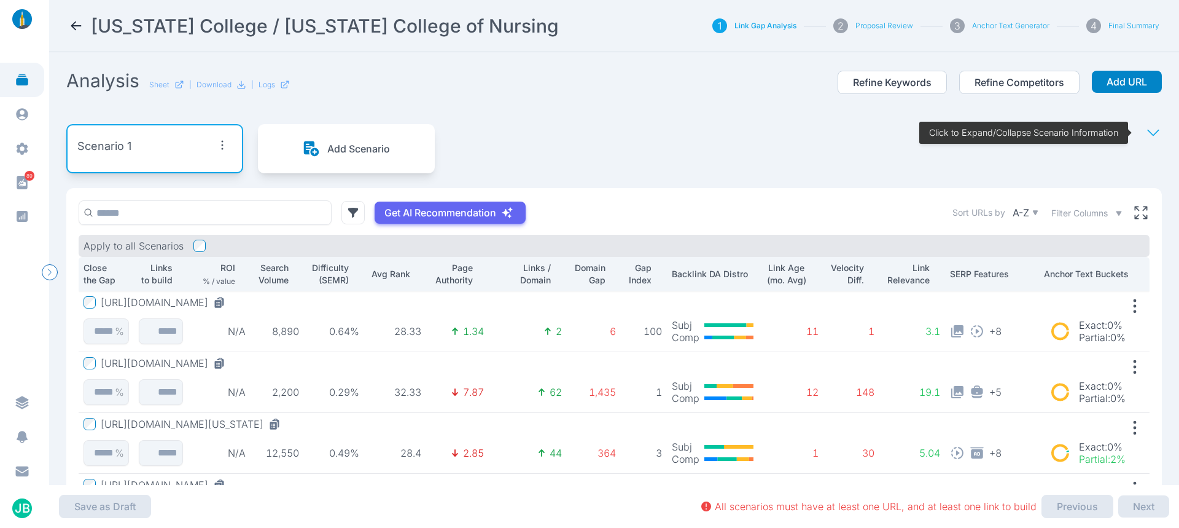
click at [1145, 128] on icon at bounding box center [1153, 132] width 17 height 17
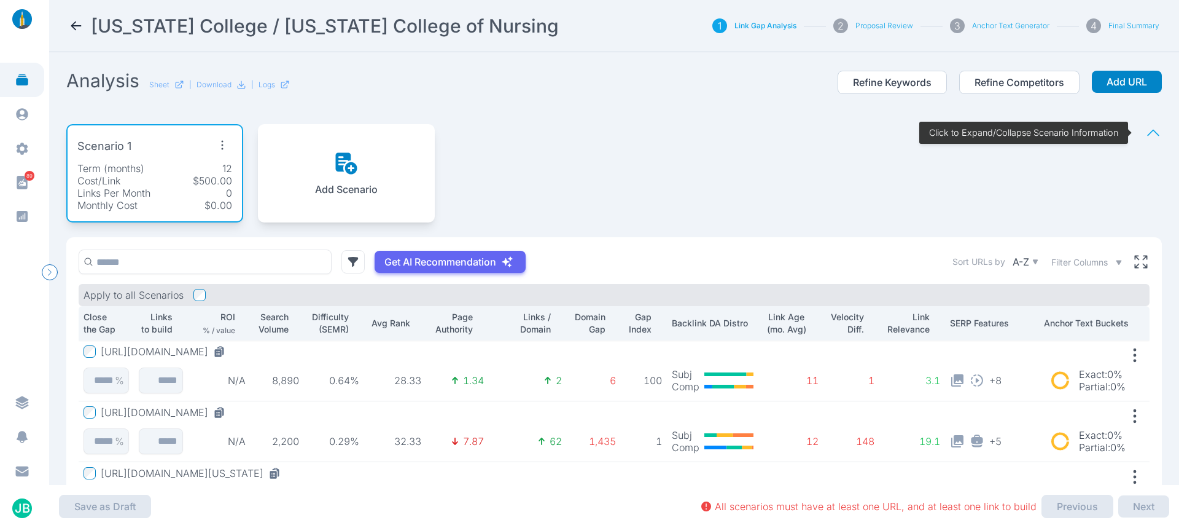
click at [72, 22] on icon at bounding box center [76, 25] width 15 height 15
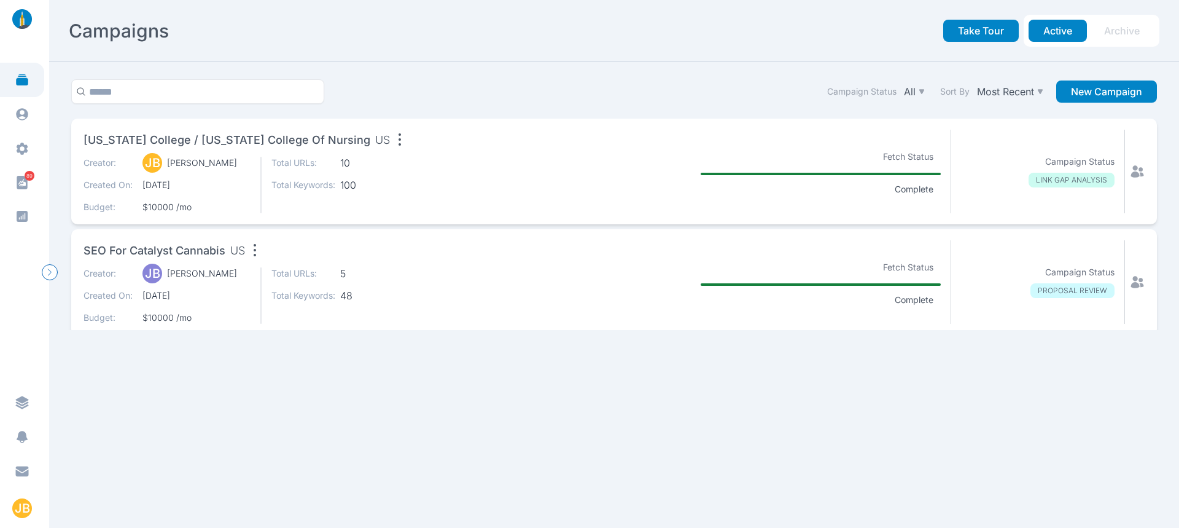
click at [307, 258] on div "SEO for Catalyst Cannabis US" at bounding box center [301, 252] width 434 height 25
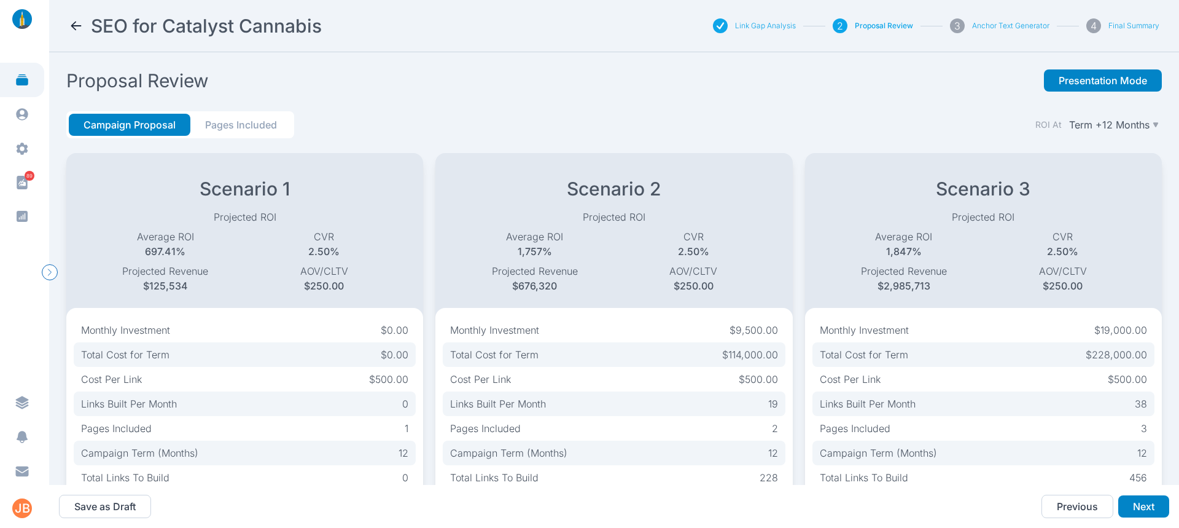
scroll to position [80, 0]
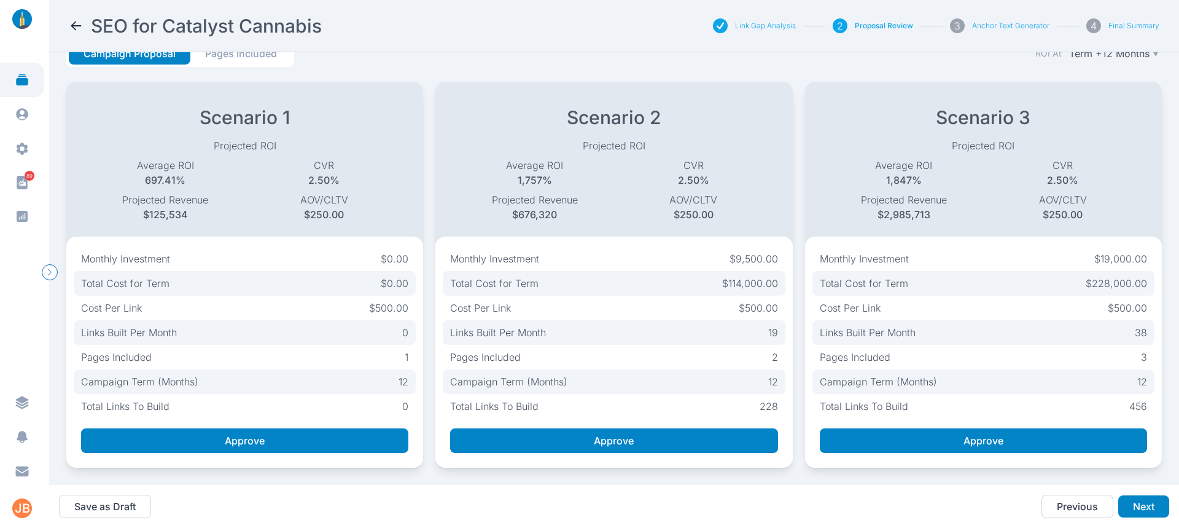
click at [761, 21] on button "Link Gap Analysis" at bounding box center [765, 26] width 61 height 10
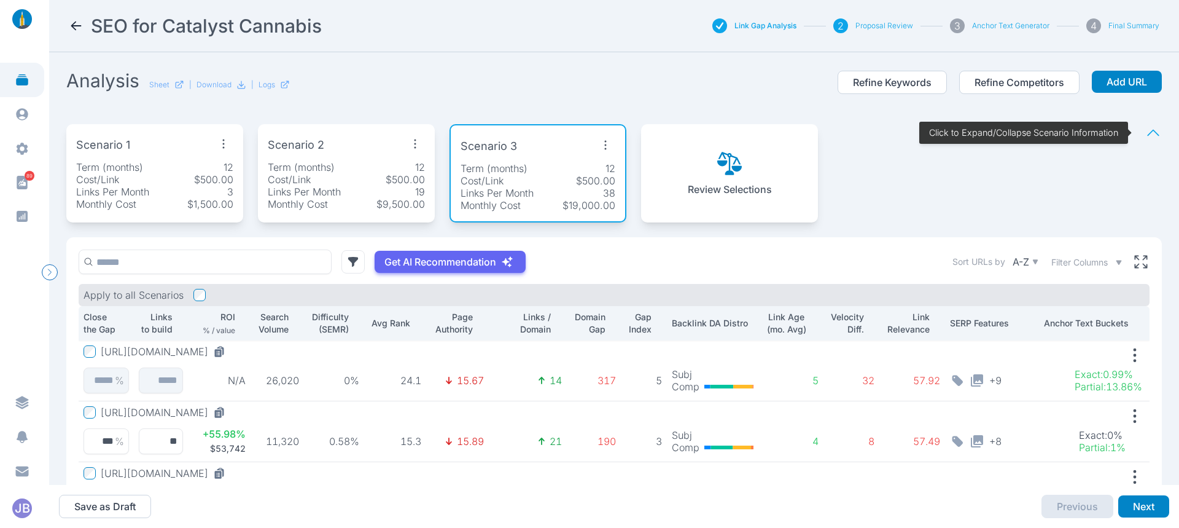
click at [1148, 139] on icon at bounding box center [1153, 132] width 17 height 17
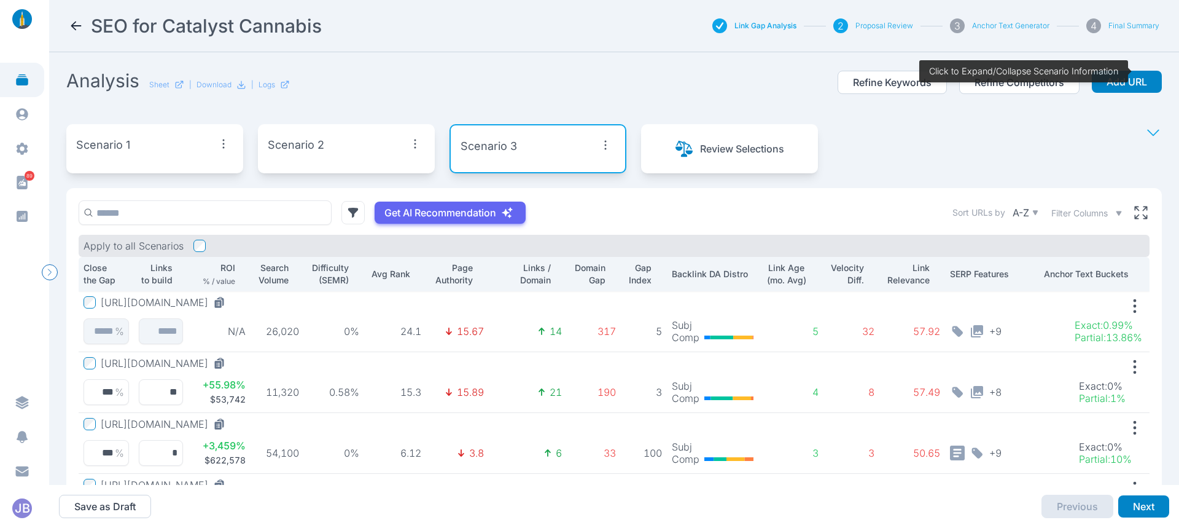
scroll to position [61, 0]
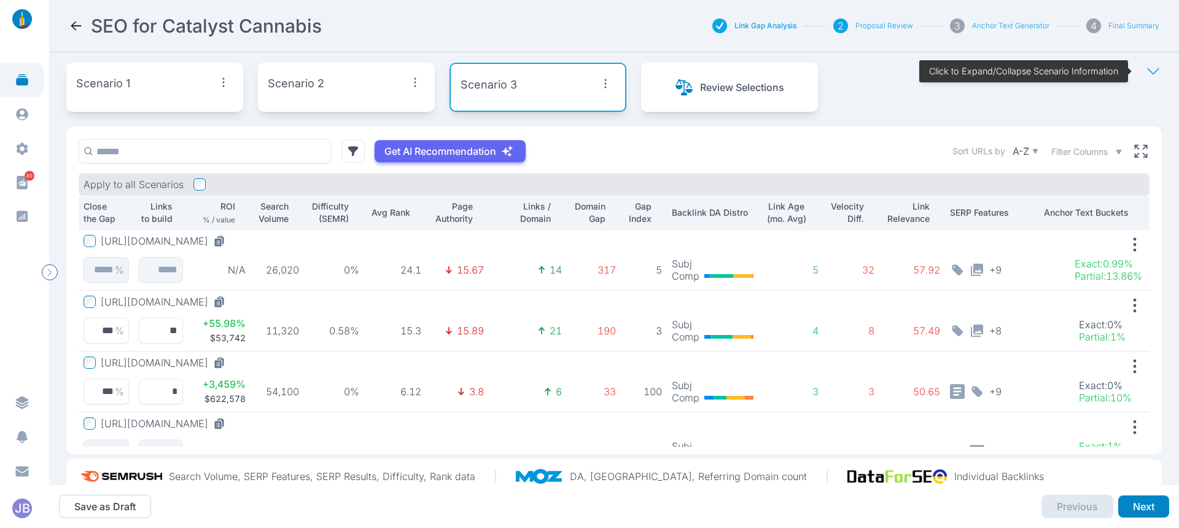
click at [165, 80] on div "Scenario 1" at bounding box center [154, 83] width 157 height 22
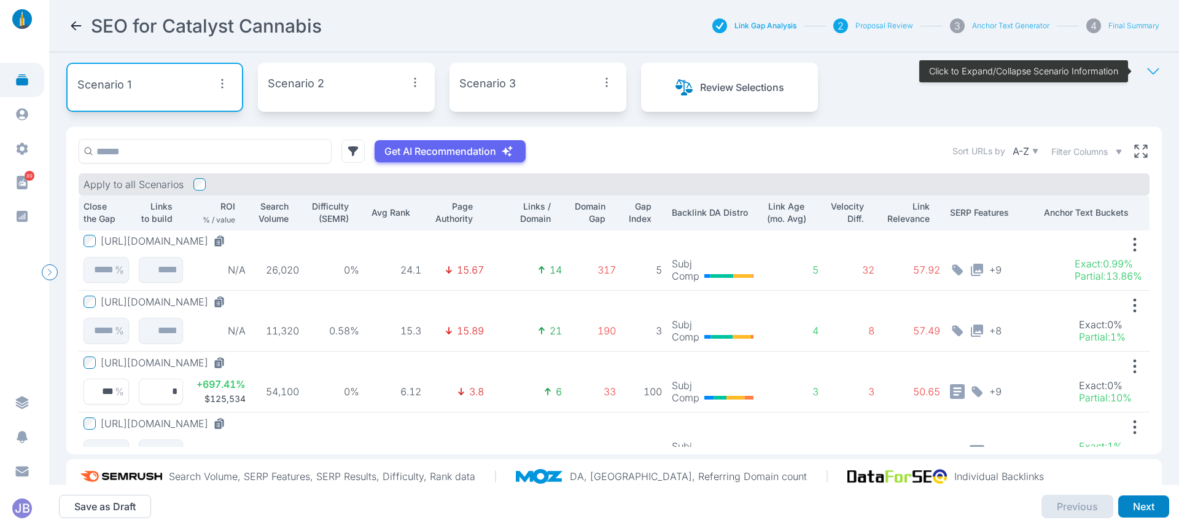
scroll to position [96, 0]
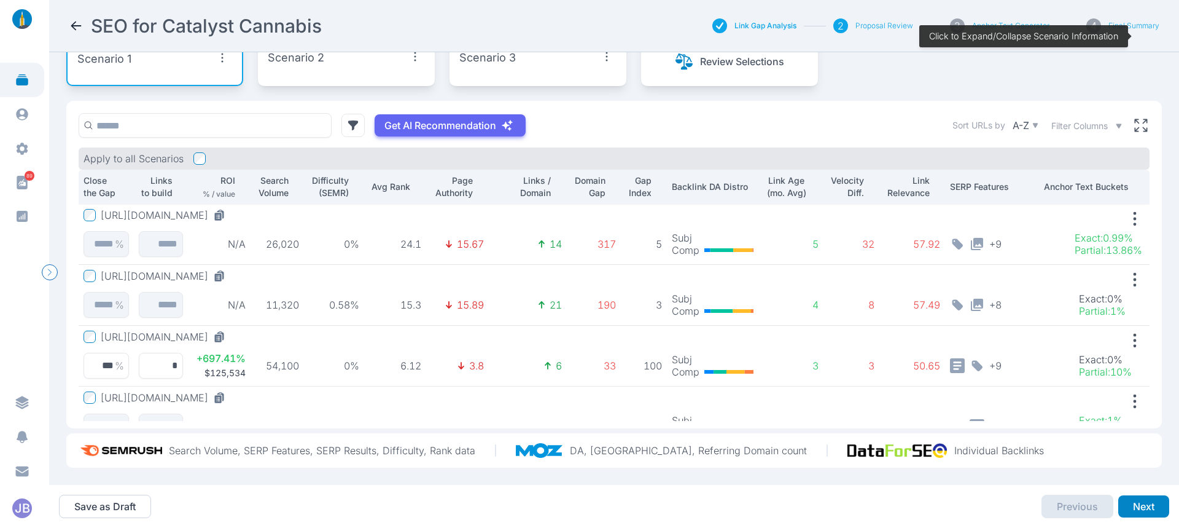
click at [1101, 120] on div "Filter Columns" at bounding box center [1087, 126] width 71 height 12
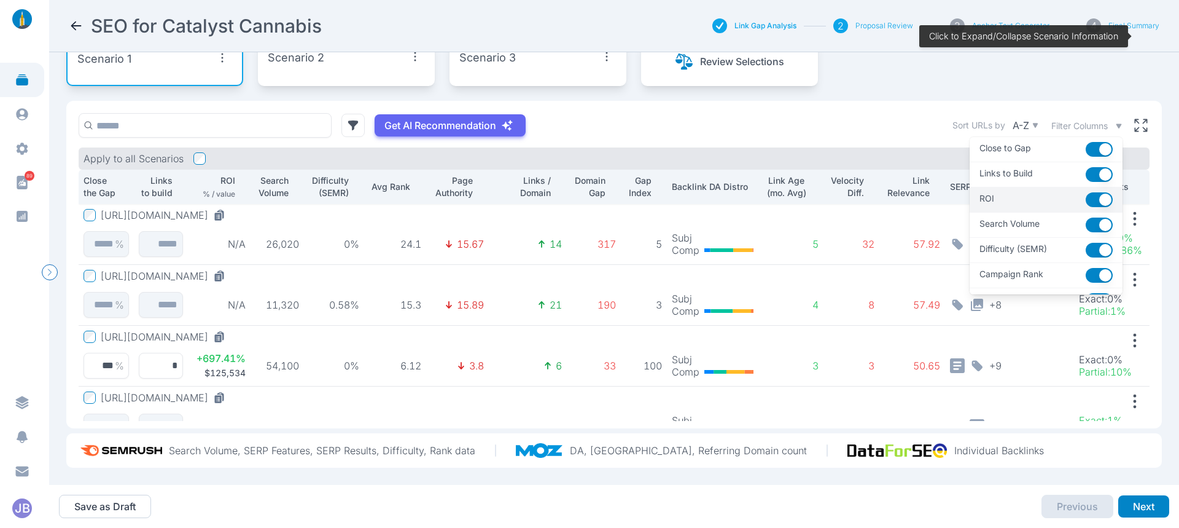
click at [1086, 192] on button "button" at bounding box center [1099, 199] width 27 height 15
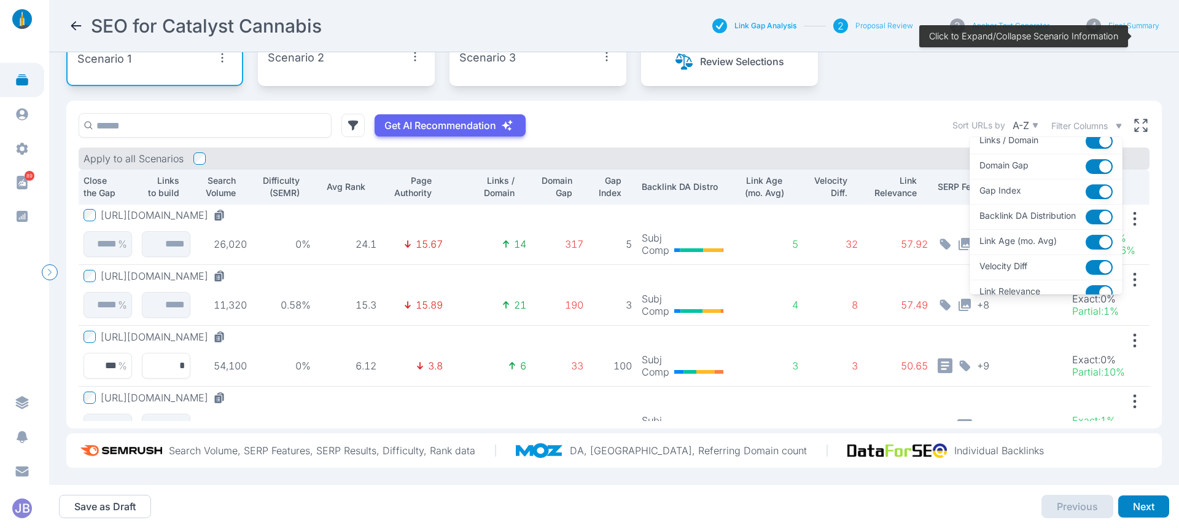
scroll to position [245, 0]
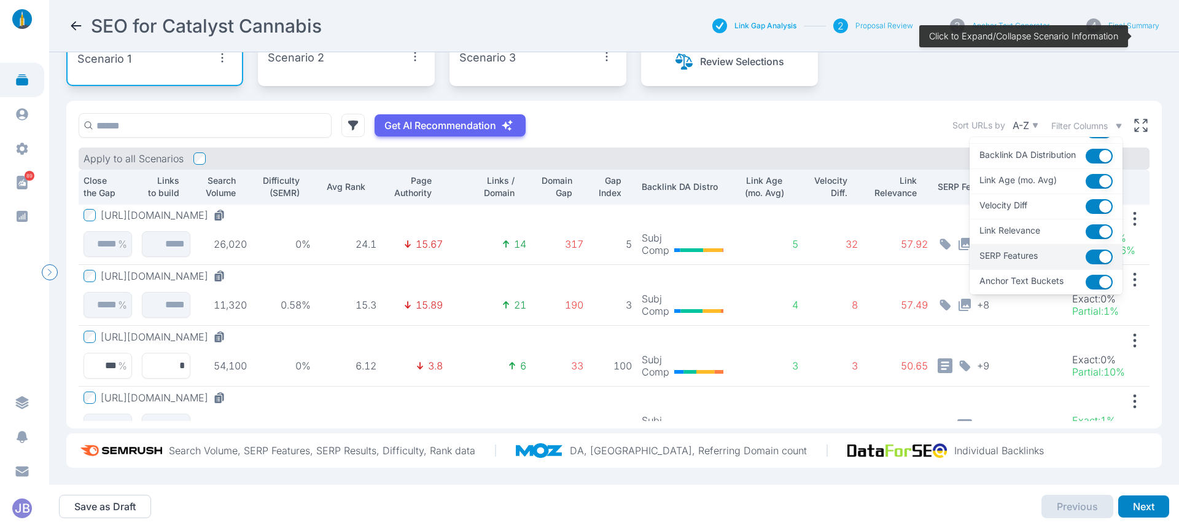
click at [1086, 249] on button "button" at bounding box center [1099, 256] width 27 height 15
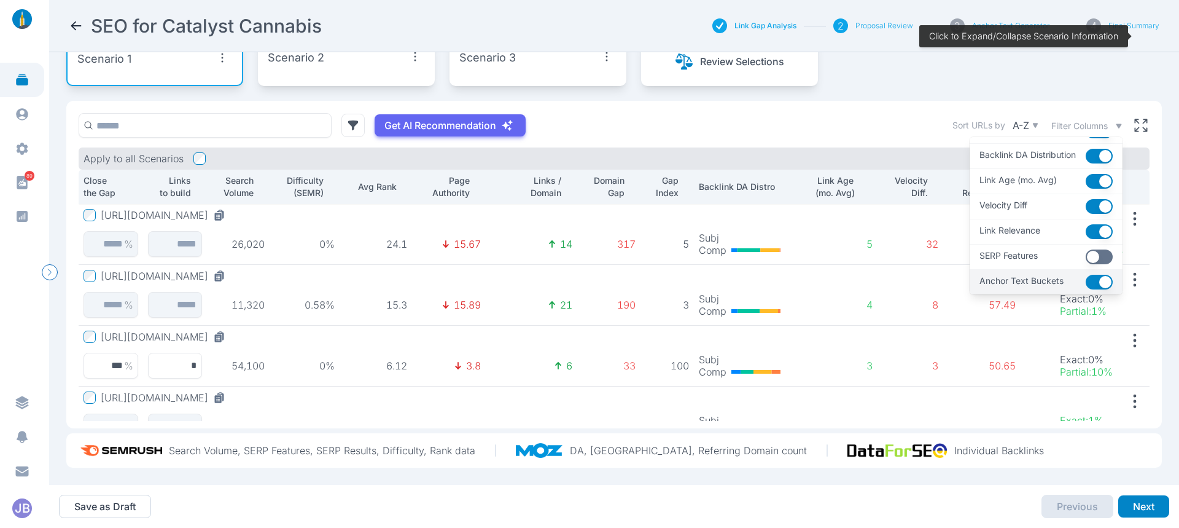
click at [1086, 275] on button "button" at bounding box center [1099, 282] width 27 height 15
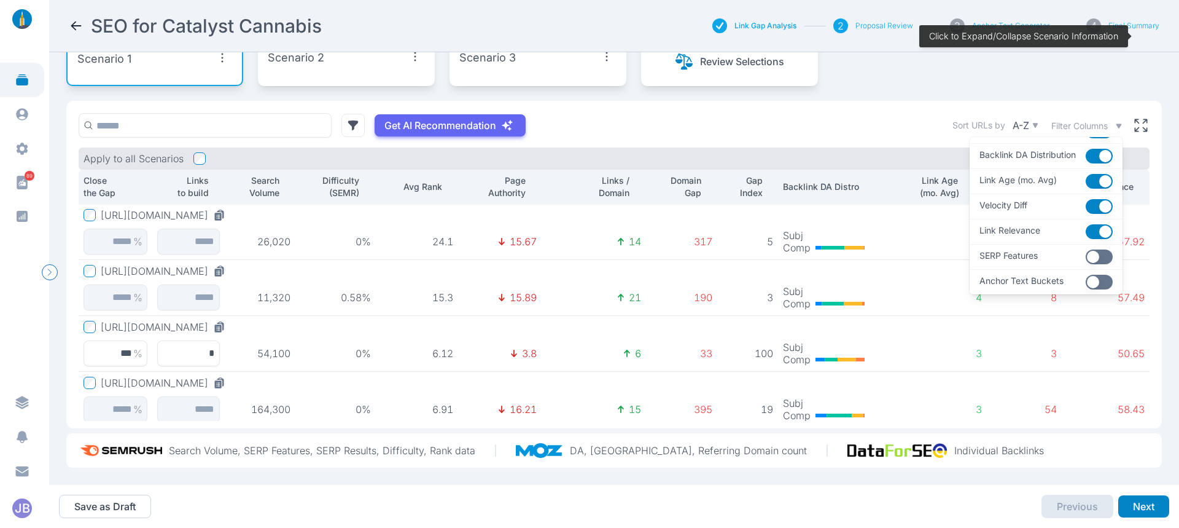
click at [1077, 113] on div "Get AI Recommendation Sort URLs by A-Z Filter Columns Close to Gap Links to Bui…" at bounding box center [614, 125] width 1071 height 25
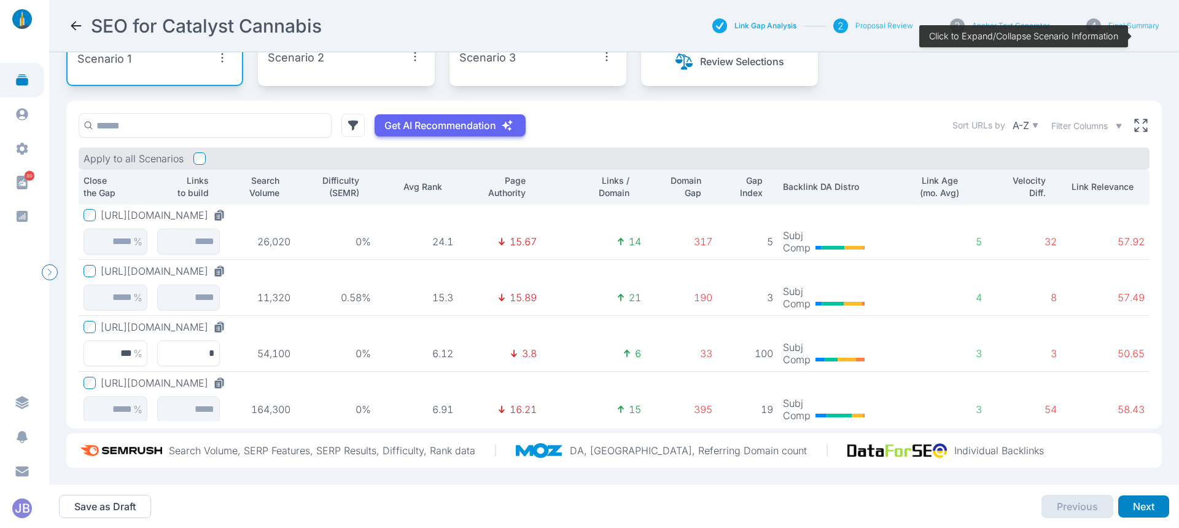
click at [1071, 120] on span "Filter Columns" at bounding box center [1080, 126] width 57 height 12
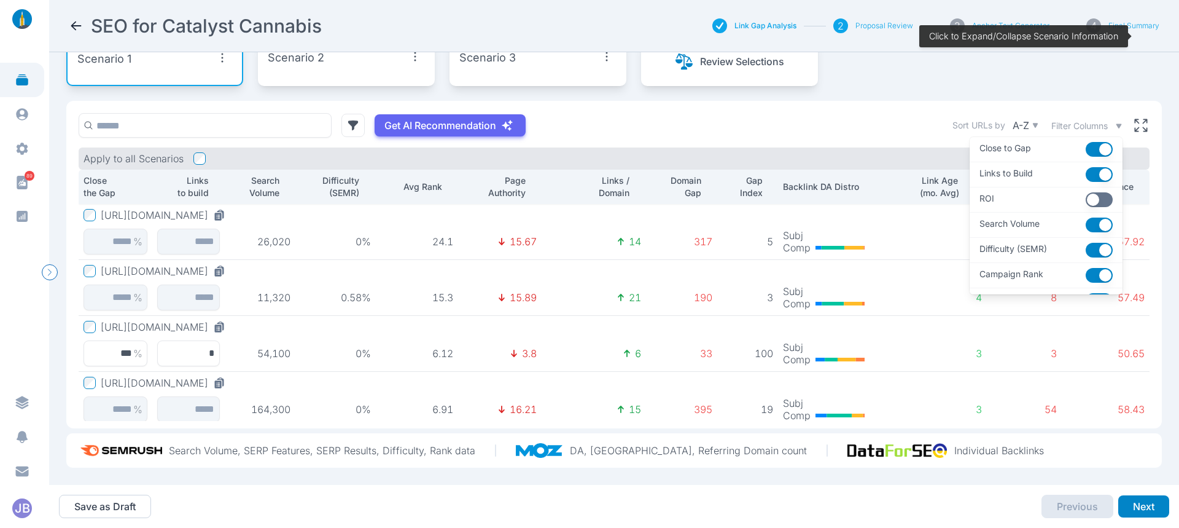
drag, startPoint x: 1057, startPoint y: 113, endPoint x: 958, endPoint y: 102, distance: 99.5
click at [1056, 120] on span "Filter Columns" at bounding box center [1080, 126] width 57 height 12
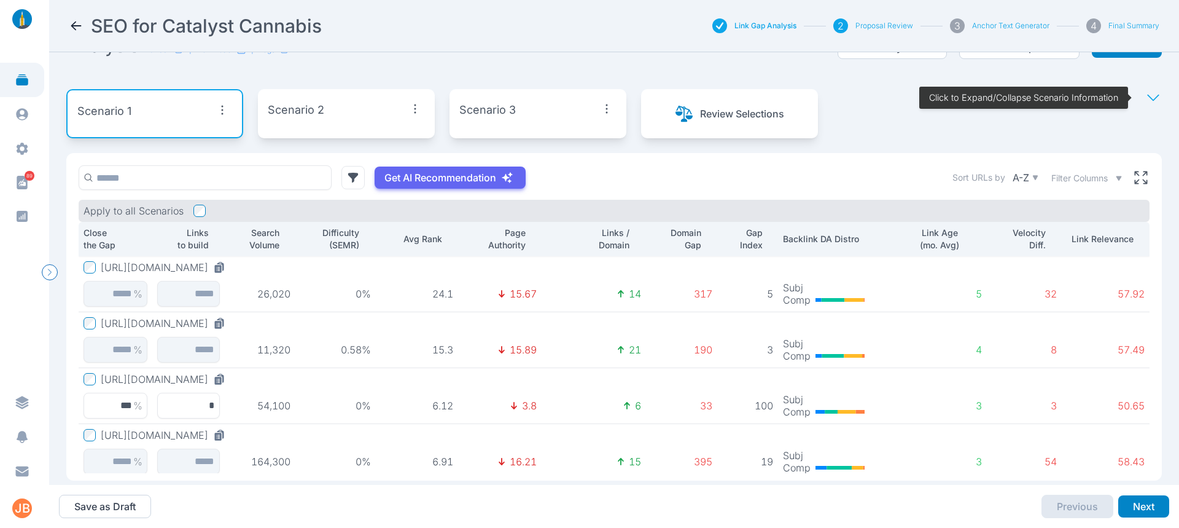
scroll to position [0, 0]
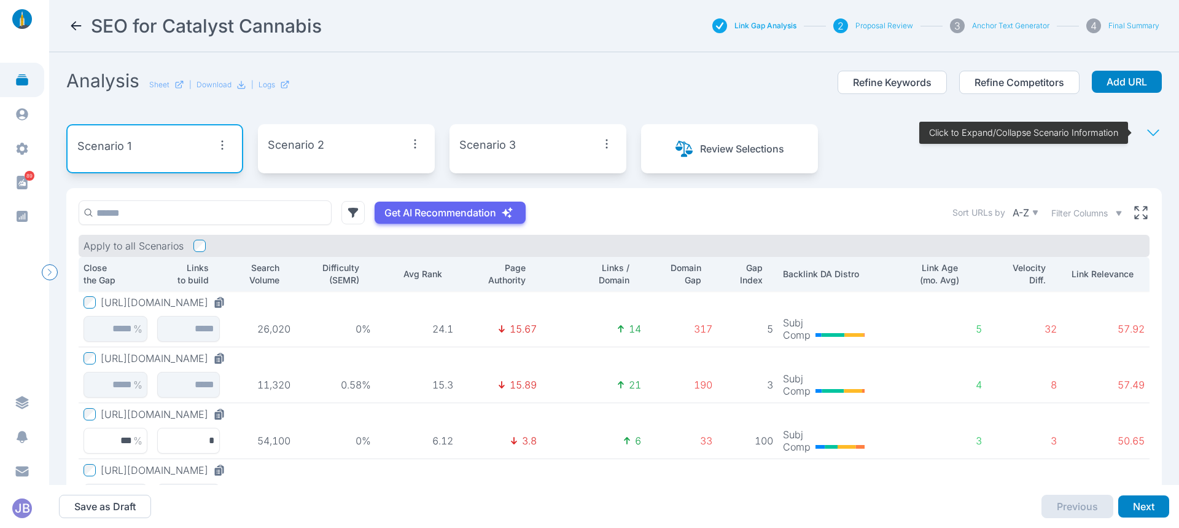
click at [342, 275] on p "Difficulty (SEMR)" at bounding box center [329, 274] width 59 height 25
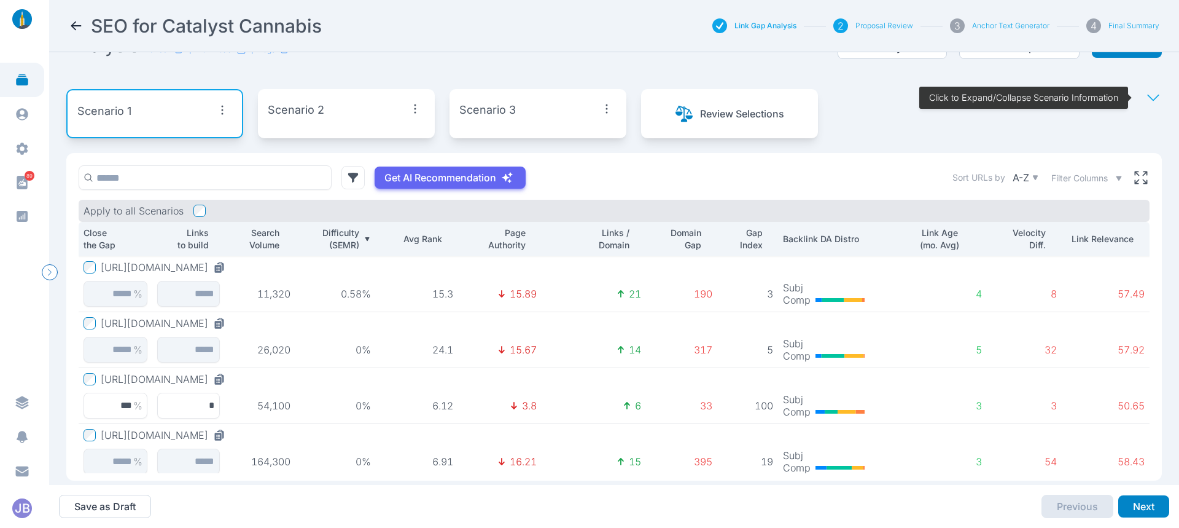
click at [581, 179] on div "Get AI Recommendation Sort URLs by A-Z Filter Columns" at bounding box center [614, 177] width 1071 height 25
click at [268, 238] on p "Search Volume" at bounding box center [255, 239] width 50 height 25
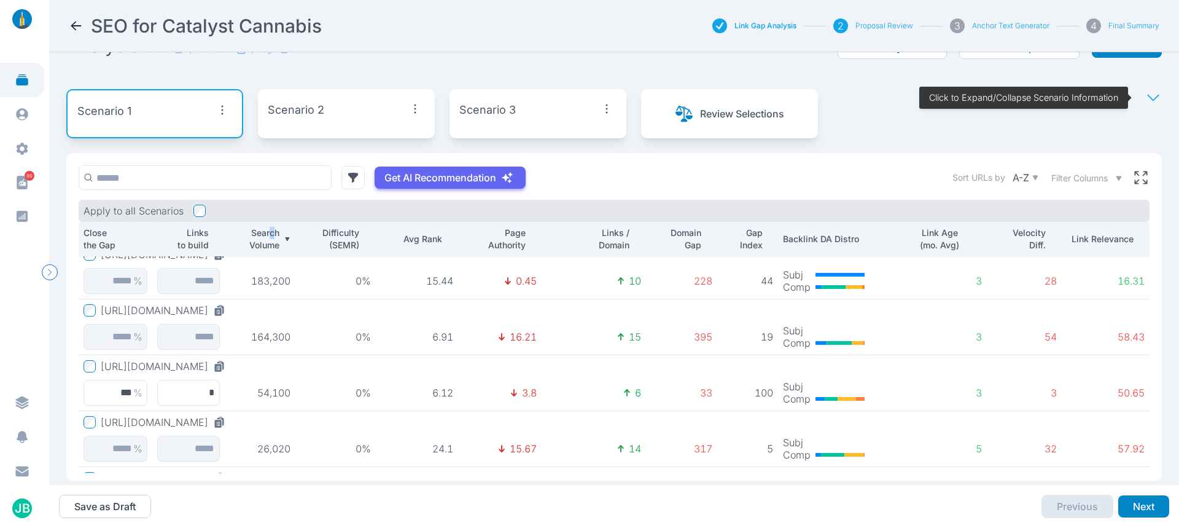
scroll to position [74, 0]
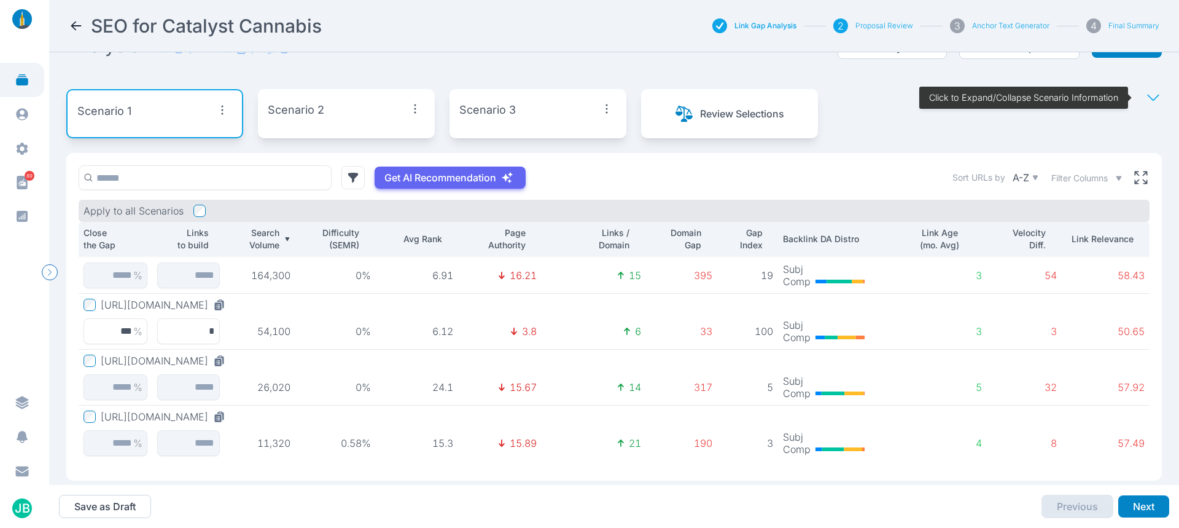
click at [675, 243] on p "Domain Gap" at bounding box center [676, 239] width 51 height 25
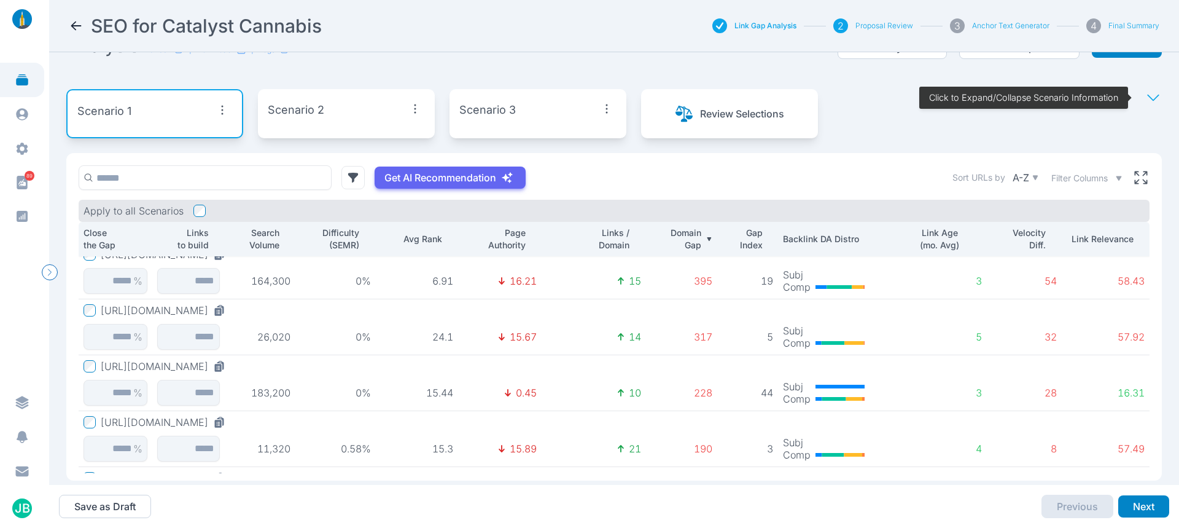
scroll to position [0, 0]
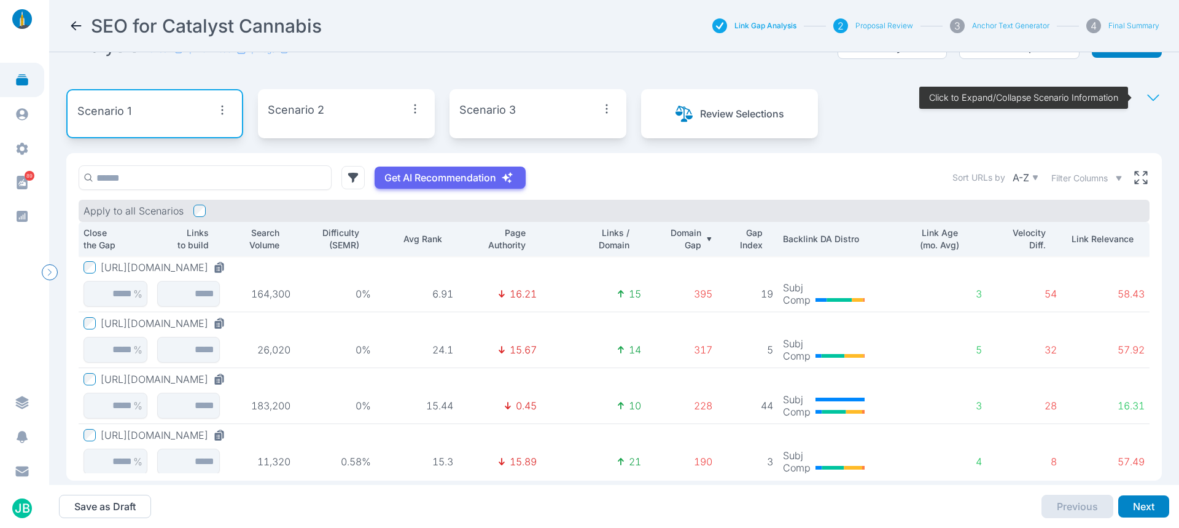
click at [646, 208] on div "Apply to all Scenarios" at bounding box center [614, 211] width 1071 height 22
click at [673, 241] on p "Domain Gap" at bounding box center [676, 239] width 51 height 25
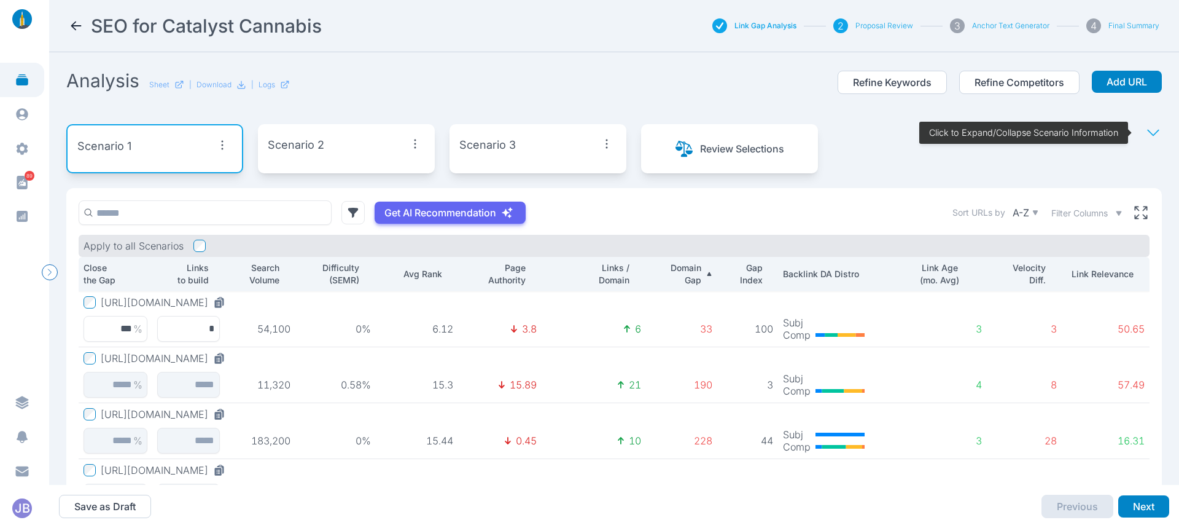
scroll to position [96, 0]
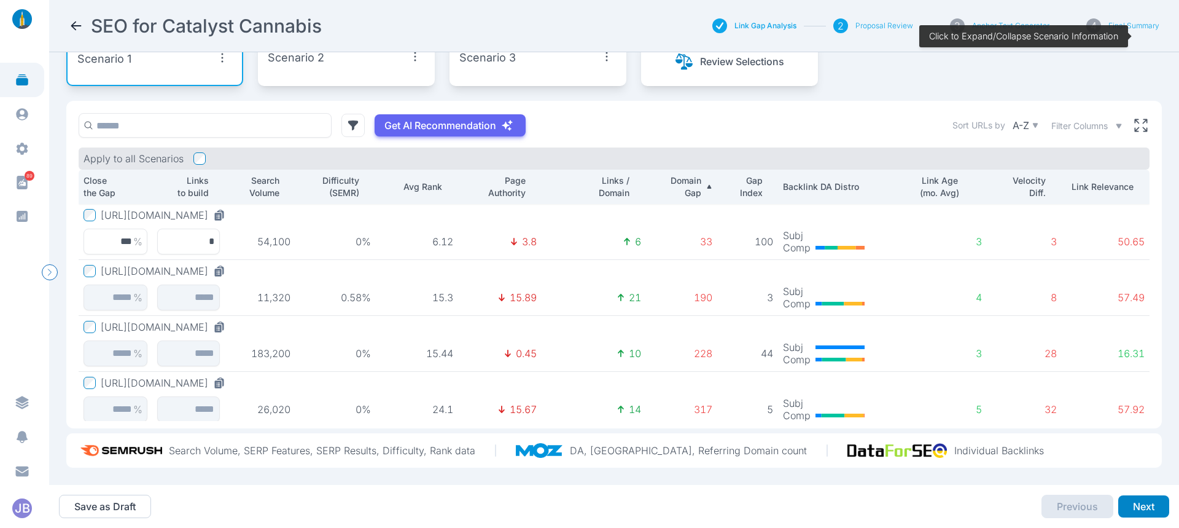
click at [661, 113] on div "Get AI Recommendation Sort URLs by A-Z Filter Columns" at bounding box center [614, 125] width 1071 height 25
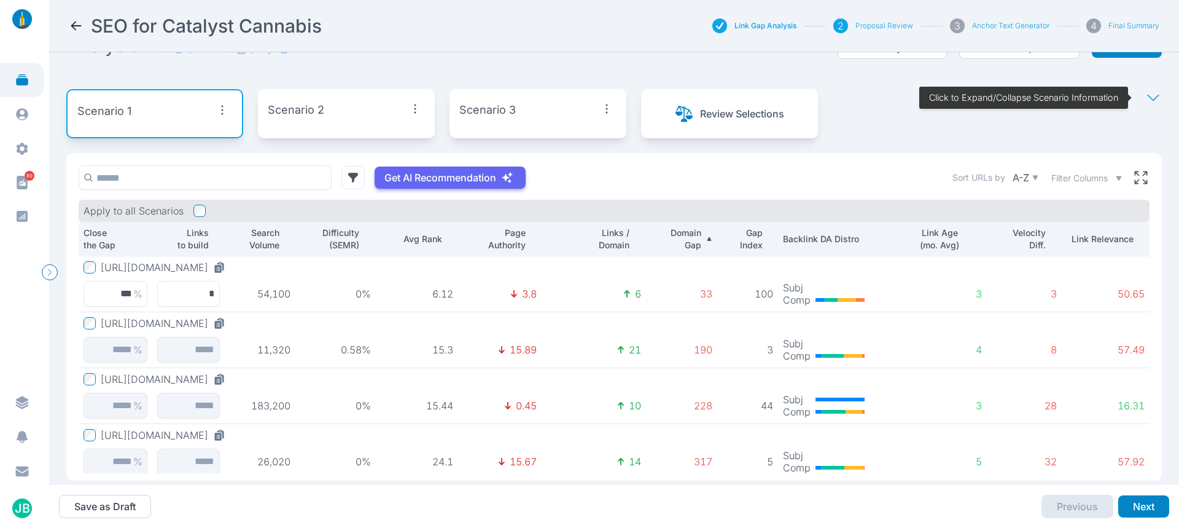
click at [230, 323] on button "https://catalyst-cannabis.com/category/topicals" at bounding box center [166, 323] width 130 height 12
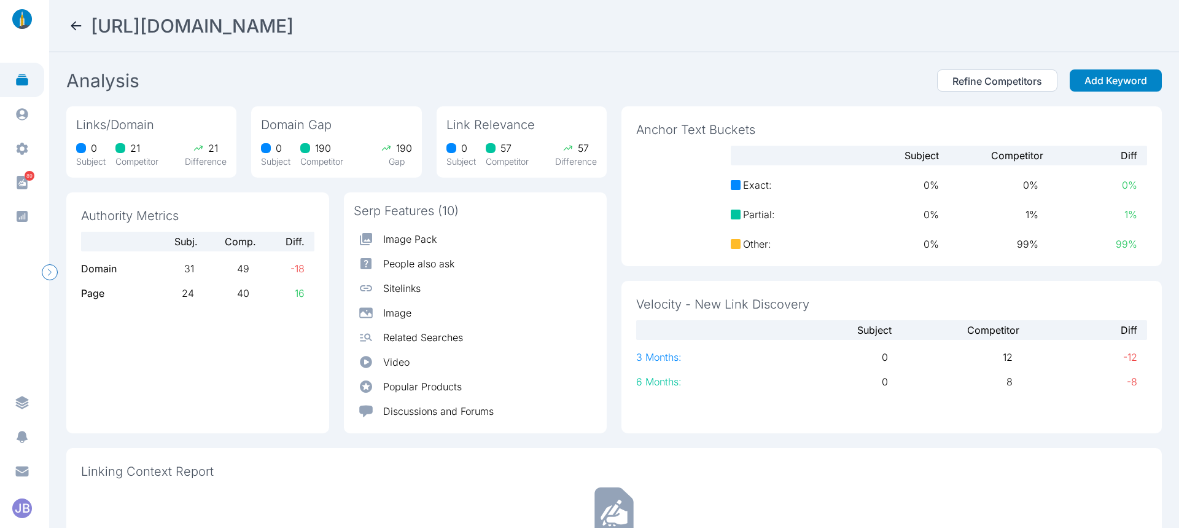
click at [83, 27] on icon at bounding box center [76, 25] width 15 height 15
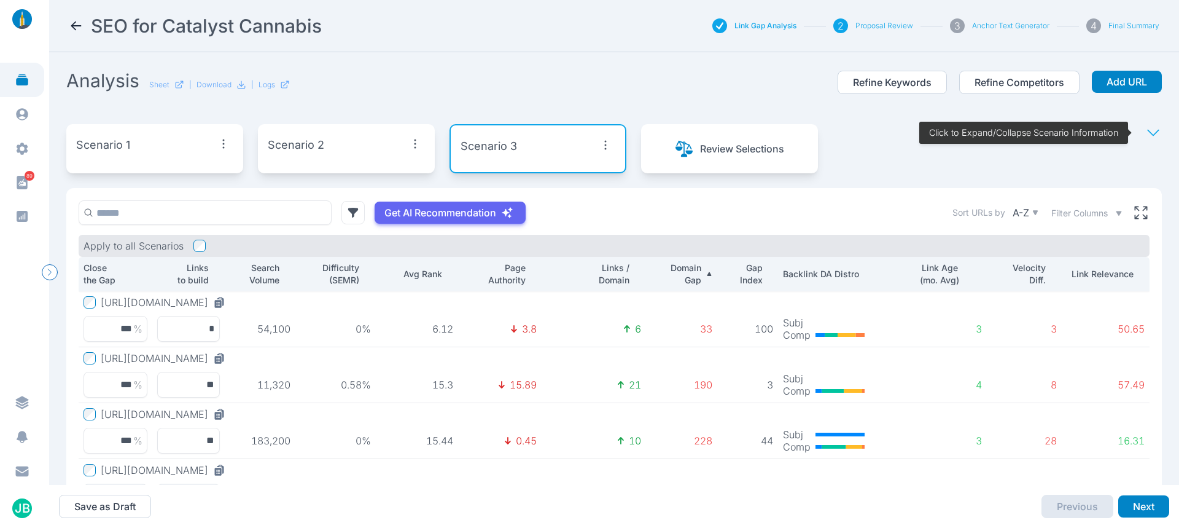
scroll to position [61, 0]
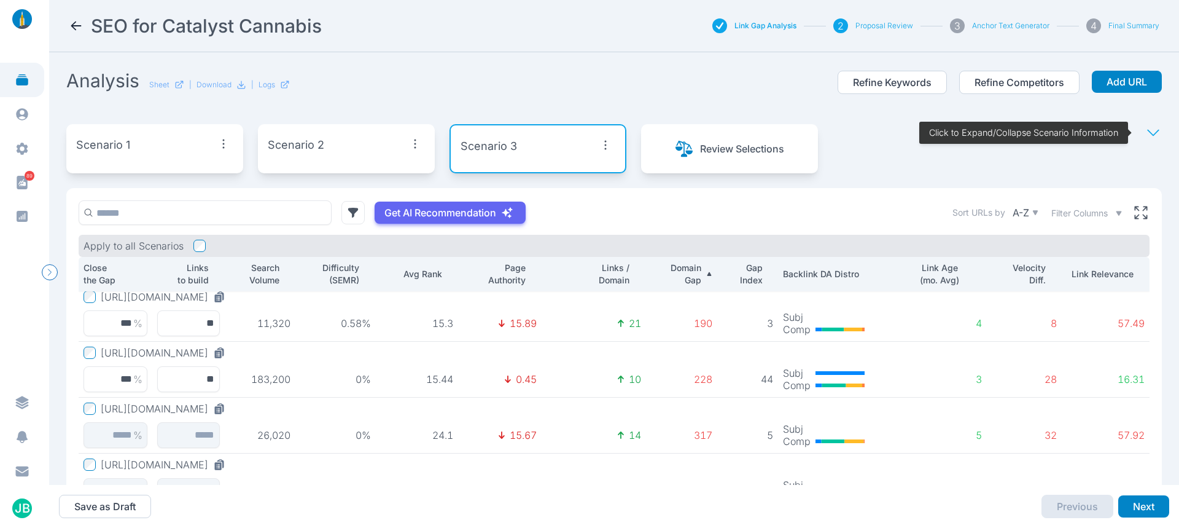
click at [143, 145] on div "Scenario 1" at bounding box center [154, 145] width 157 height 22
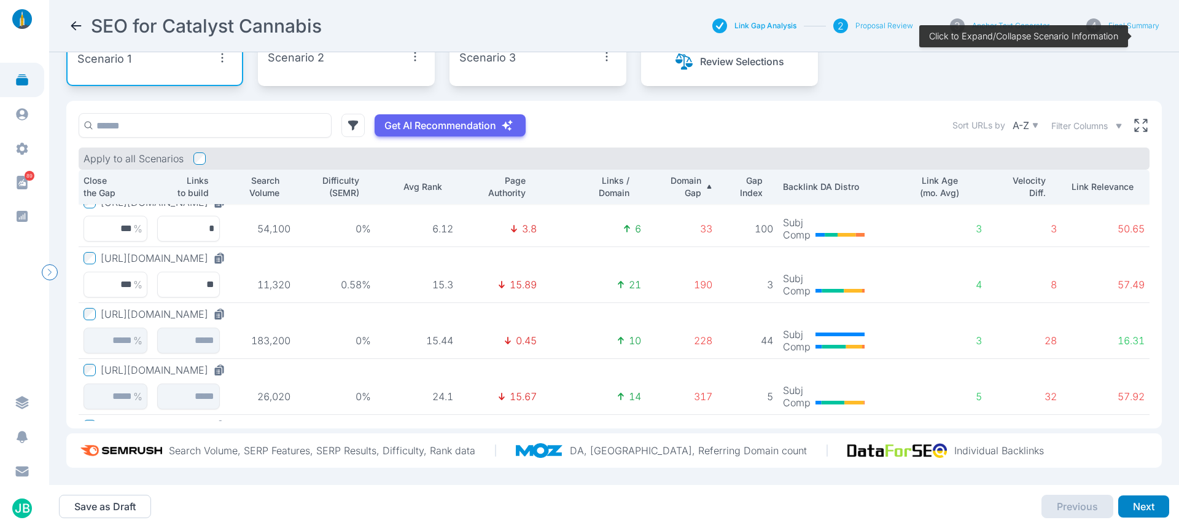
scroll to position [74, 0]
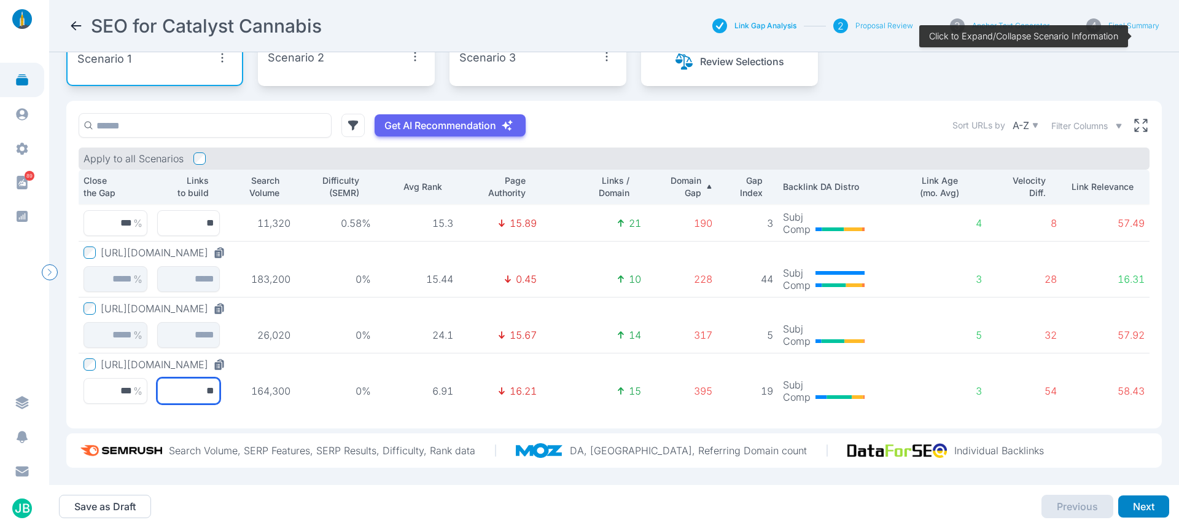
click at [203, 381] on input "**" at bounding box center [188, 391] width 63 height 26
type input "**"
click at [185, 378] on input "**" at bounding box center [188, 391] width 63 height 26
drag, startPoint x: 99, startPoint y: 389, endPoint x: 167, endPoint y: 380, distance: 68.9
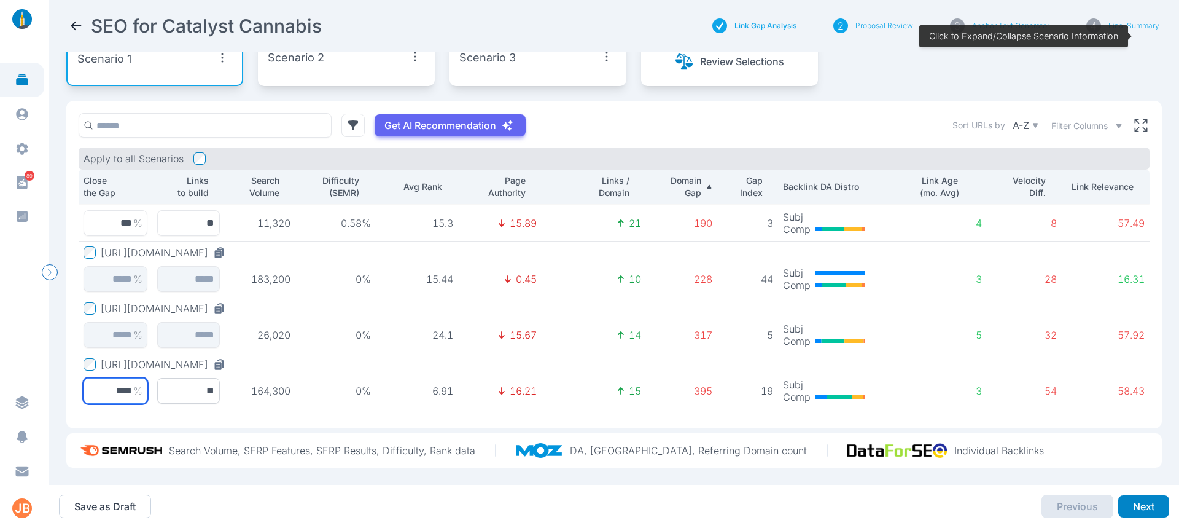
click at [167, 380] on tr "https://catalyst-cannabis.com/category/edibles **** % ** 164,300 0% 6.91 16.21 …" at bounding box center [614, 381] width 1071 height 56
type input "**"
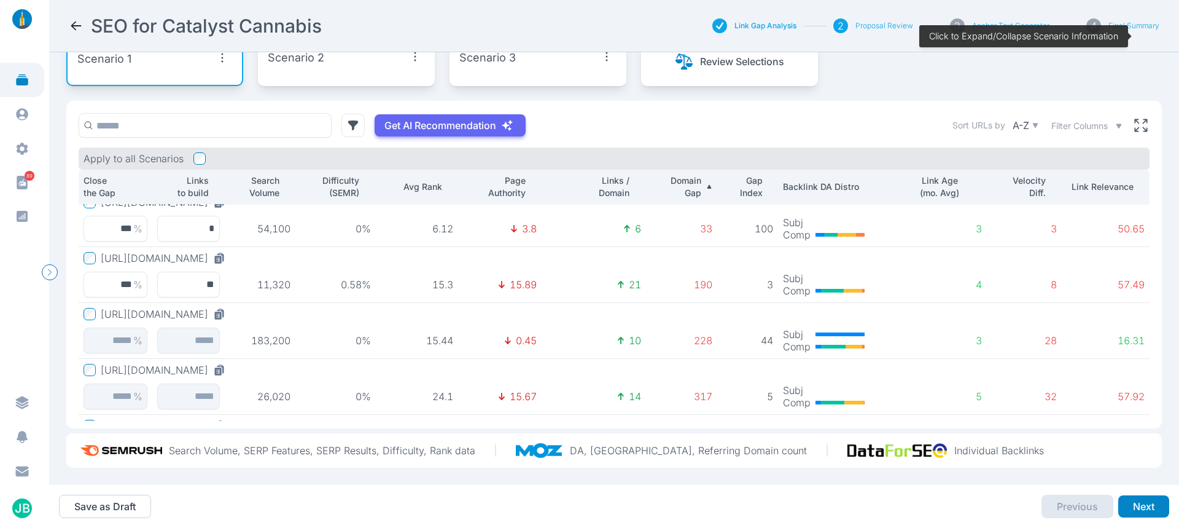
click at [602, 122] on div "Get AI Recommendation Sort URLs by A-Z Filter Columns" at bounding box center [614, 125] width 1071 height 25
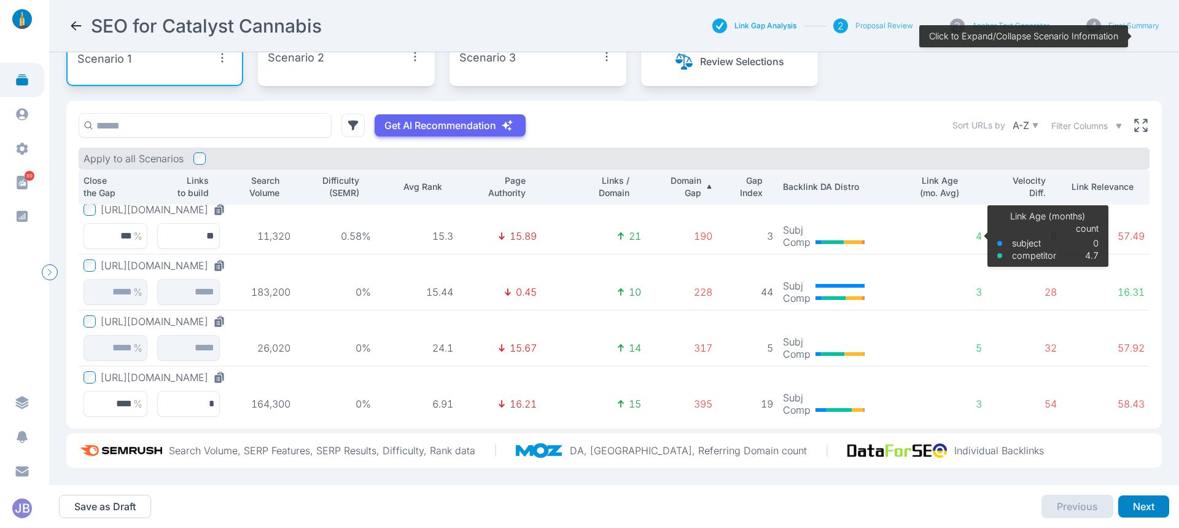
scroll to position [0, 0]
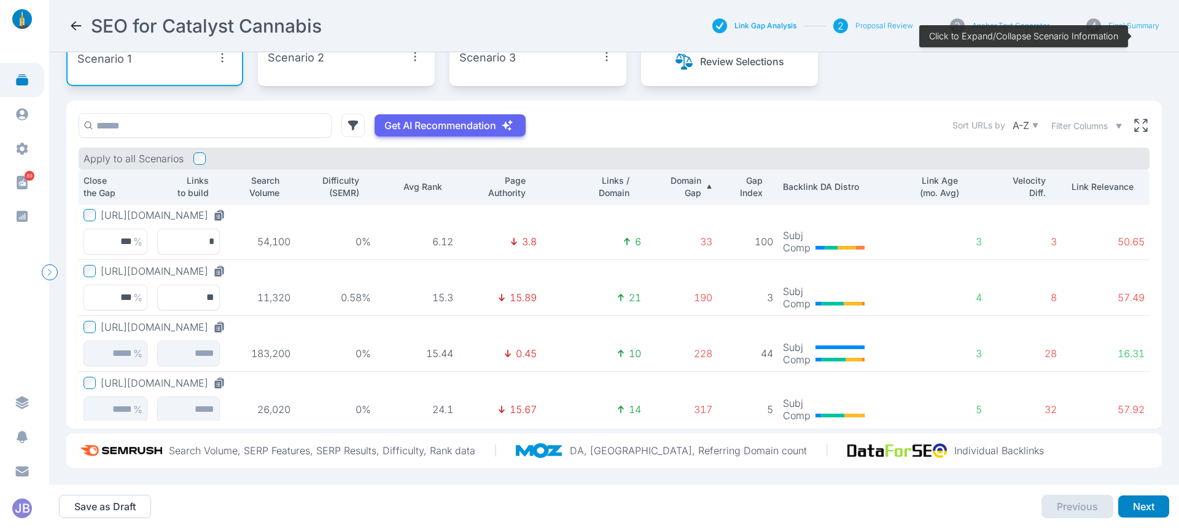
click at [547, 504] on div "Save as Draft Previous Next" at bounding box center [614, 506] width 1111 height 43
click at [545, 490] on div "Save as Draft Previous Next" at bounding box center [614, 506] width 1111 height 43
click at [508, 496] on div "Save as Draft Previous Next" at bounding box center [614, 506] width 1111 height 43
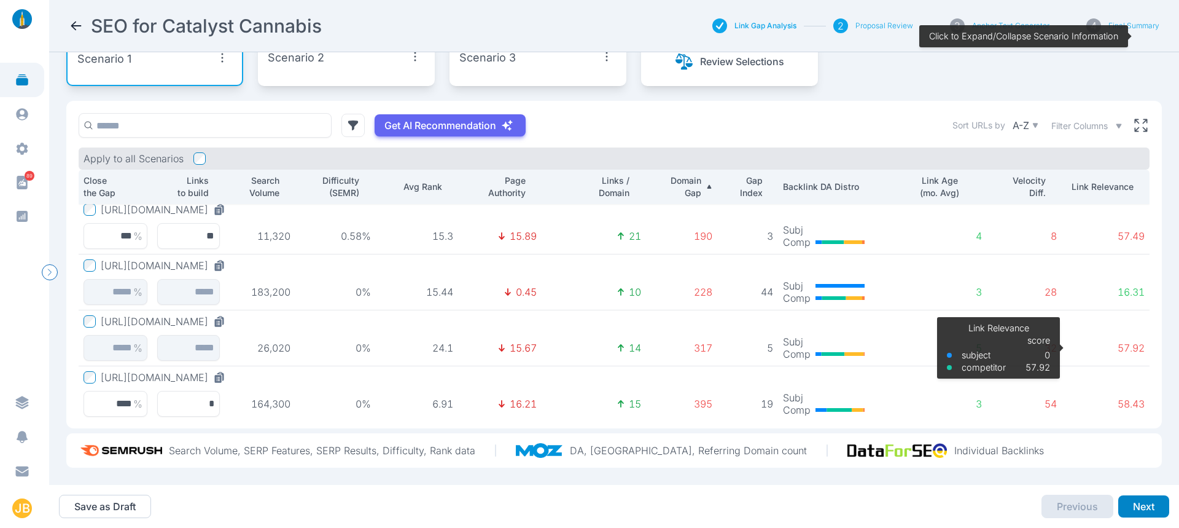
scroll to position [74, 0]
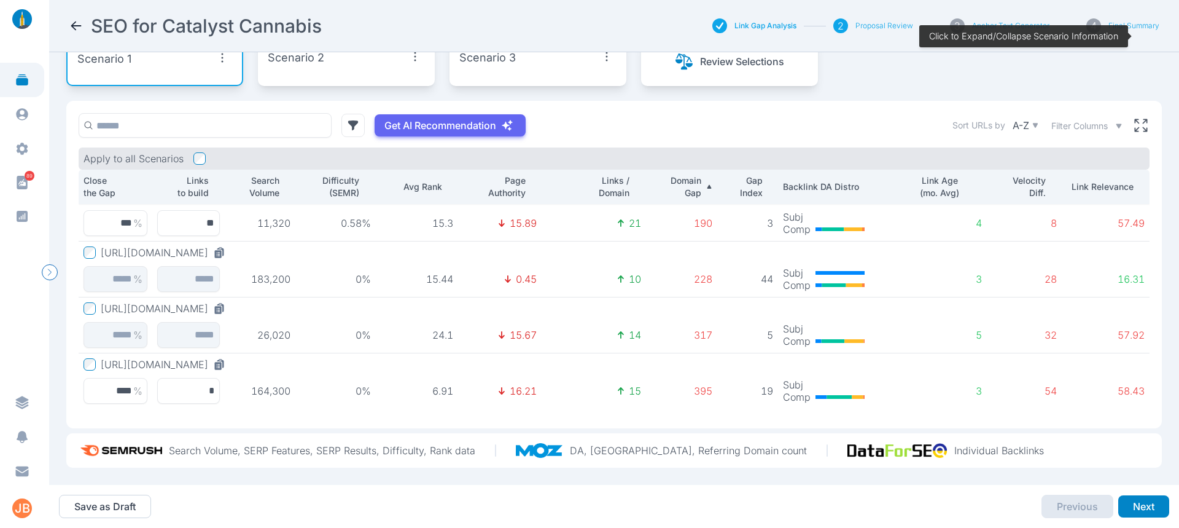
click at [1086, 120] on span "Filter Columns" at bounding box center [1080, 126] width 57 height 12
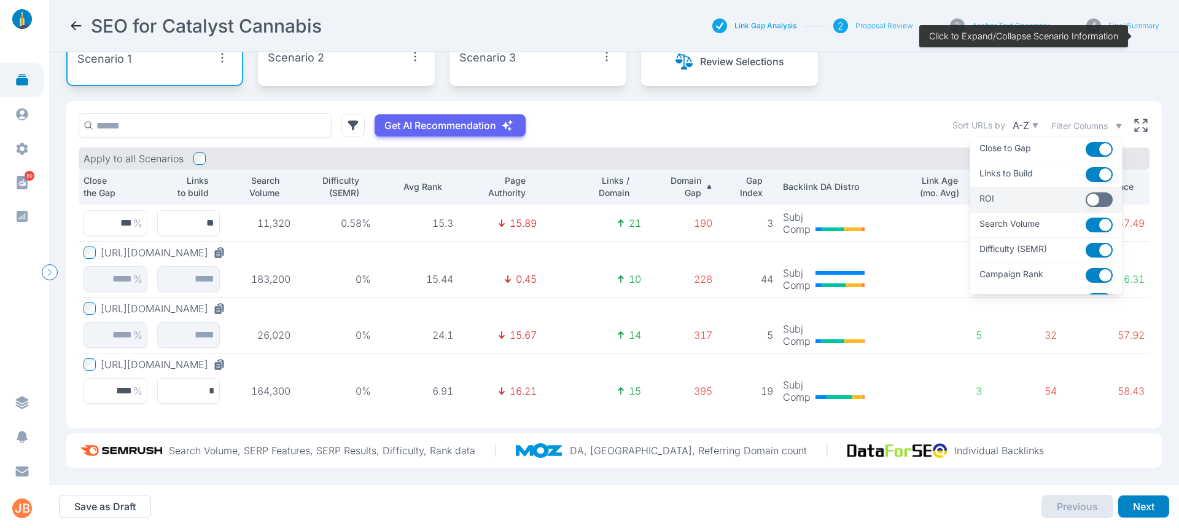
click at [1086, 193] on button "button" at bounding box center [1099, 199] width 27 height 15
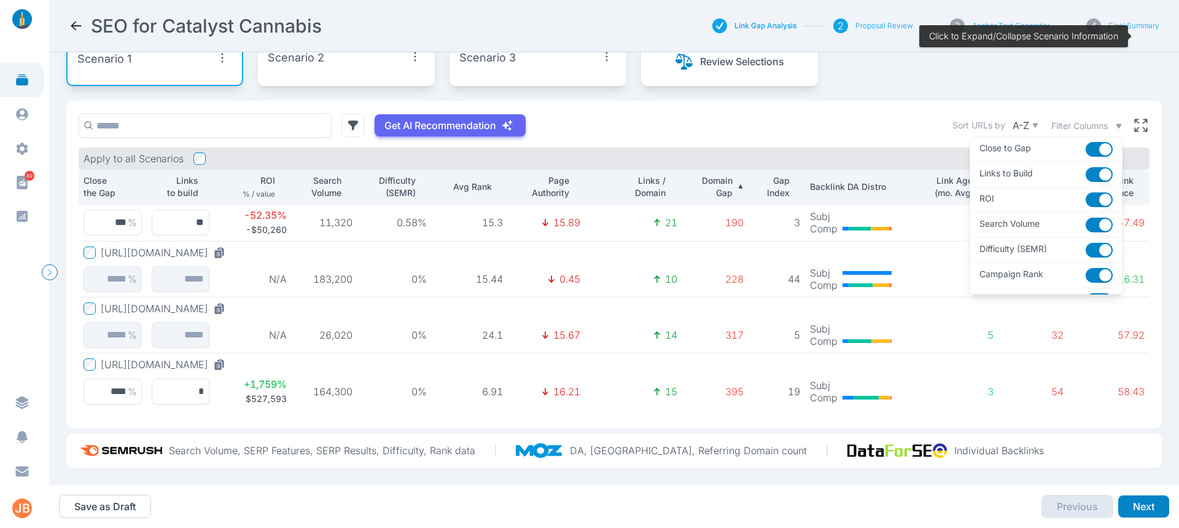
click at [1080, 120] on span "Filter Columns" at bounding box center [1080, 126] width 57 height 12
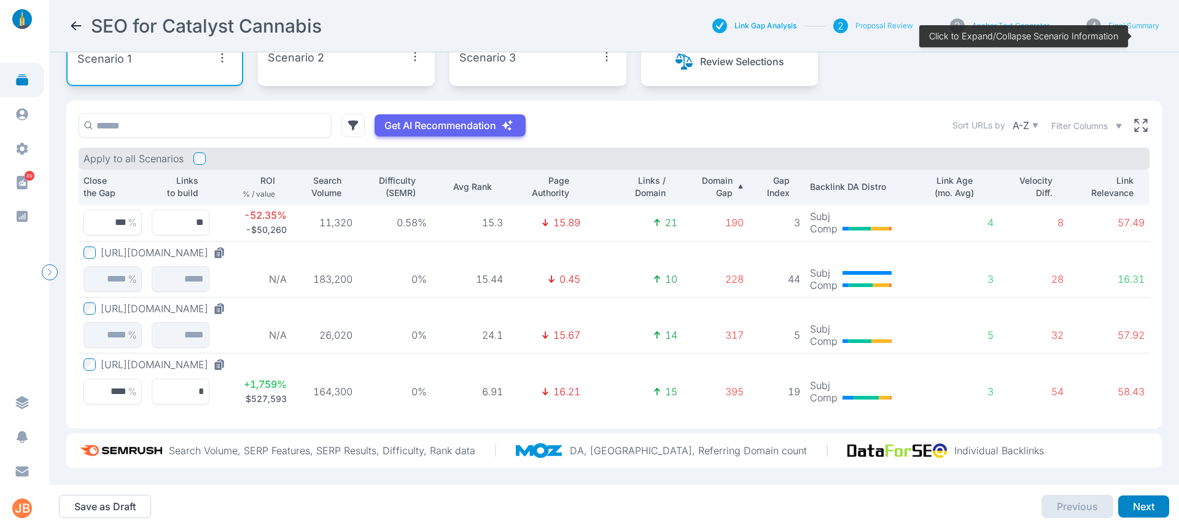
click at [1078, 120] on span "Filter Columns" at bounding box center [1080, 126] width 57 height 12
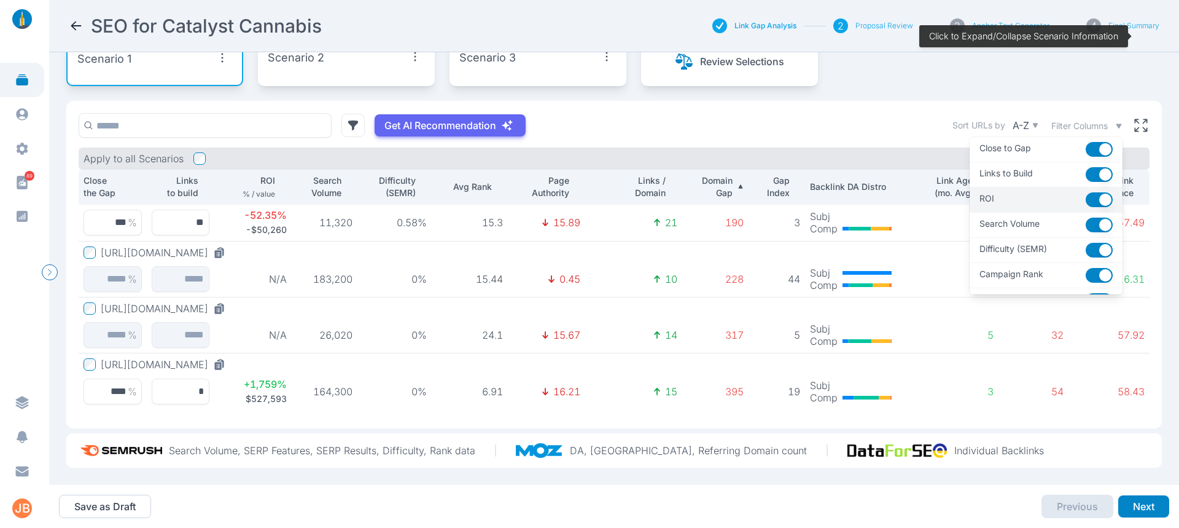
click at [1086, 194] on button "button" at bounding box center [1099, 199] width 27 height 15
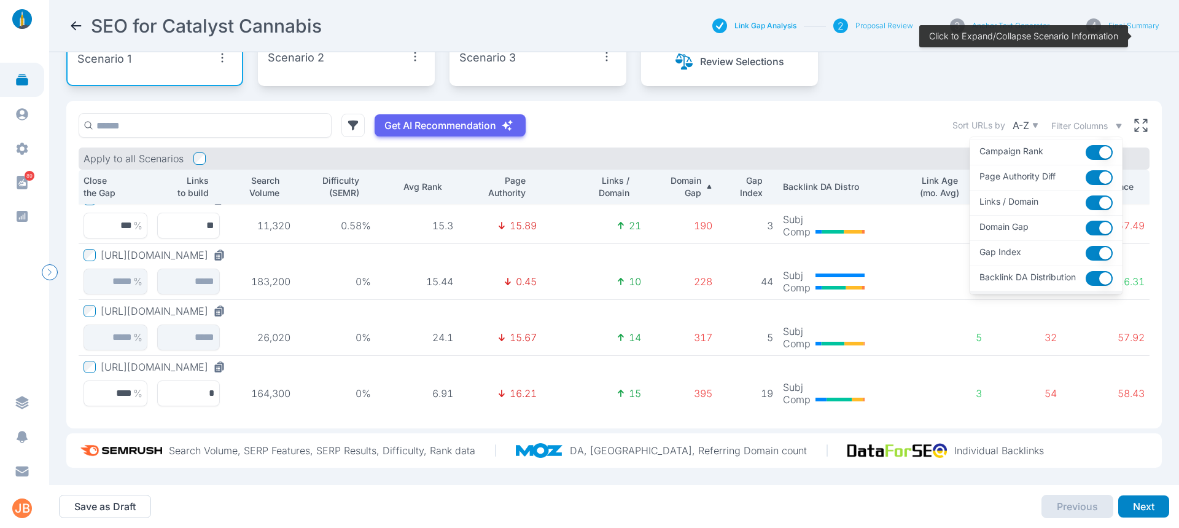
scroll to position [245, 0]
click at [801, 147] on div "Apply to all Scenarios" at bounding box center [614, 158] width 1071 height 22
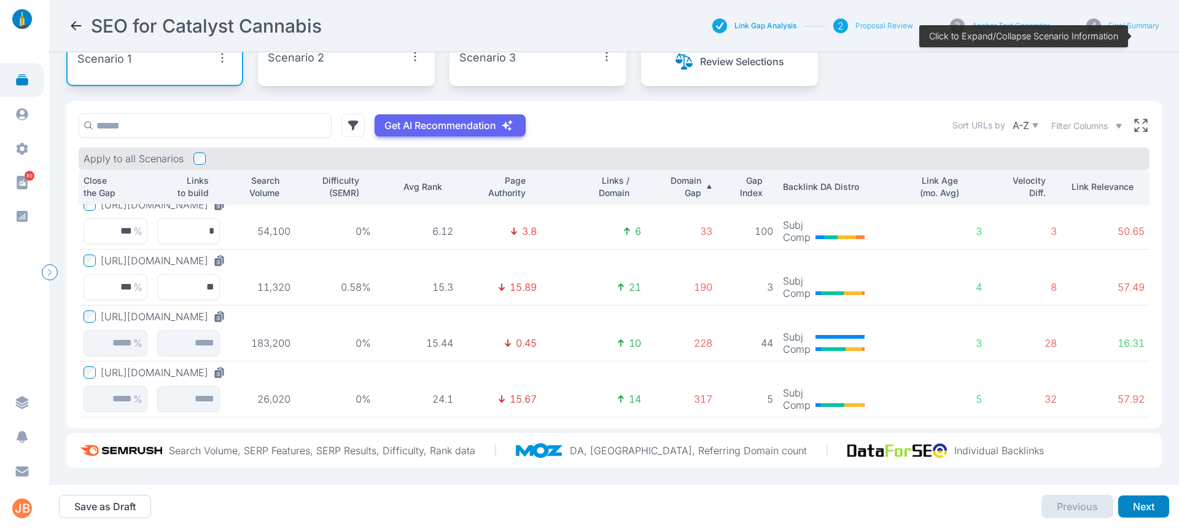
scroll to position [0, 0]
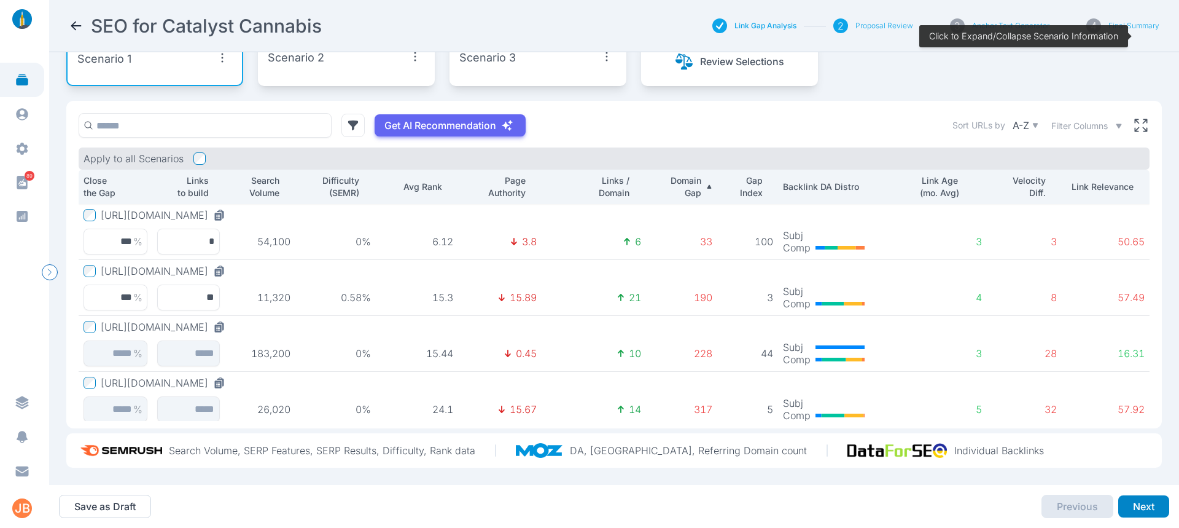
click at [268, 179] on p "Search Volume" at bounding box center [255, 186] width 50 height 25
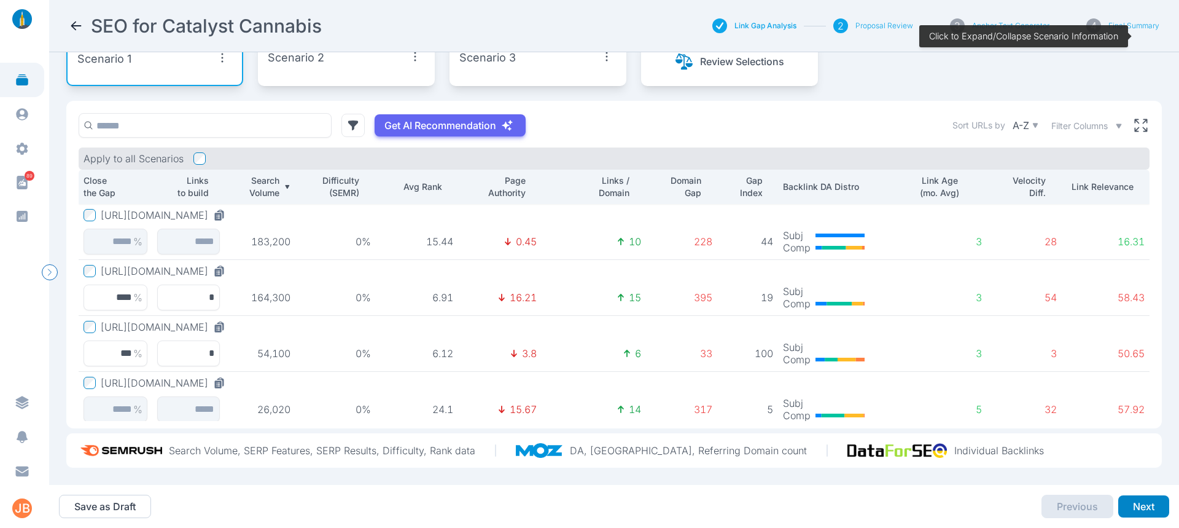
click at [230, 209] on button "https://catalyst-cannabis.com/category/vapes" at bounding box center [166, 215] width 130 height 12
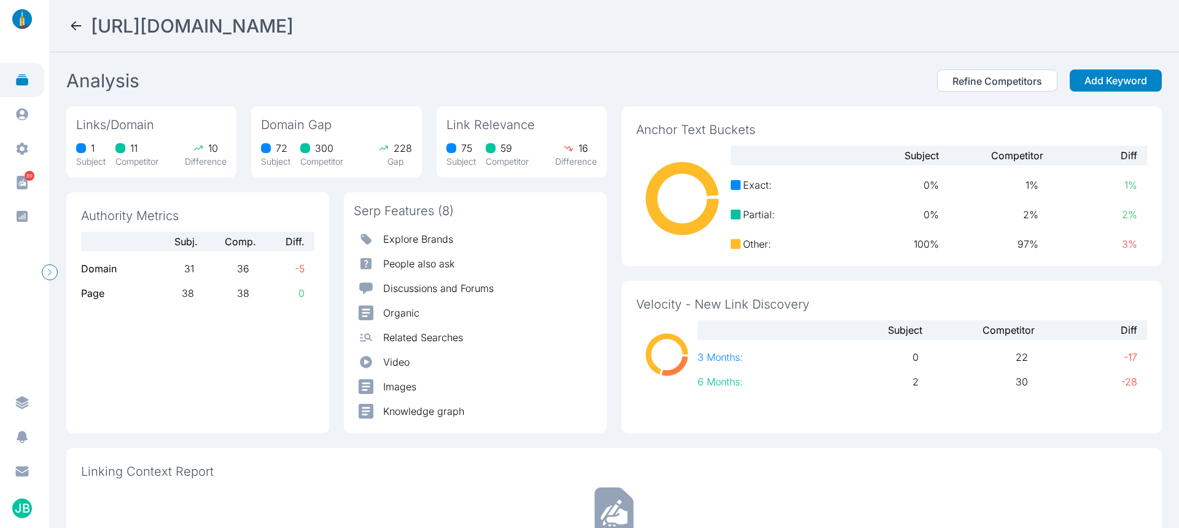
click at [69, 25] on icon at bounding box center [76, 25] width 15 height 15
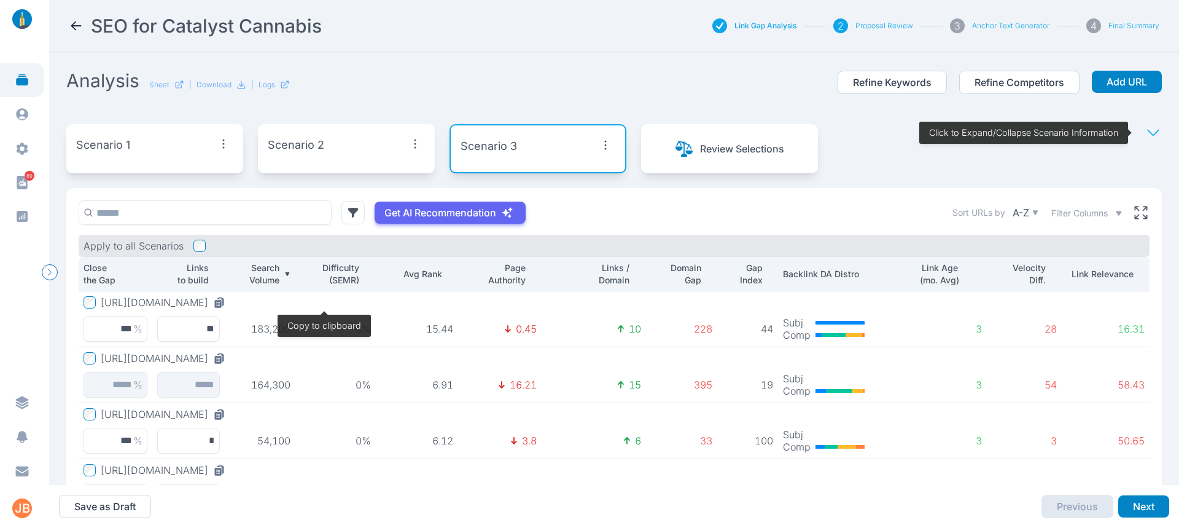
click at [222, 301] on icon at bounding box center [218, 304] width 7 height 8
click at [1149, 82] on button "Add URL" at bounding box center [1127, 82] width 70 height 22
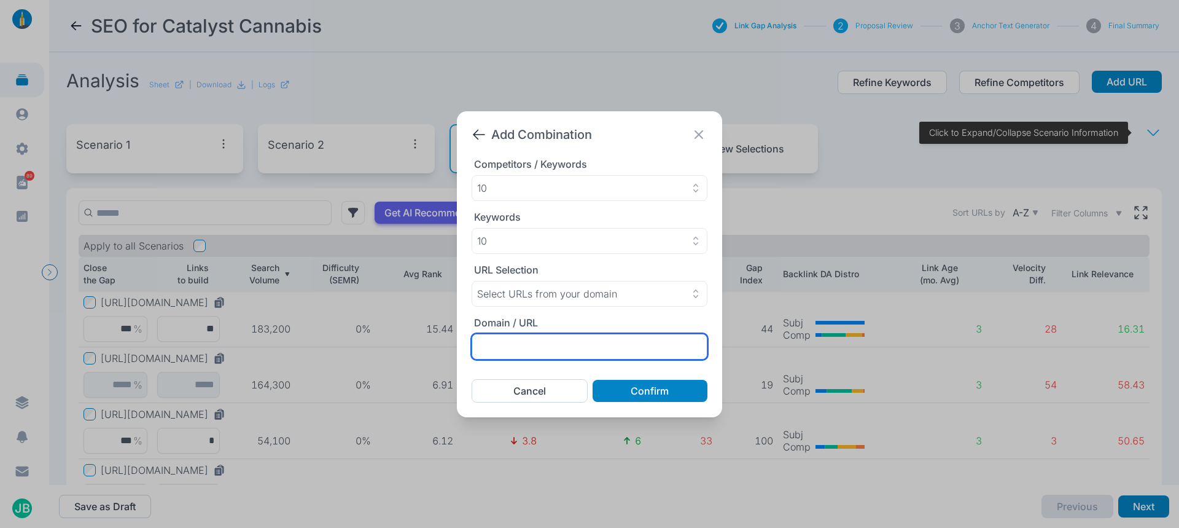
click at [539, 346] on input "text" at bounding box center [590, 347] width 236 height 26
paste input "**********"
type input "**********"
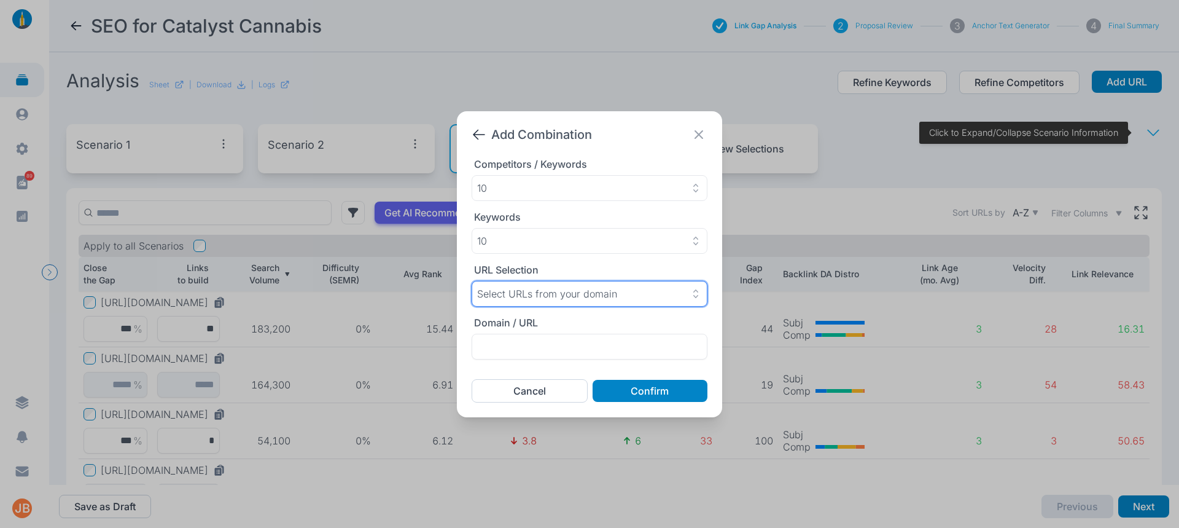
click at [571, 289] on p "Select URLs from your domain" at bounding box center [547, 294] width 140 height 12
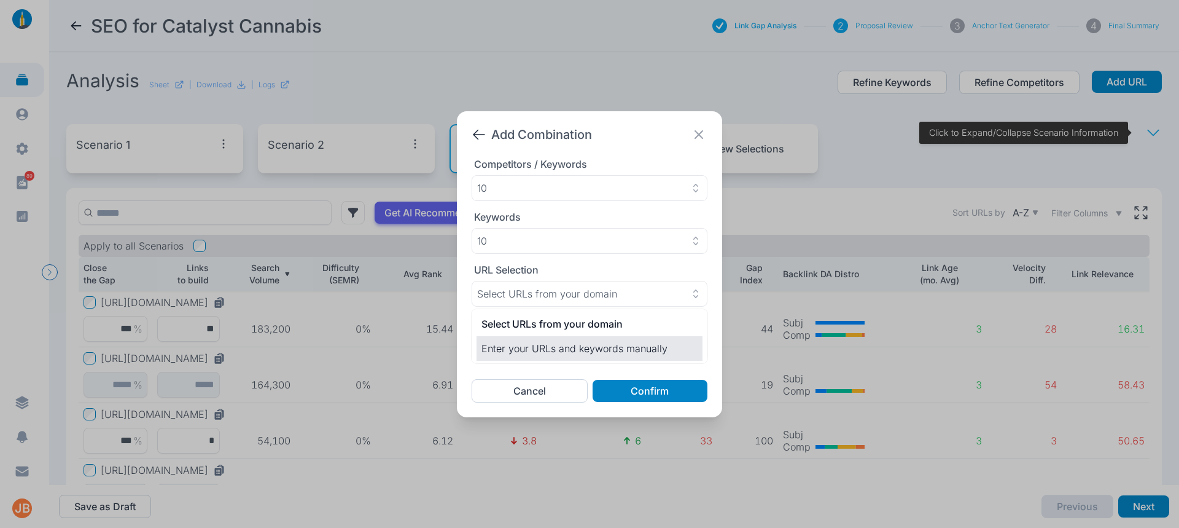
click at [578, 345] on p "Enter your URLs and keywords manually" at bounding box center [590, 348] width 216 height 15
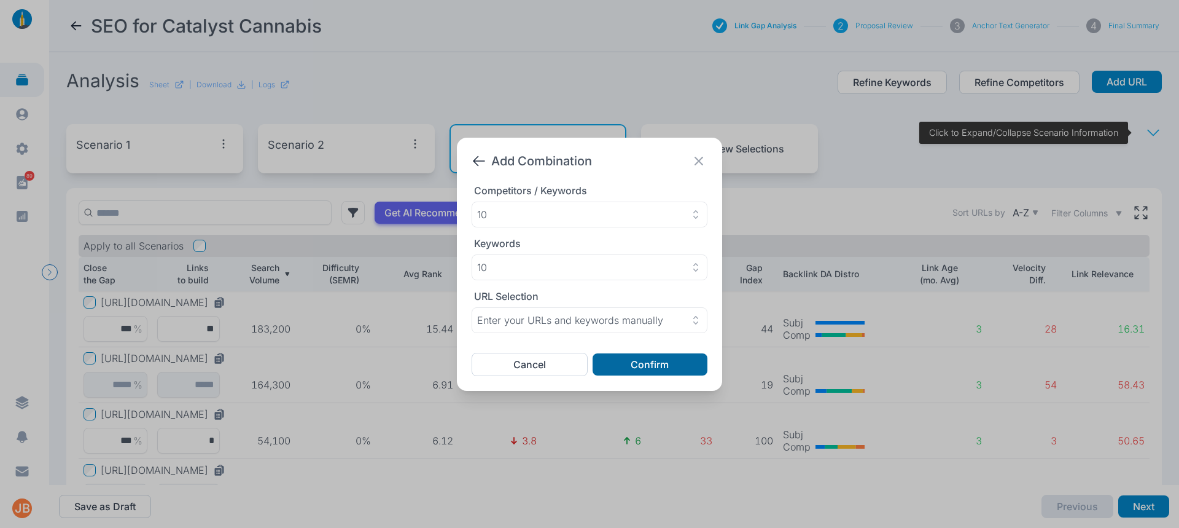
click at [627, 361] on button "Confirm" at bounding box center [650, 364] width 115 height 22
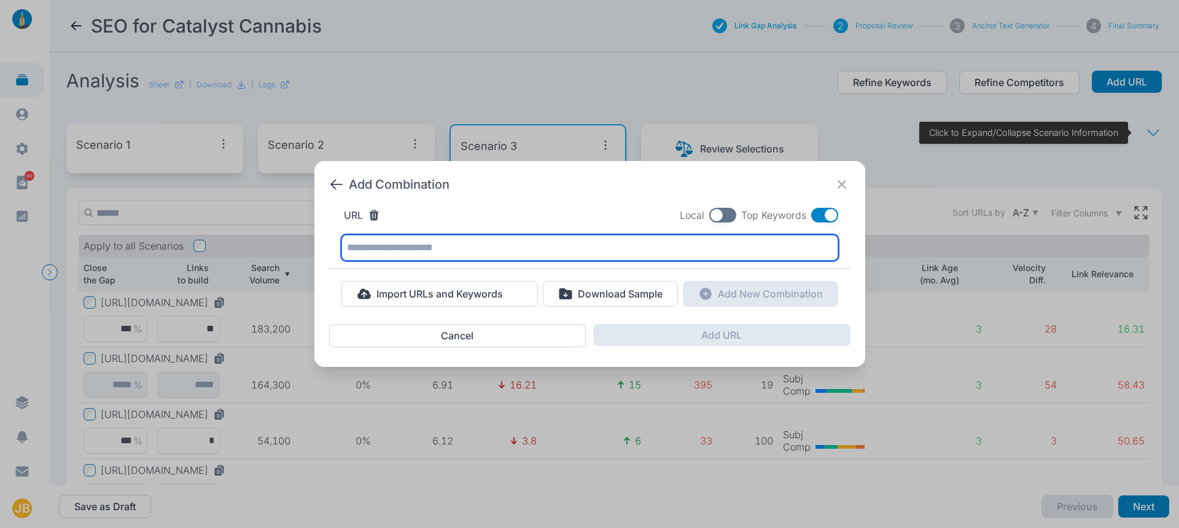
click at [512, 248] on input "text" at bounding box center [590, 248] width 497 height 26
paste input "**********"
type input "**********"
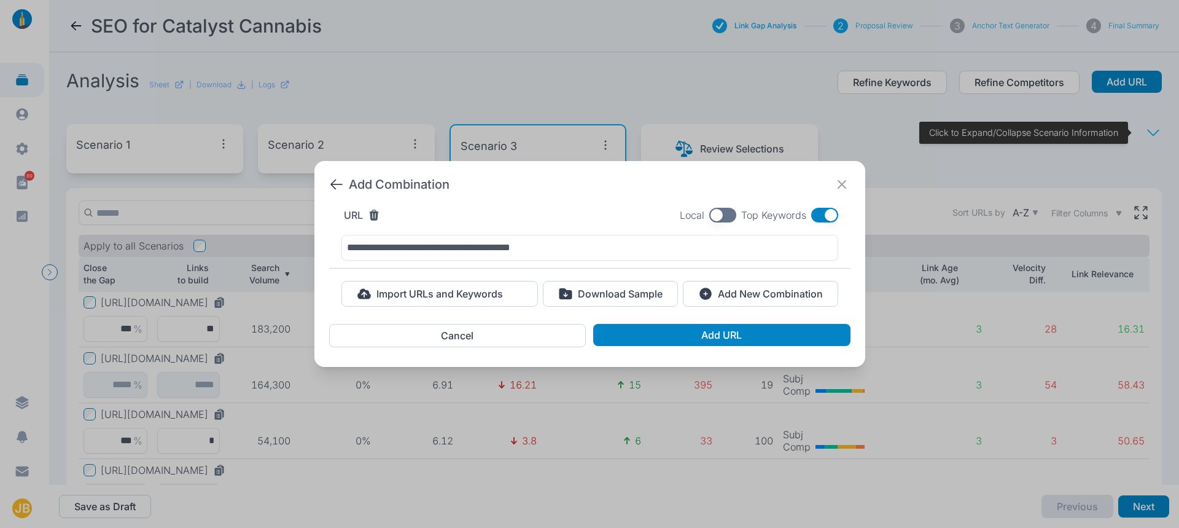
click at [717, 218] on button "button" at bounding box center [723, 215] width 27 height 15
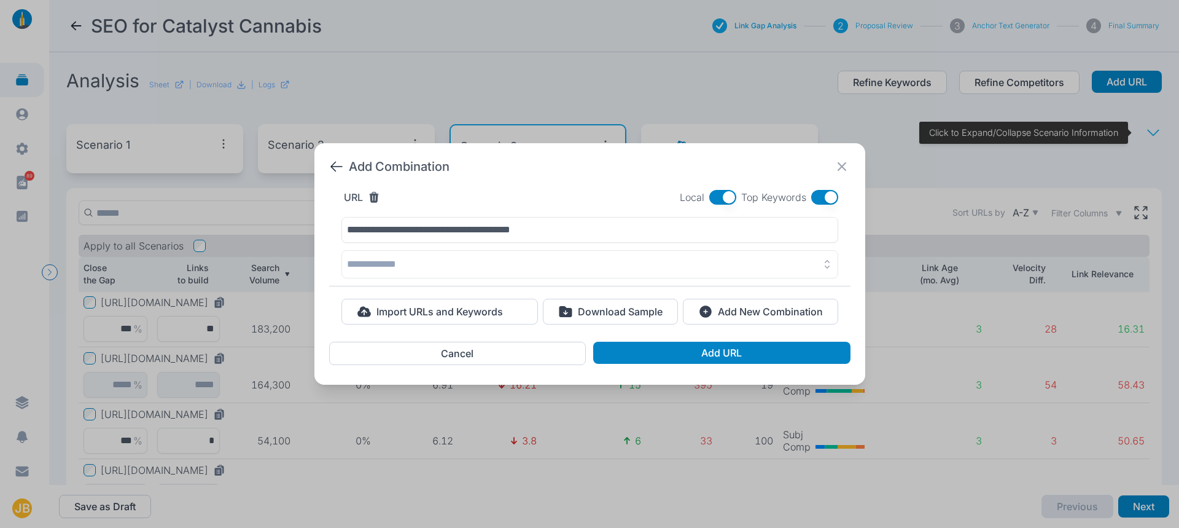
click at [340, 165] on icon at bounding box center [336, 166] width 15 height 15
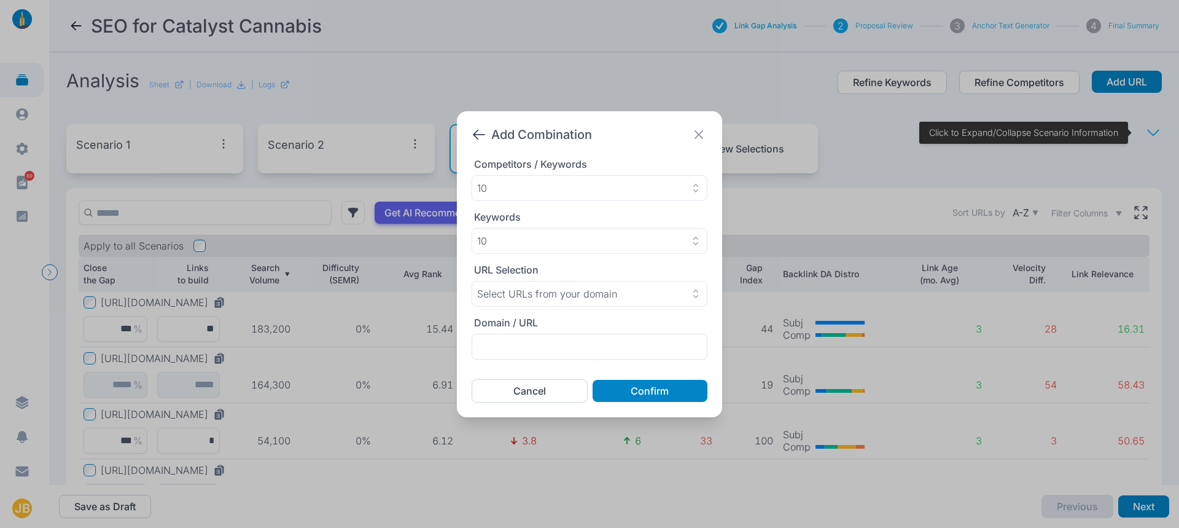
click at [562, 83] on div "Add Combination Competitors / Keywords 10 Keywords 10 URL Selection Select URLs…" at bounding box center [589, 264] width 1179 height 528
click at [515, 389] on button "Cancel" at bounding box center [530, 390] width 116 height 23
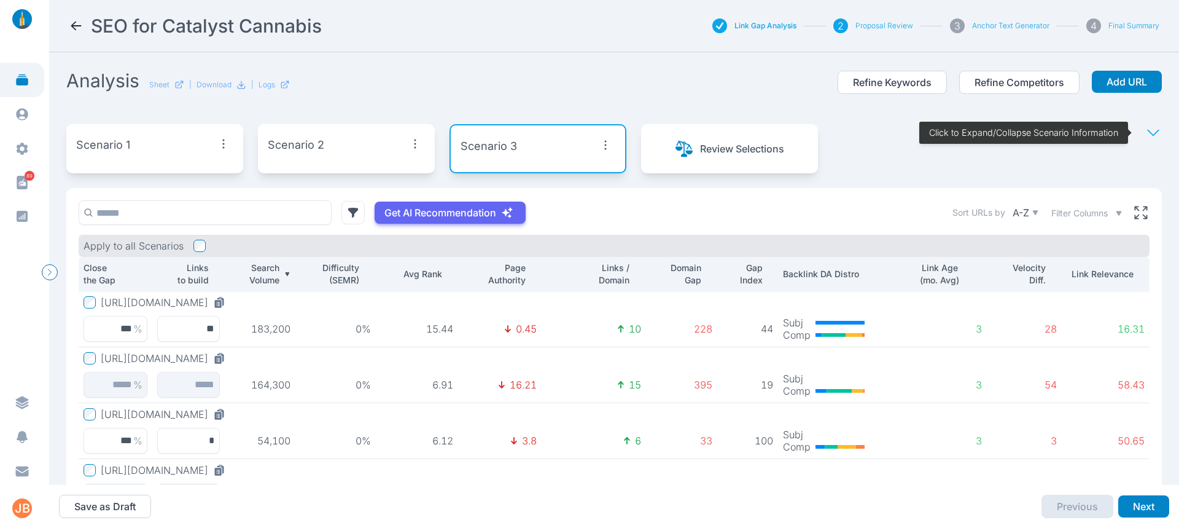
drag, startPoint x: 77, startPoint y: 12, endPoint x: 74, endPoint y: 28, distance: 16.2
click at [74, 25] on nav "SEO for Catalyst Cannabis Link Gap Analysis 2 Proposal Review 3 Anchor Text Gen…" at bounding box center [614, 26] width 1130 height 52
click at [75, 28] on icon at bounding box center [76, 25] width 15 height 15
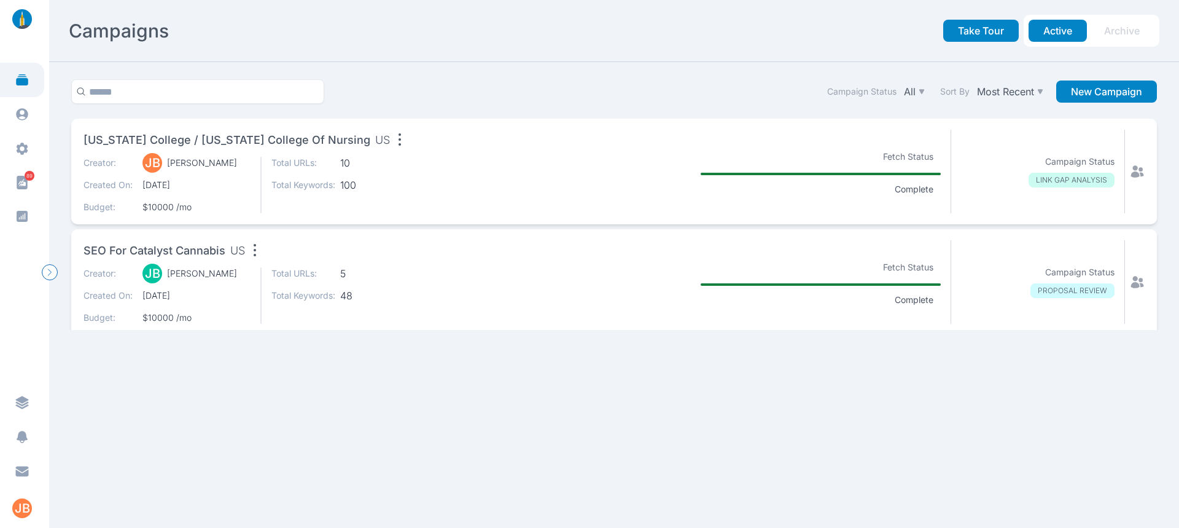
click at [1152, 169] on div "Arizona College / Arizona College of Nursing US Creator: JB Jason Bates Created…" at bounding box center [614, 224] width 1096 height 211
click at [1136, 170] on div "[US_STATE] College / [US_STATE] College of Nursing US Creator: [PERSON_NAME] [P…" at bounding box center [614, 172] width 1086 height 106
click at [1130, 170] on icon at bounding box center [1137, 171] width 15 height 15
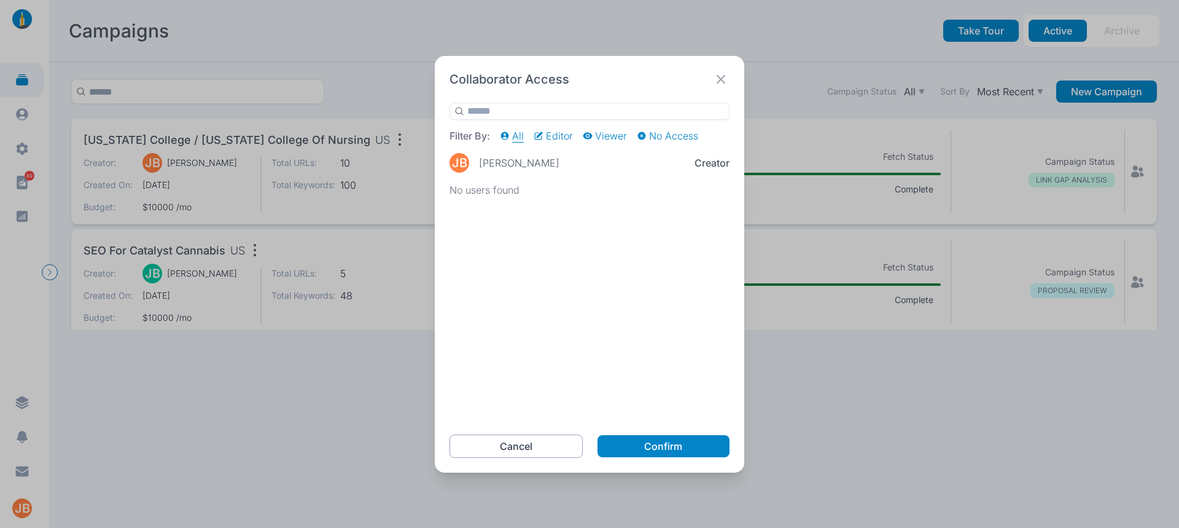
click at [552, 447] on button "Cancel" at bounding box center [516, 445] width 133 height 23
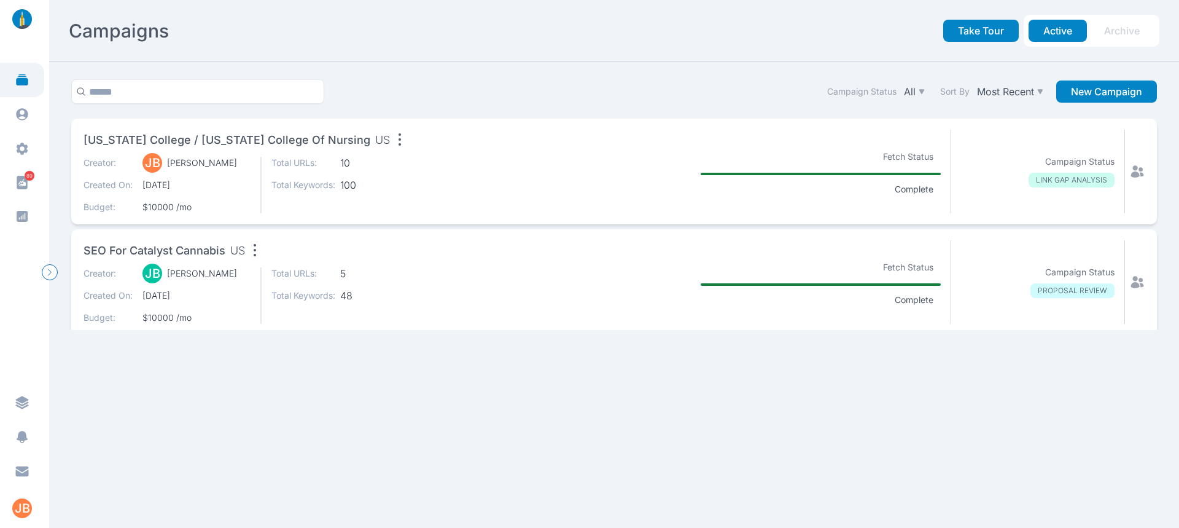
drag, startPoint x: 410, startPoint y: 123, endPoint x: 339, endPoint y: 137, distance: 72.6
click at [407, 126] on div "[US_STATE] College / [US_STATE] College of Nursing US Creator: [PERSON_NAME] [P…" at bounding box center [614, 172] width 1086 height 106
click at [294, 138] on span "[US_STATE] College / [US_STATE] College of Nursing" at bounding box center [227, 139] width 287 height 17
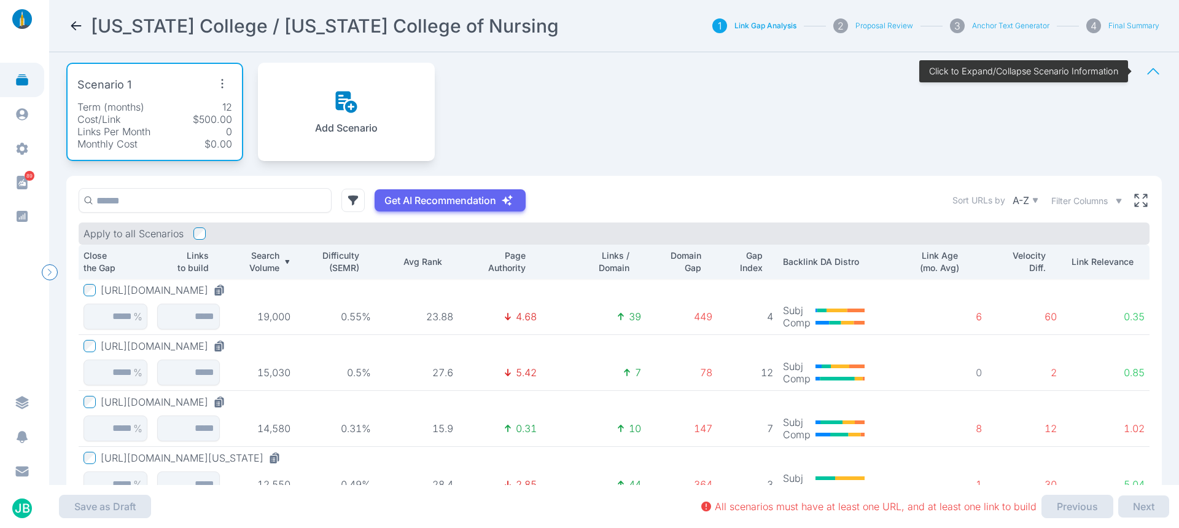
scroll to position [146, 0]
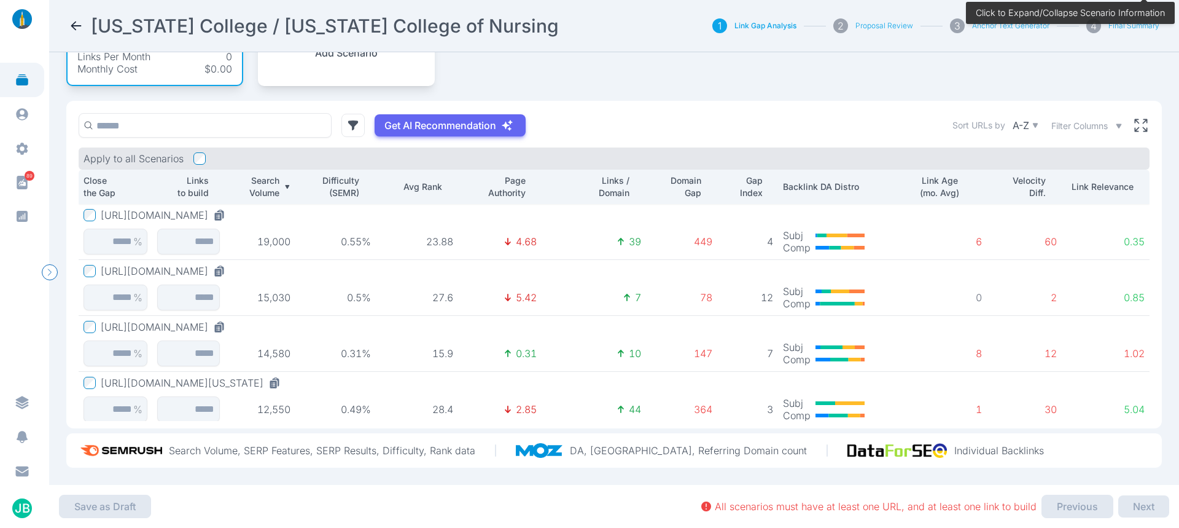
click at [262, 174] on p "Search Volume" at bounding box center [255, 186] width 50 height 25
click at [271, 174] on p "Search Volume" at bounding box center [255, 186] width 50 height 25
click at [225, 209] on icon at bounding box center [219, 215] width 12 height 12
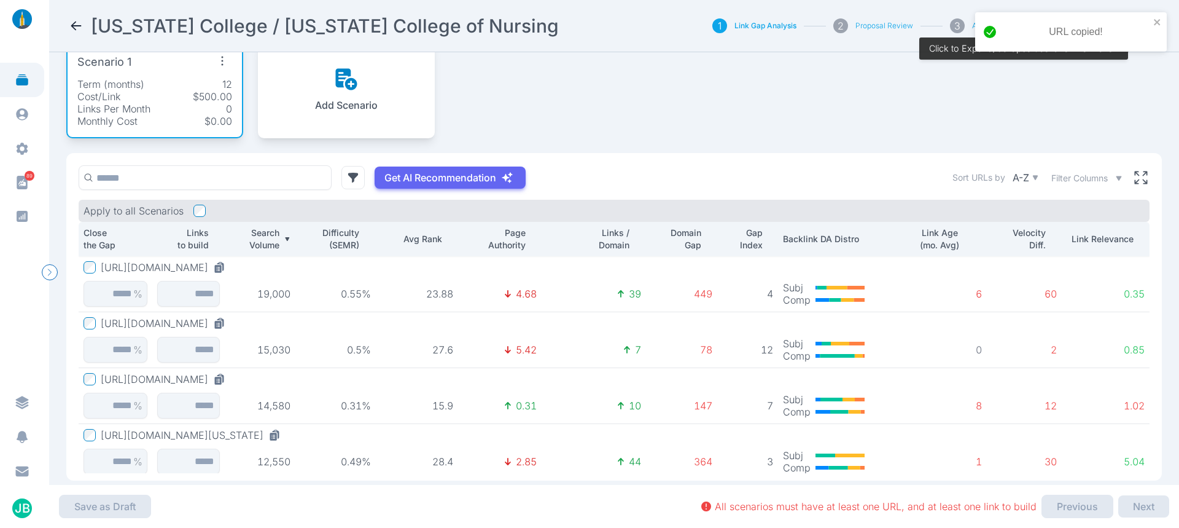
scroll to position [0, 0]
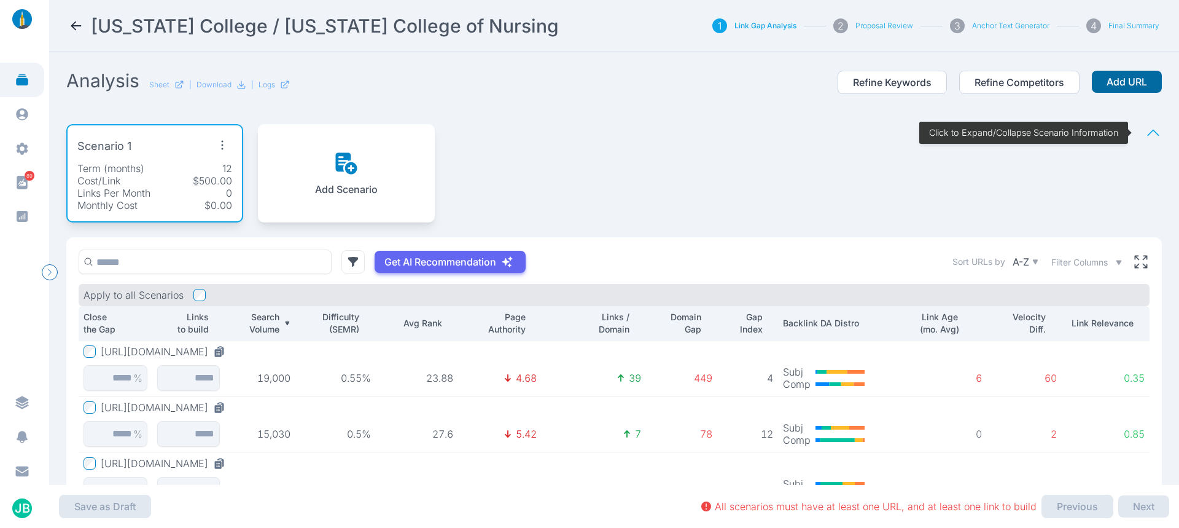
click at [1109, 77] on button "Add URL" at bounding box center [1127, 82] width 70 height 22
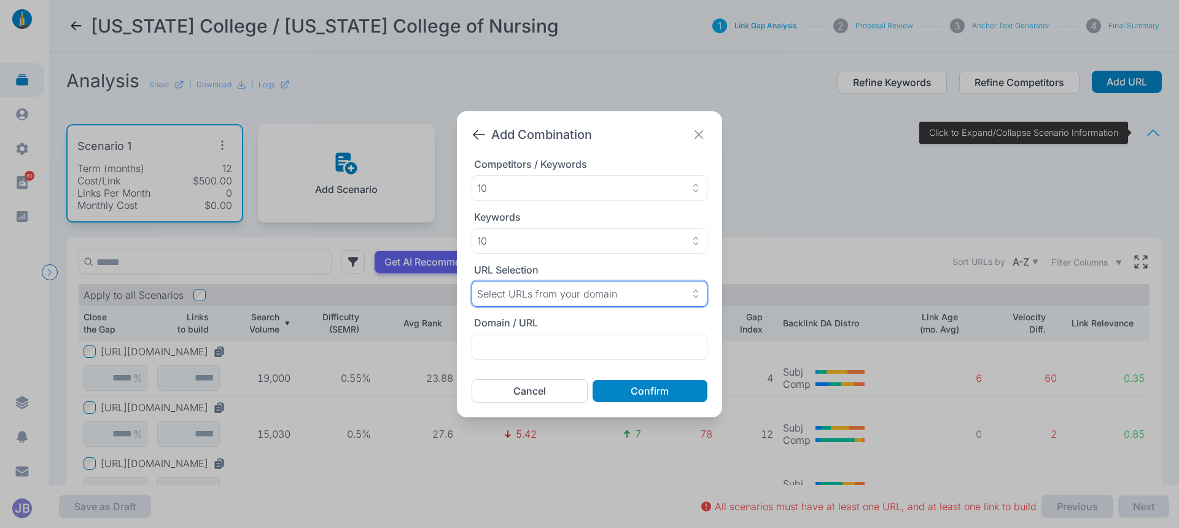
click at [594, 294] on p "Select URLs from your domain" at bounding box center [547, 294] width 140 height 12
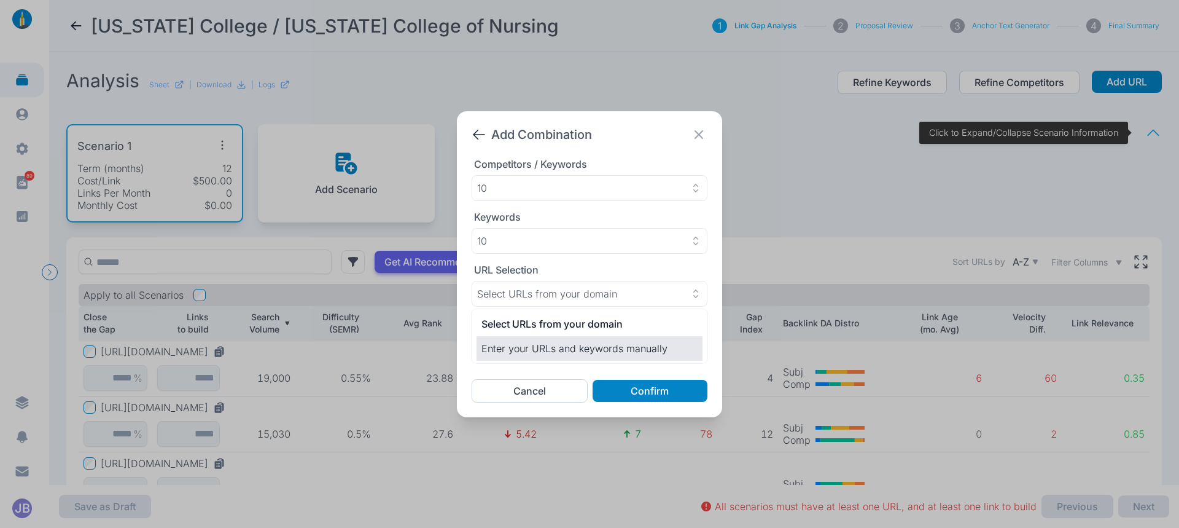
click at [624, 345] on p "Enter your URLs and keywords manually" at bounding box center [590, 348] width 216 height 15
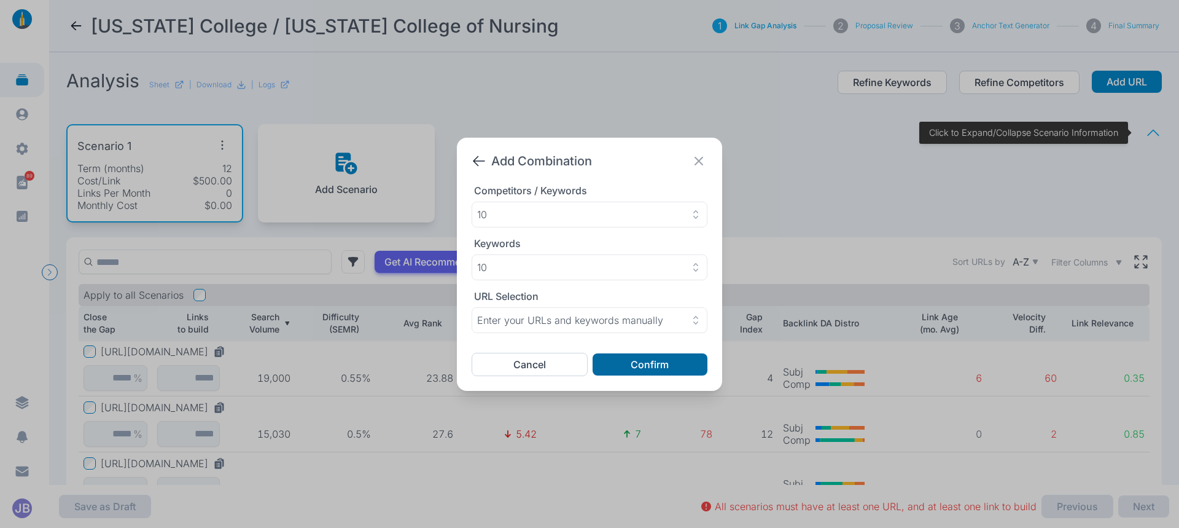
click at [644, 362] on button "Confirm" at bounding box center [650, 364] width 115 height 22
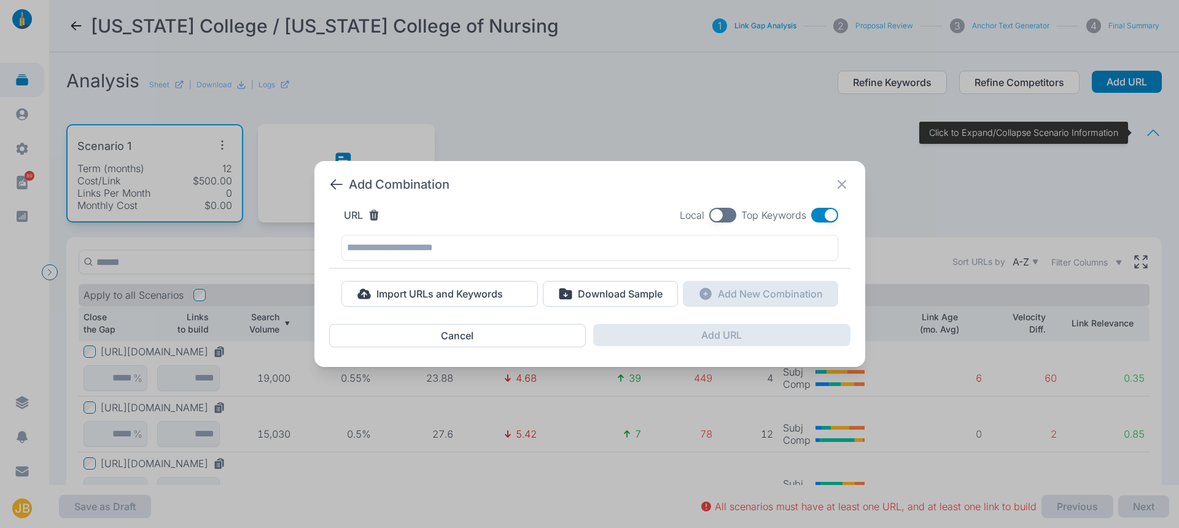
click at [546, 221] on div "URL Local Top Keywords" at bounding box center [590, 215] width 497 height 15
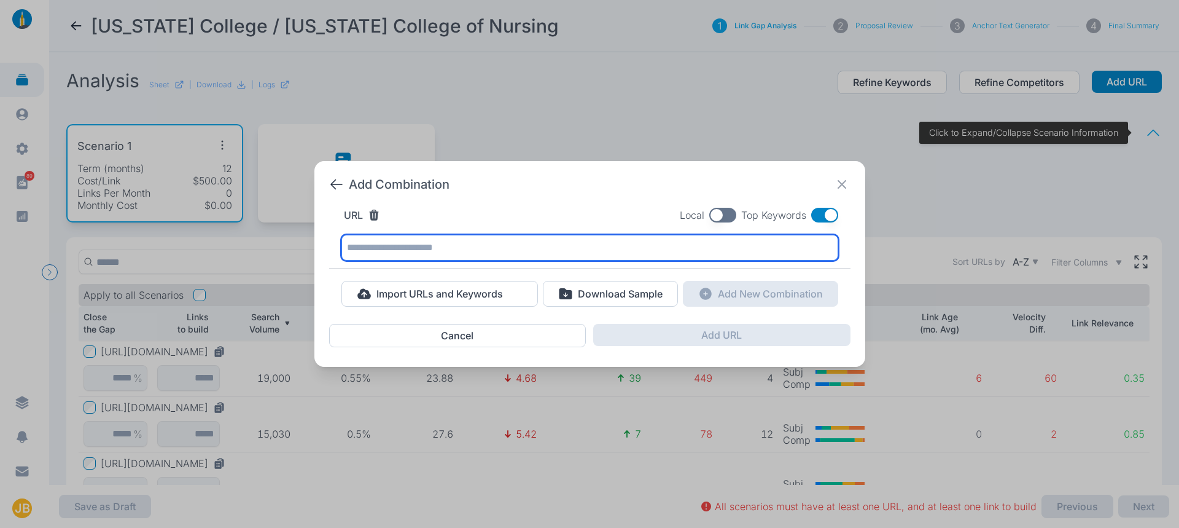
click at [544, 237] on input "text" at bounding box center [590, 248] width 497 height 26
paste input "**********"
type input "**********"
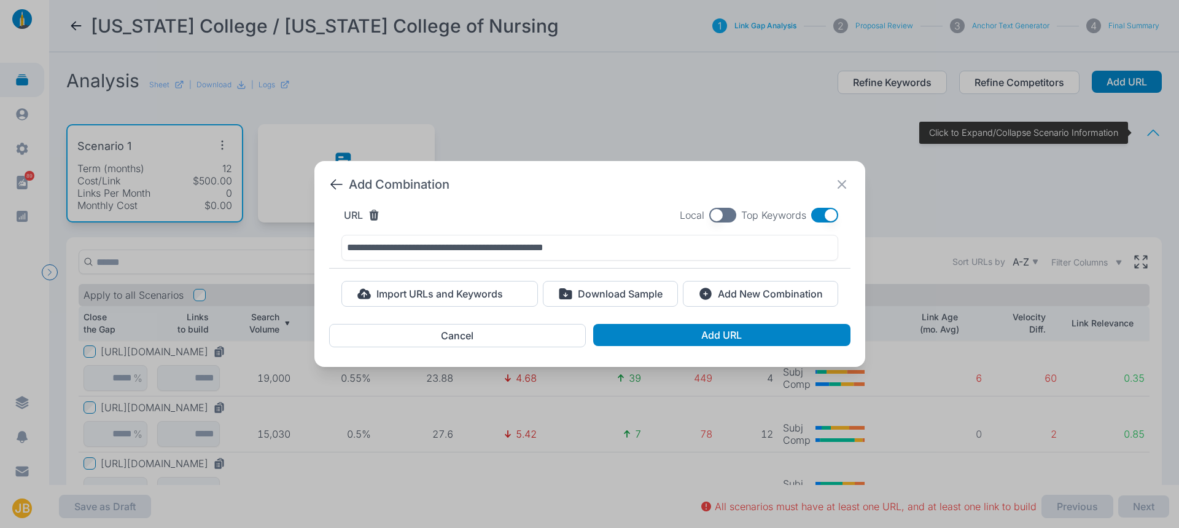
click at [722, 213] on button "button" at bounding box center [723, 215] width 27 height 15
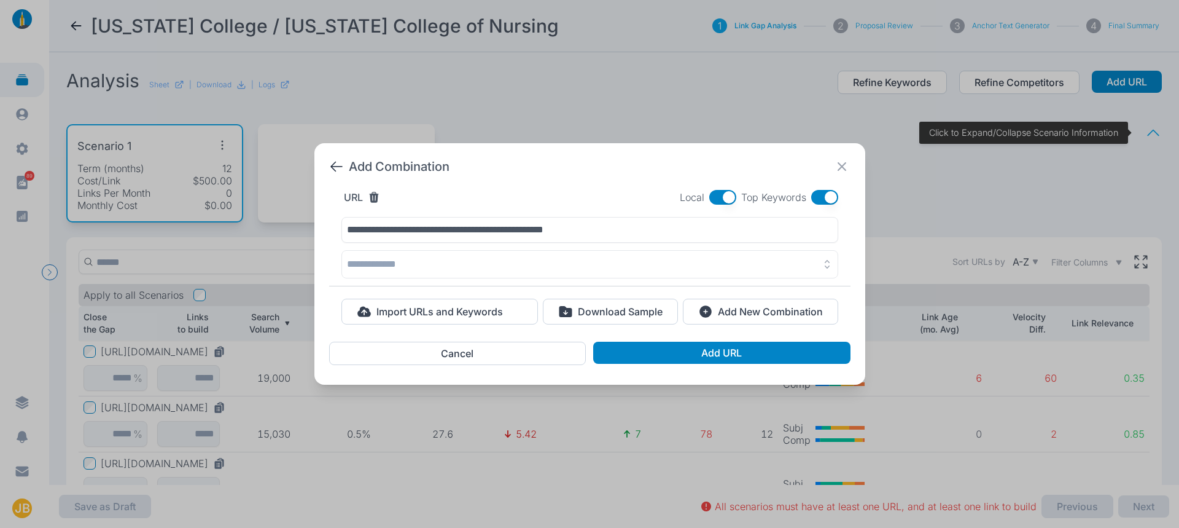
click at [487, 261] on button "button" at bounding box center [590, 264] width 497 height 28
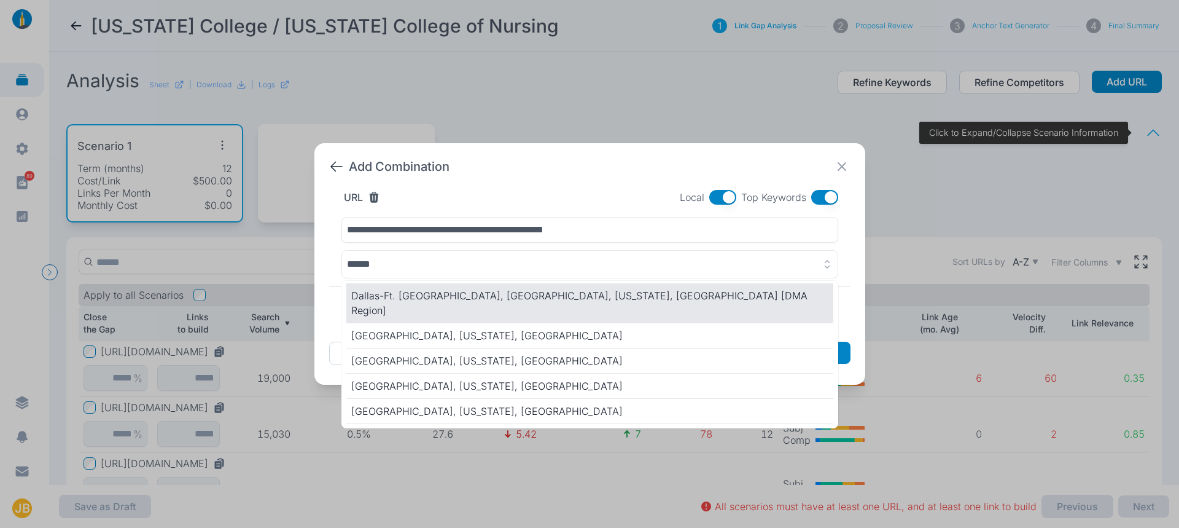
click at [491, 288] on p "Dallas-Ft. Worth, TX, Texas, United States [DMA Region]" at bounding box center [589, 302] width 477 height 29
type input "**********"
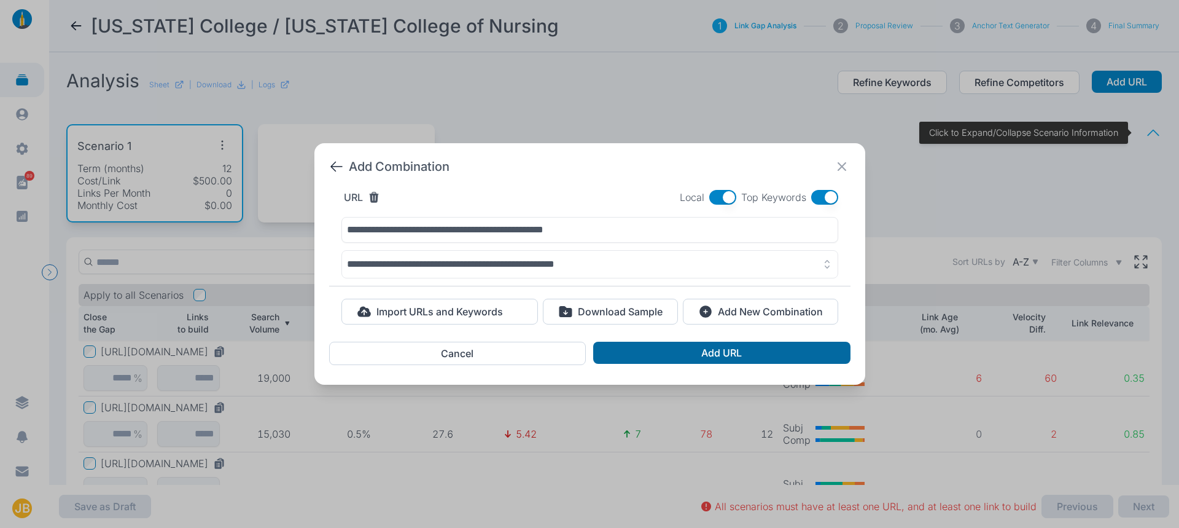
click at [715, 349] on button "Add URL" at bounding box center [721, 353] width 257 height 22
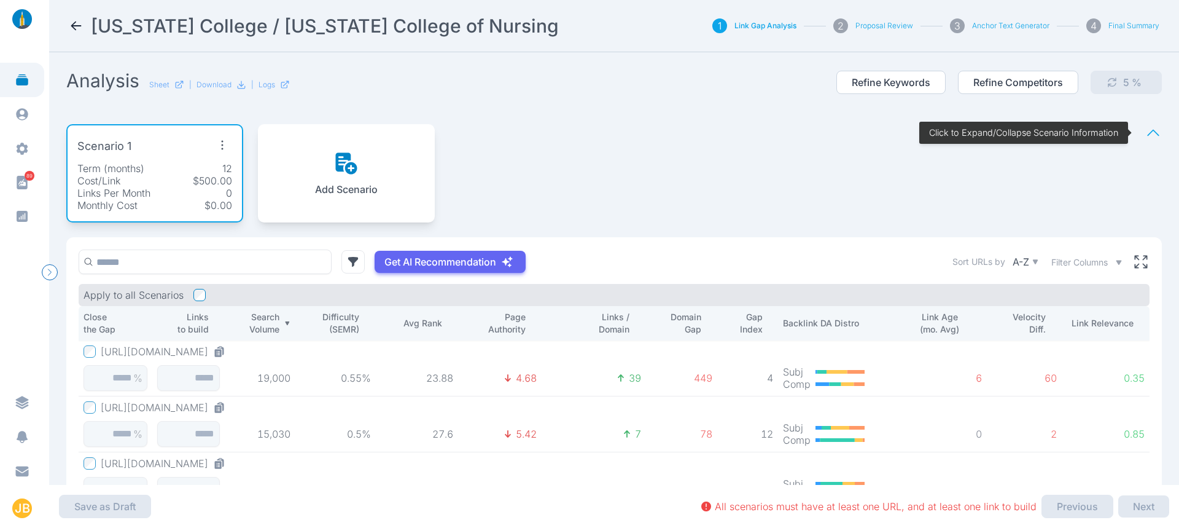
click at [534, 205] on div "Scenario 1 Term (months) 12 Cost/Link $500.00 Links Per Month 0 Monthly Cost $0…" at bounding box center [614, 173] width 1096 height 128
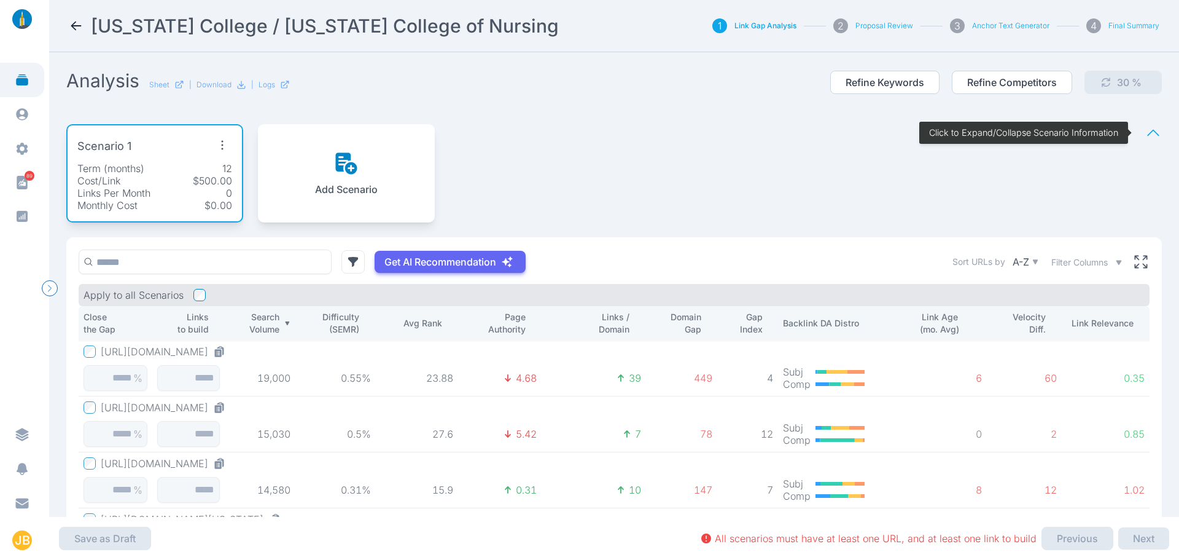
click at [64, 25] on nav "[US_STATE] College / [US_STATE] College of Nursing 1 Link Gap Analysis 2 Propos…" at bounding box center [614, 26] width 1130 height 52
click at [73, 24] on icon at bounding box center [76, 26] width 10 height 9
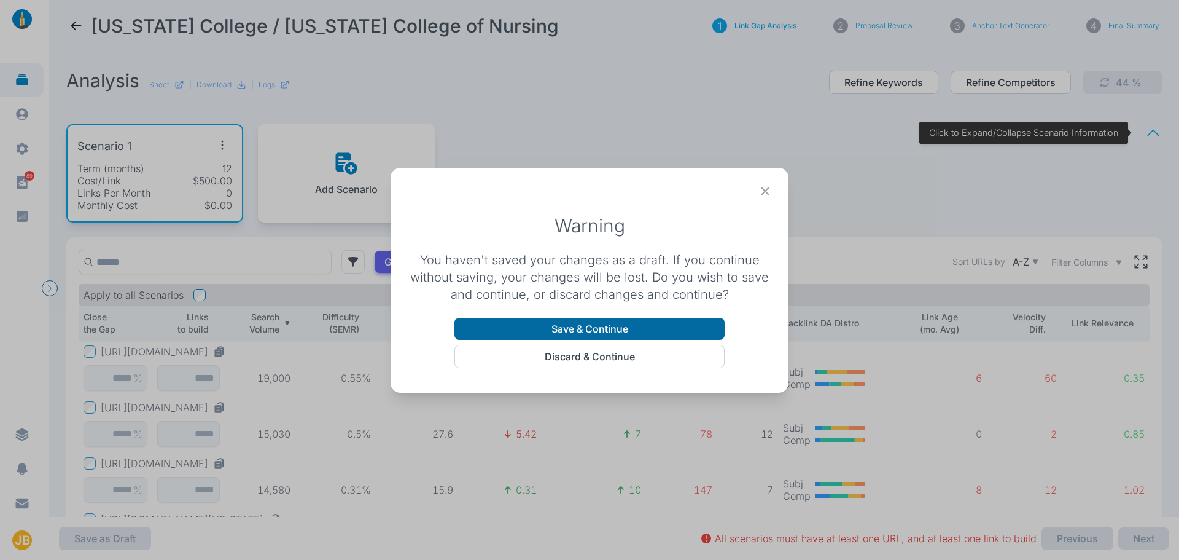
click at [606, 333] on button "Save & Continue" at bounding box center [590, 329] width 270 height 22
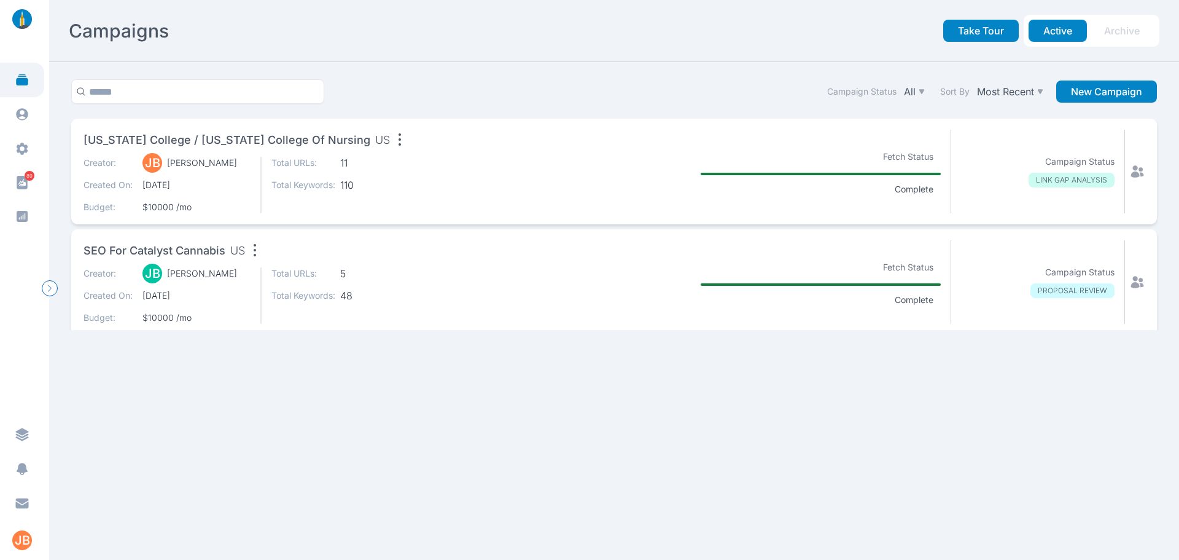
click at [597, 128] on div "Arizona College / Arizona College of Nursing US Creator: JB Jason Bates Created…" at bounding box center [614, 172] width 1086 height 106
click at [288, 137] on span "[US_STATE] College / [US_STATE] College of Nursing" at bounding box center [227, 139] width 287 height 17
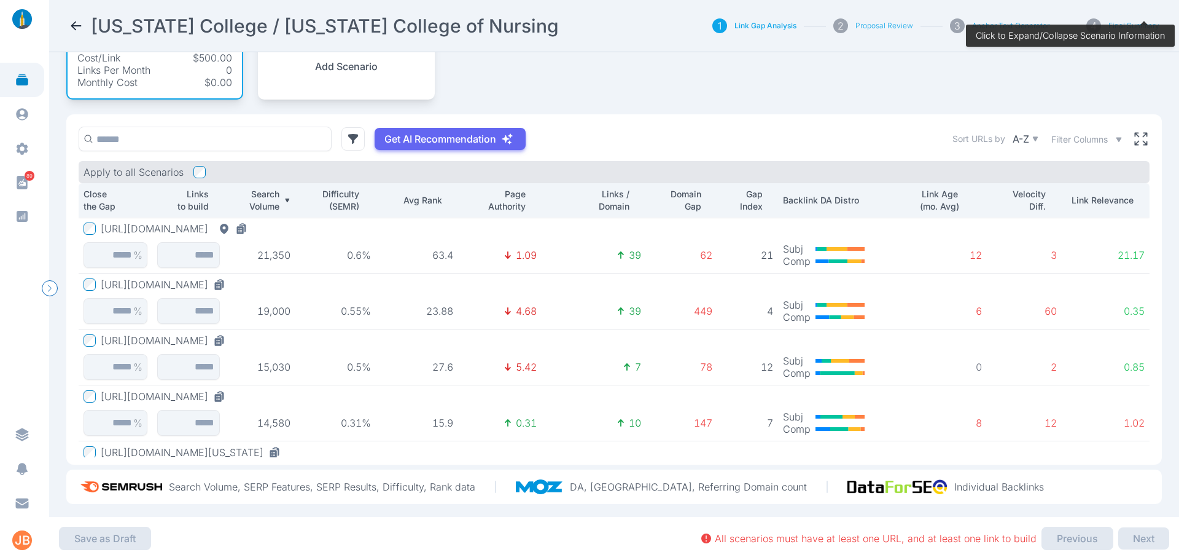
click at [439, 258] on p "63.4" at bounding box center [417, 255] width 72 height 12
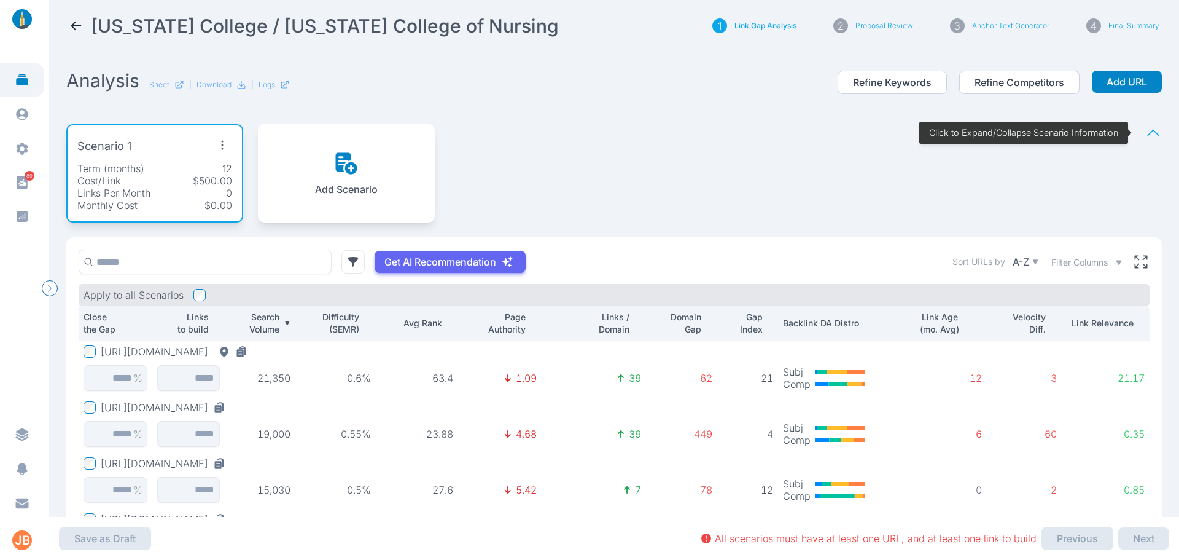
scroll to position [136, 0]
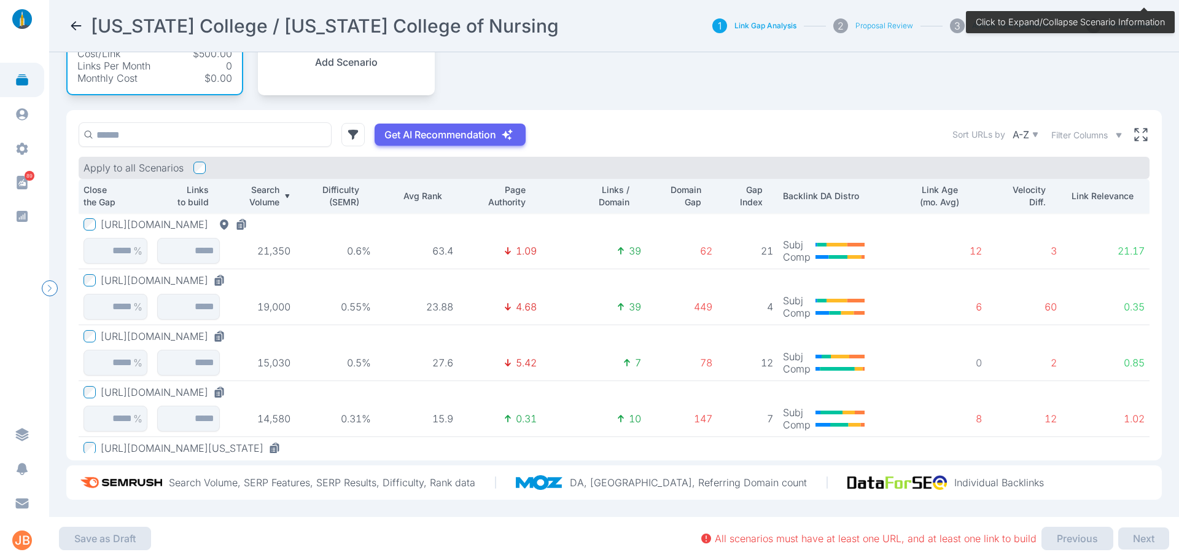
click at [116, 218] on button "[URL][DOMAIN_NAME]" at bounding box center [177, 224] width 152 height 12
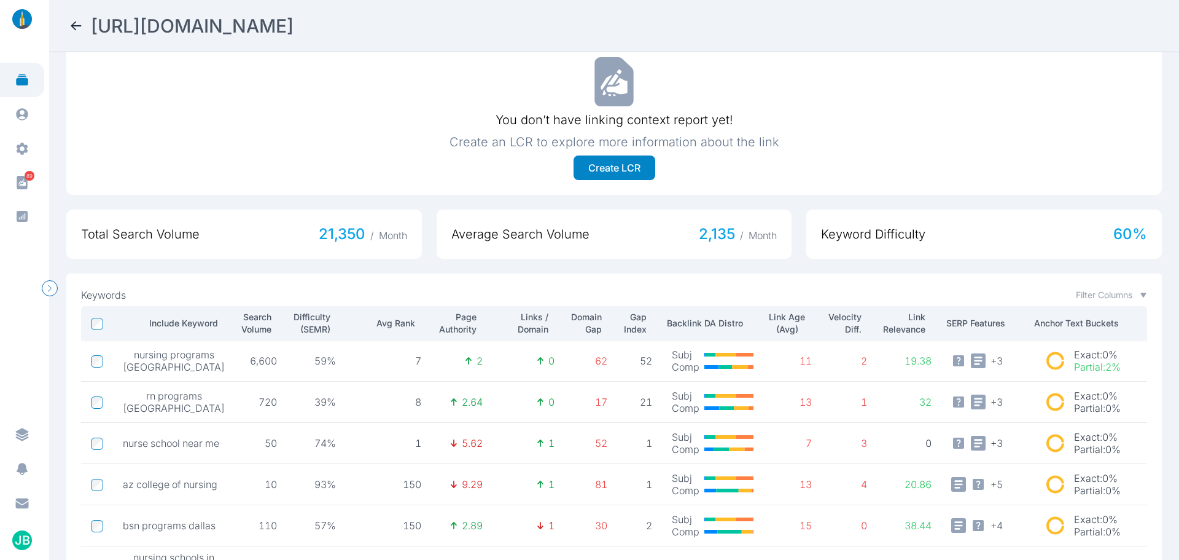
scroll to position [479, 0]
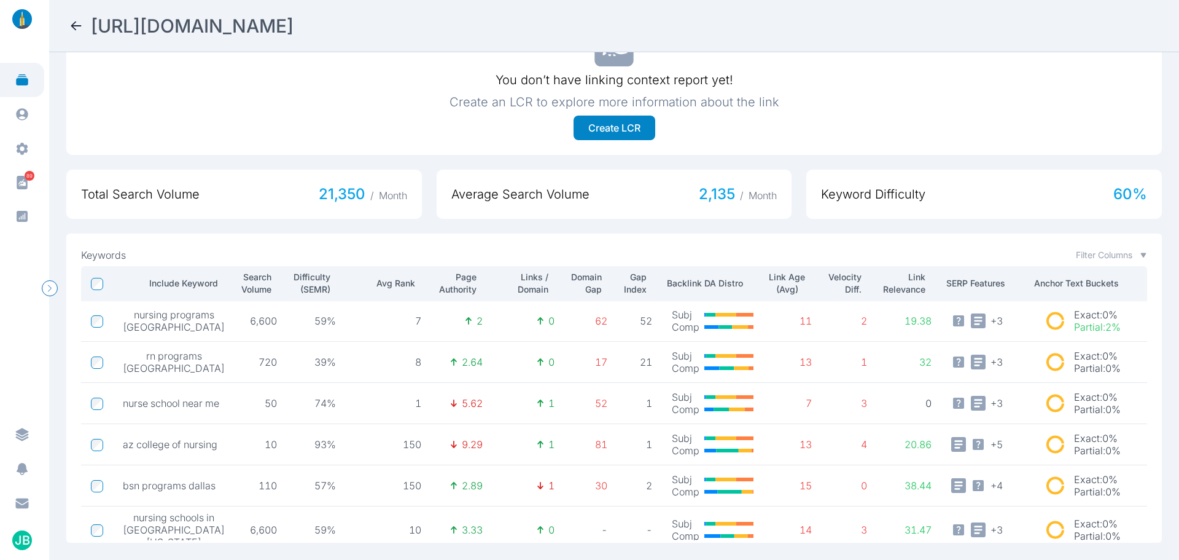
click at [369, 277] on p "Avg Rank" at bounding box center [383, 283] width 65 height 12
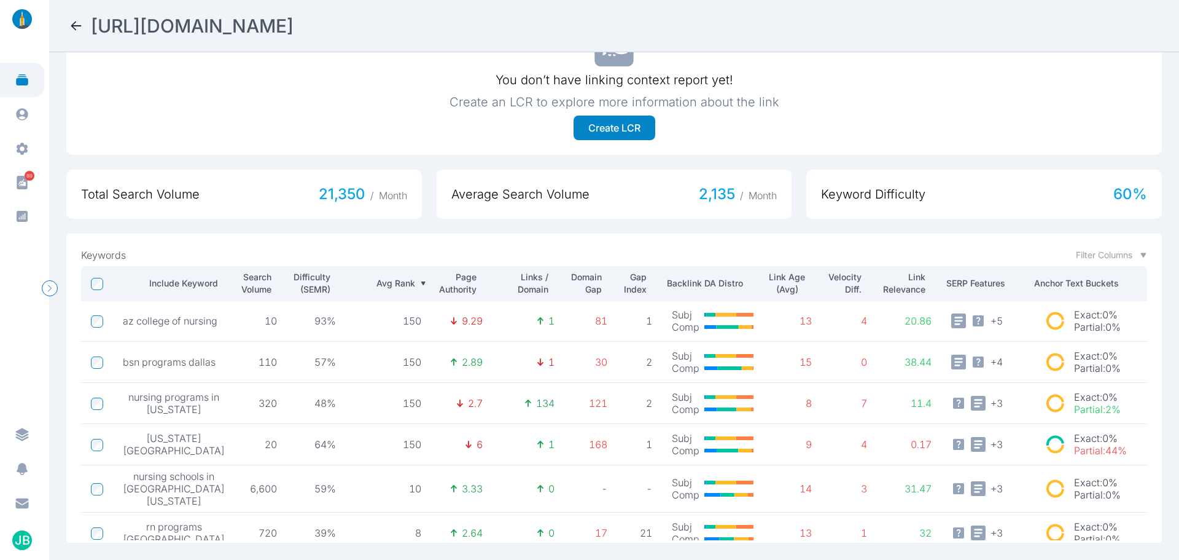
click at [370, 267] on th "Avg Rank" at bounding box center [388, 283] width 85 height 34
click at [377, 266] on th "Avg Rank" at bounding box center [388, 283] width 85 height 34
click at [377, 280] on p "Avg Rank" at bounding box center [383, 283] width 65 height 12
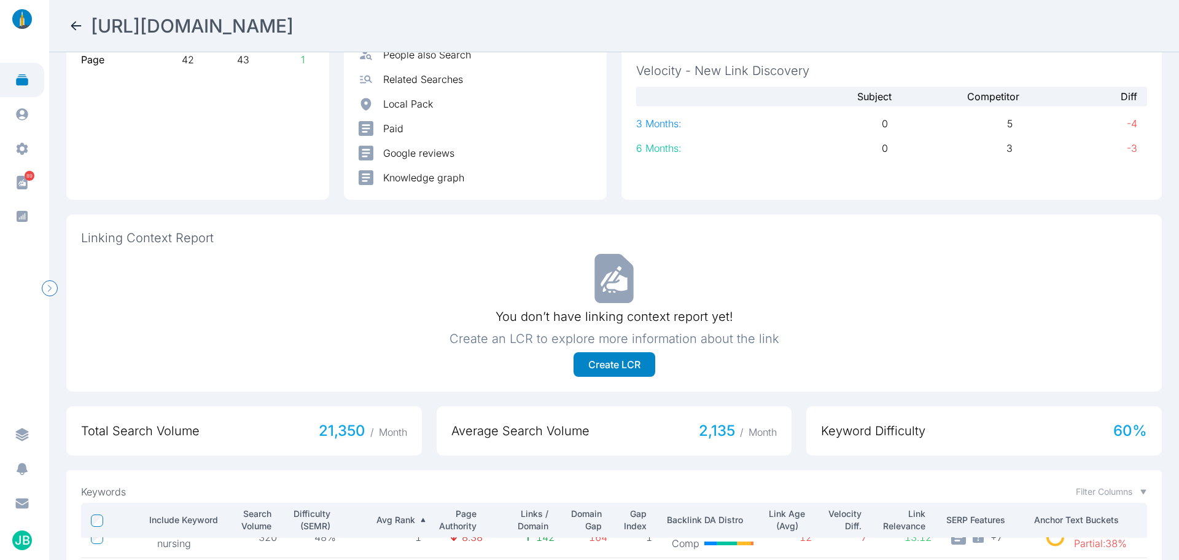
scroll to position [0, 0]
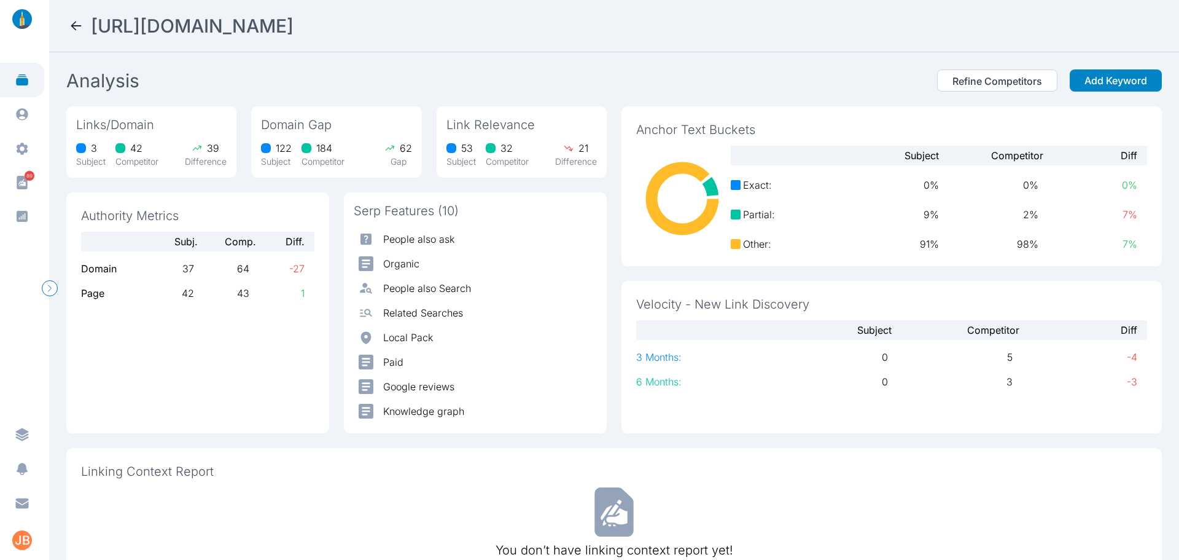
click at [471, 83] on section "Analysis Refine Competitors Add Keyword" at bounding box center [614, 82] width 1096 height 27
